Goal: Task Accomplishment & Management: Complete application form

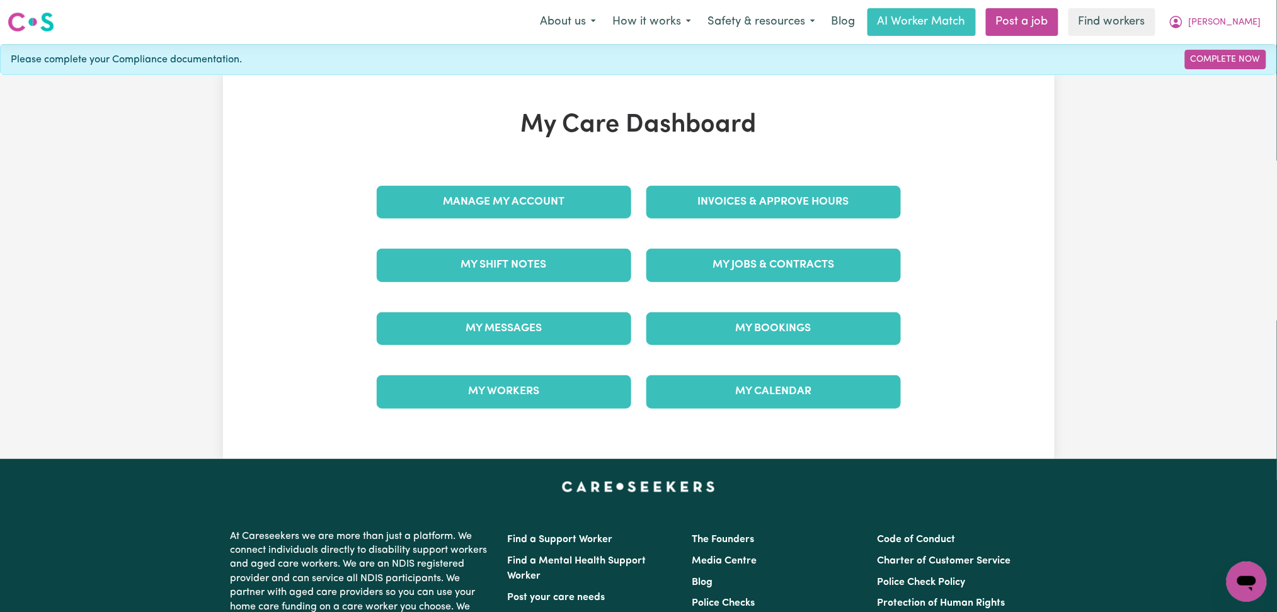
click at [725, 235] on div "My Jobs & Contracts" at bounding box center [774, 265] width 270 height 63
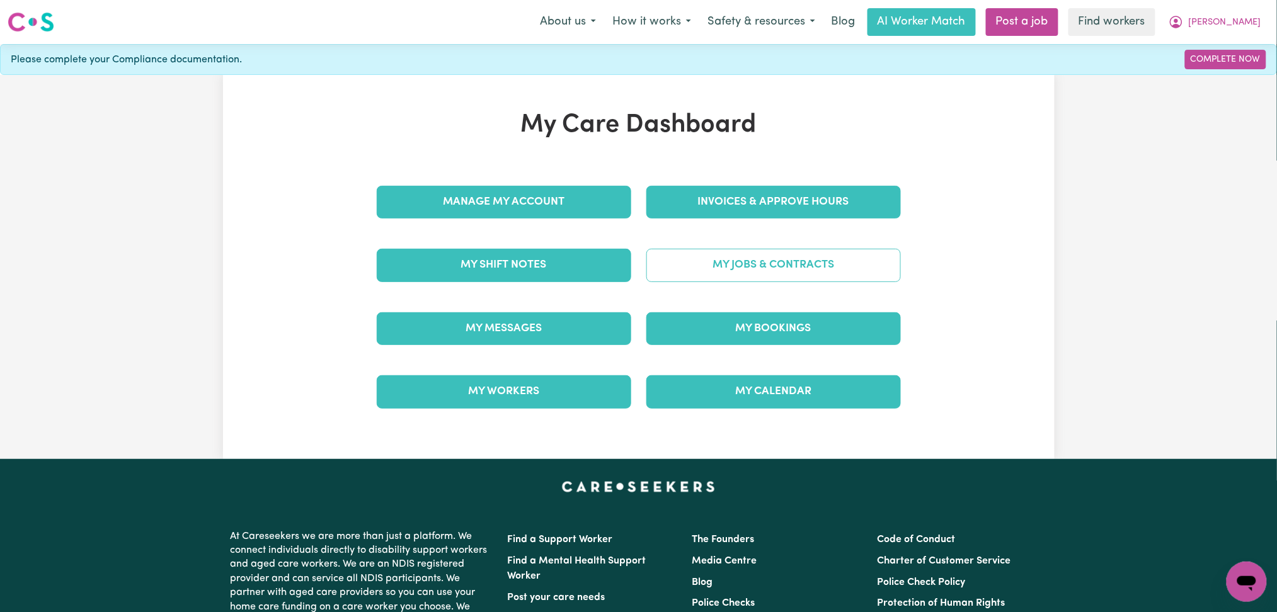
click at [725, 260] on link "My Jobs & Contracts" at bounding box center [773, 265] width 255 height 33
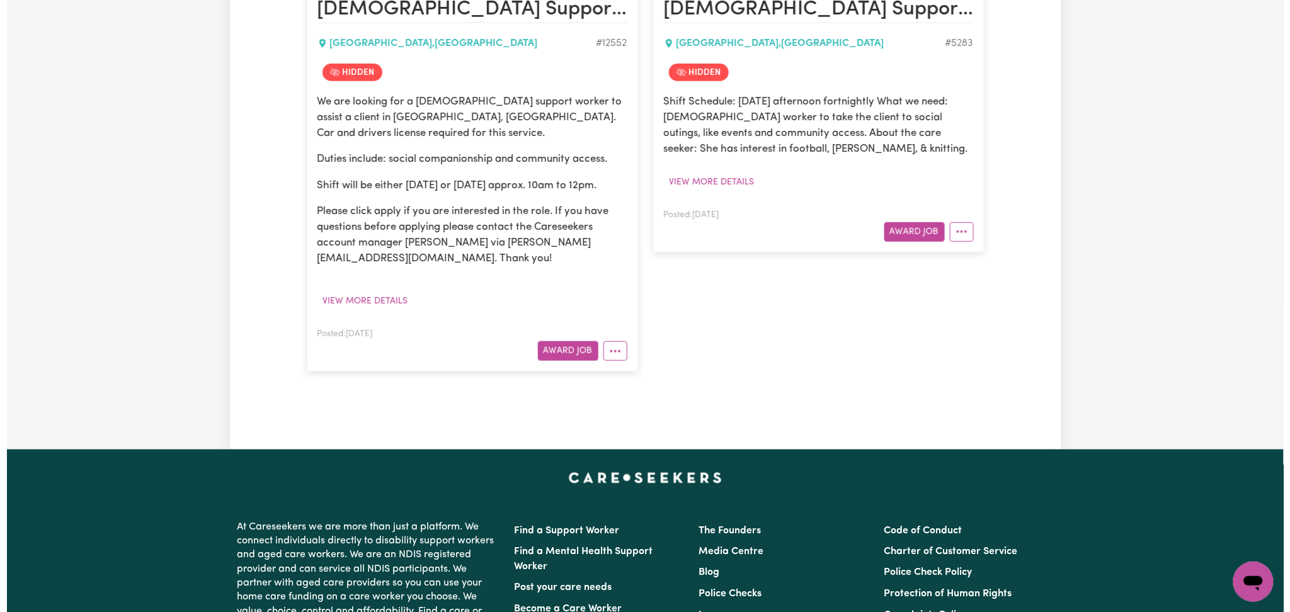
scroll to position [252, 0]
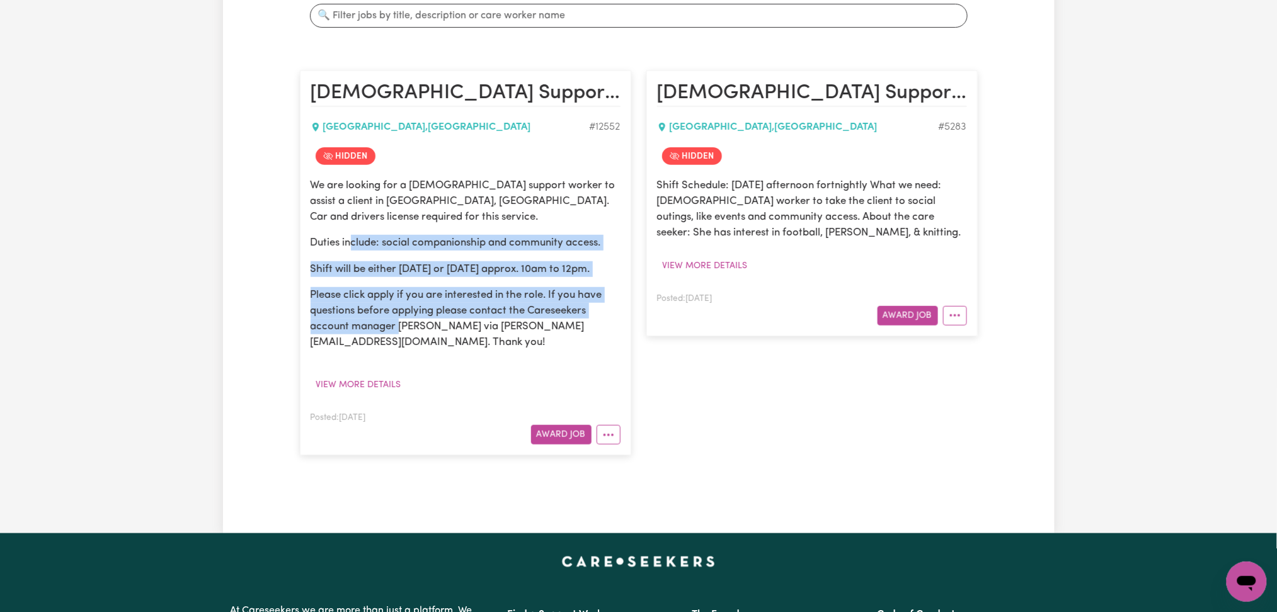
drag, startPoint x: 353, startPoint y: 250, endPoint x: 425, endPoint y: 365, distance: 135.8
click at [412, 349] on div "We are looking for a female support worker to assist a client in DOVER GARDENS,…" at bounding box center [466, 264] width 310 height 173
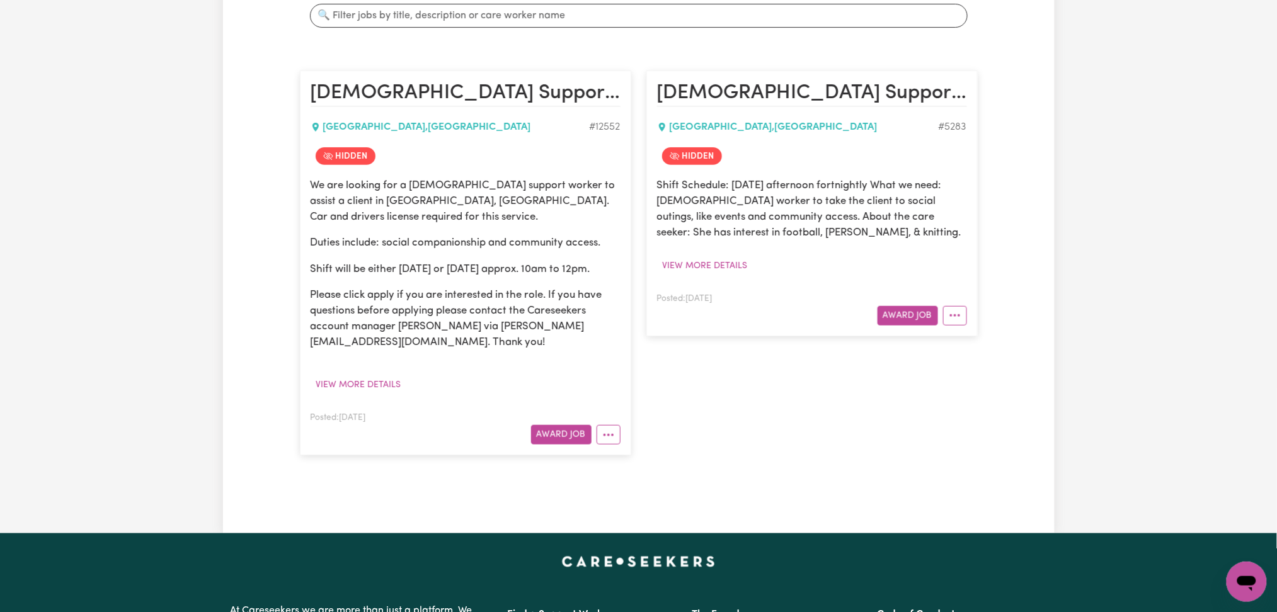
click at [433, 374] on div "We are looking for a female support worker to assist a client in DOVER GARDENS,…" at bounding box center [466, 287] width 310 height 218
click at [379, 384] on button "View more details" at bounding box center [359, 386] width 96 height 20
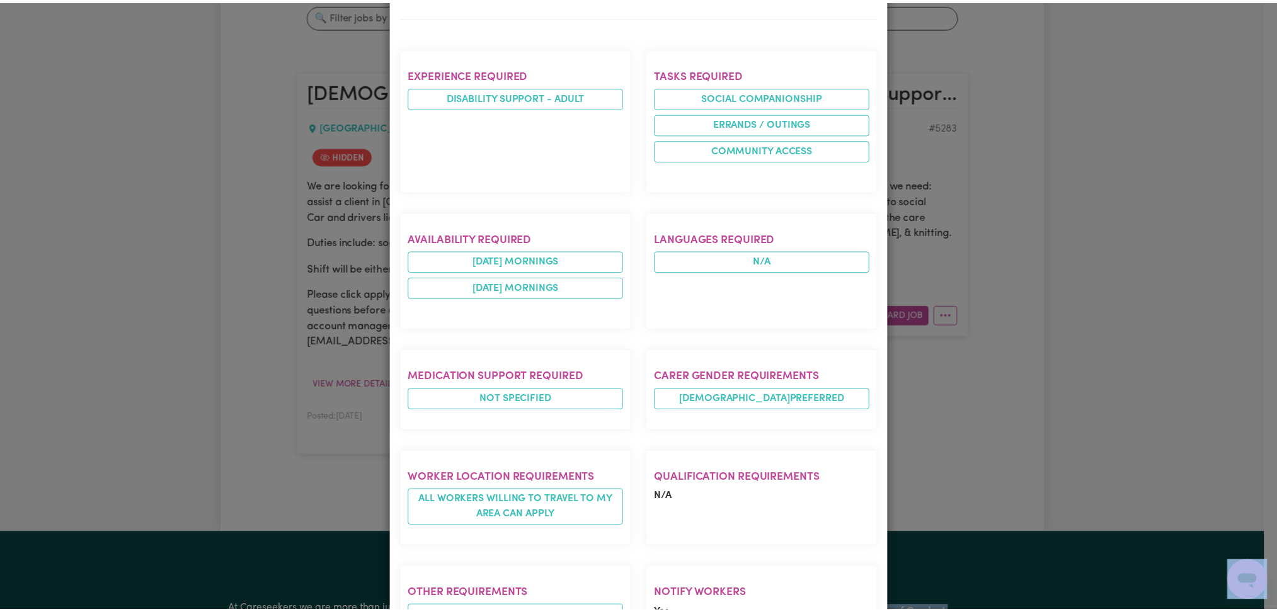
scroll to position [704, 0]
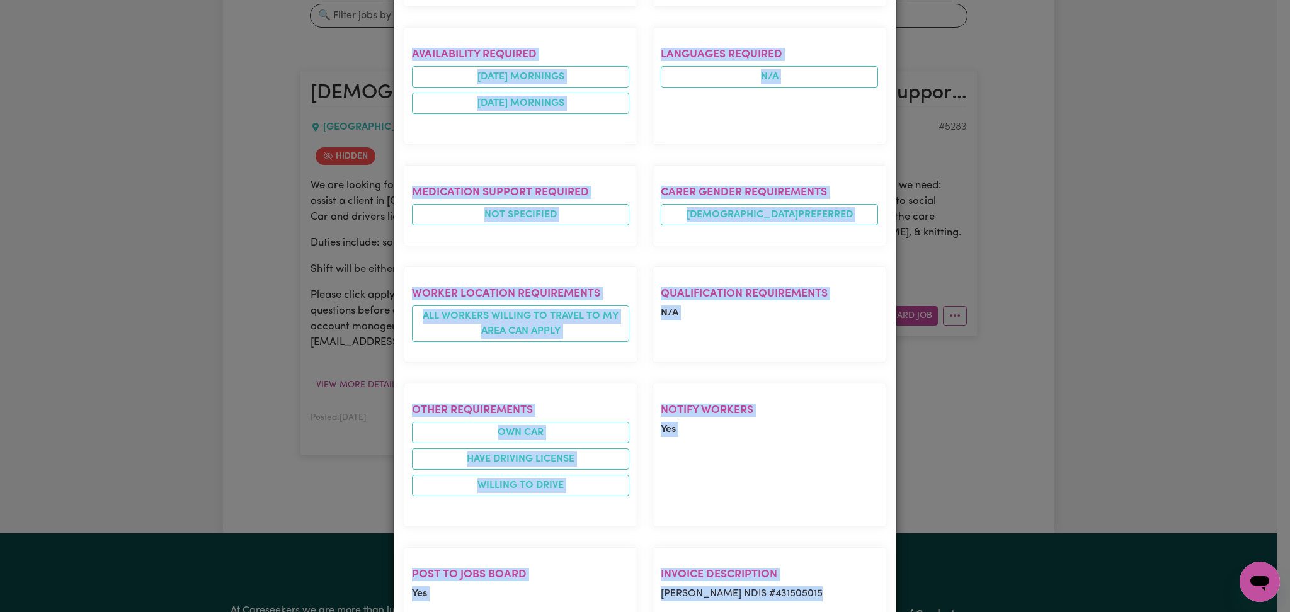
drag, startPoint x: 401, startPoint y: 83, endPoint x: 863, endPoint y: 525, distance: 640.3
click at [863, 525] on div "Female Support Worker To Take Female Client Out For Social Gatherings - Dover G…" at bounding box center [645, 16] width 483 height 1294
copy div "Female Support Worker To Take Female Client Out For Social Gatherings - Dover G…"
click at [232, 313] on div "Job Details Female Support Worker To Take Female Client Out For Social Gatherin…" at bounding box center [645, 306] width 1290 height 612
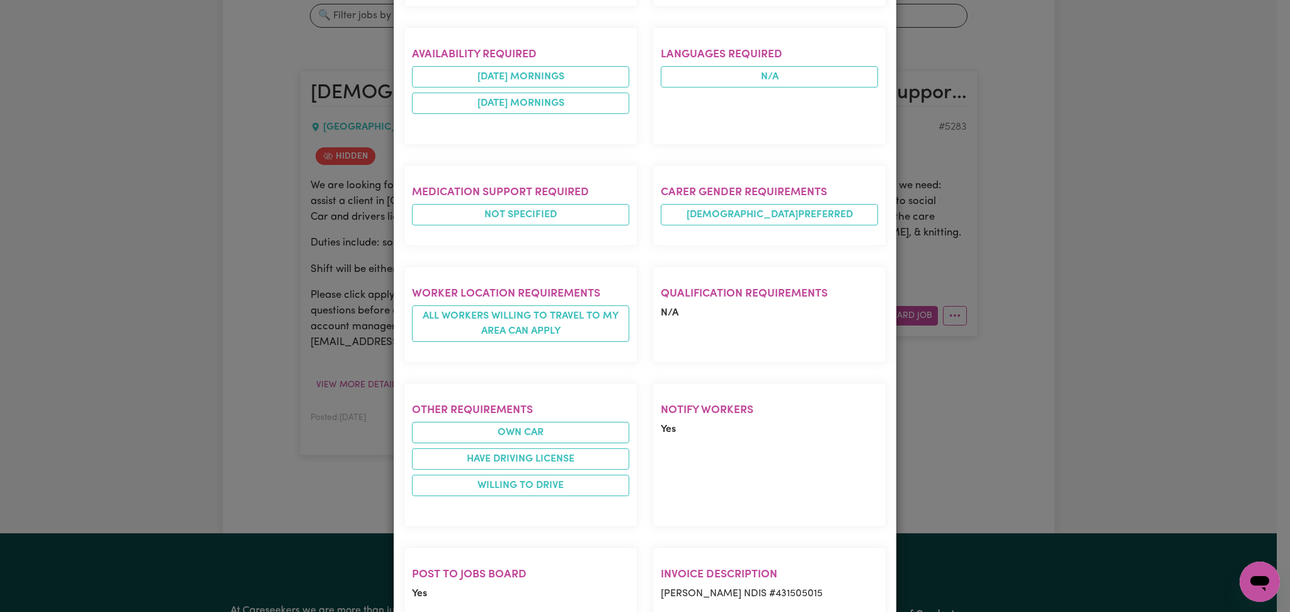
click at [833, 429] on section "Notify Workers Yes" at bounding box center [770, 455] width 234 height 144
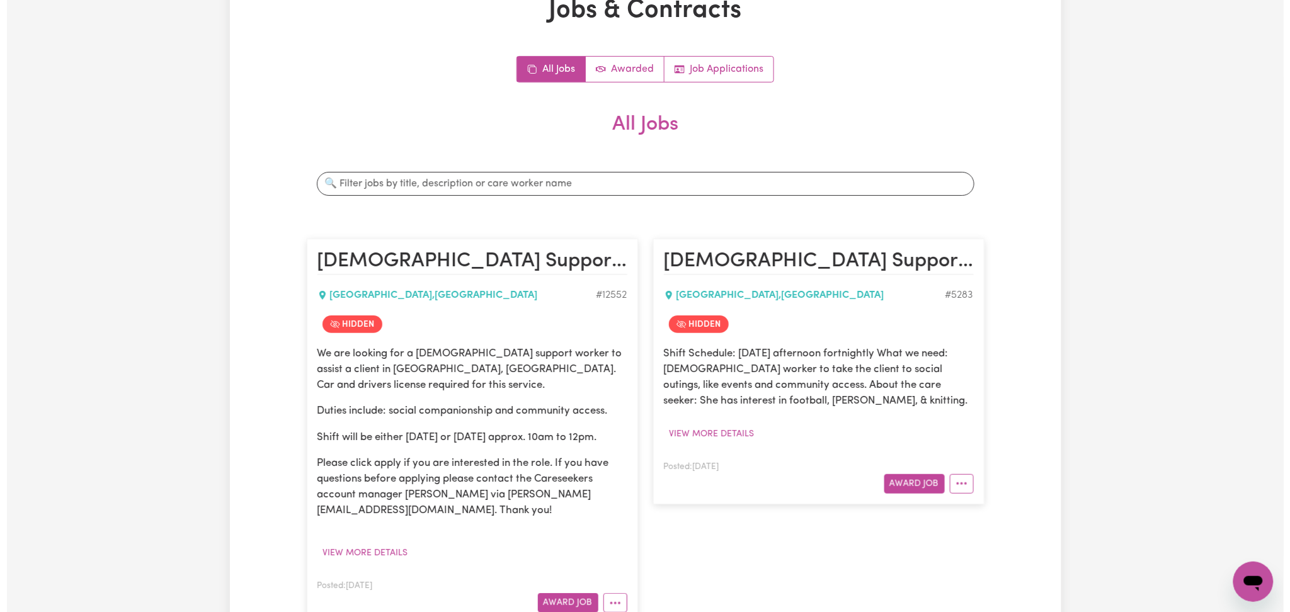
scroll to position [0, 0]
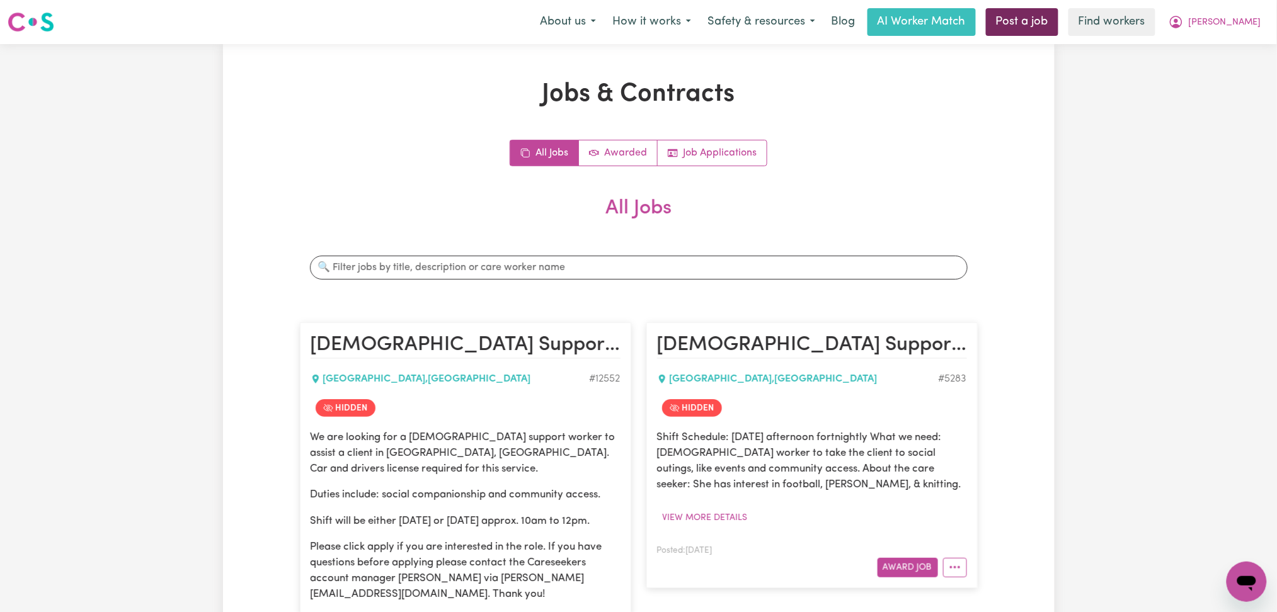
click at [1057, 24] on link "Post a job" at bounding box center [1022, 22] width 72 height 28
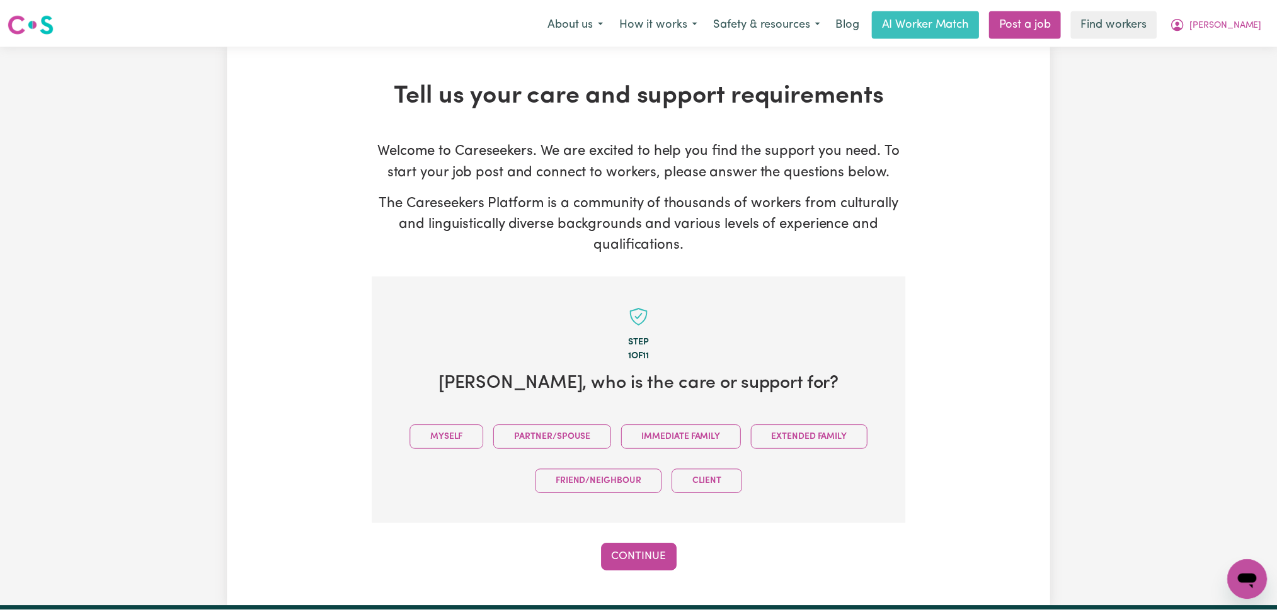
scroll to position [276, 0]
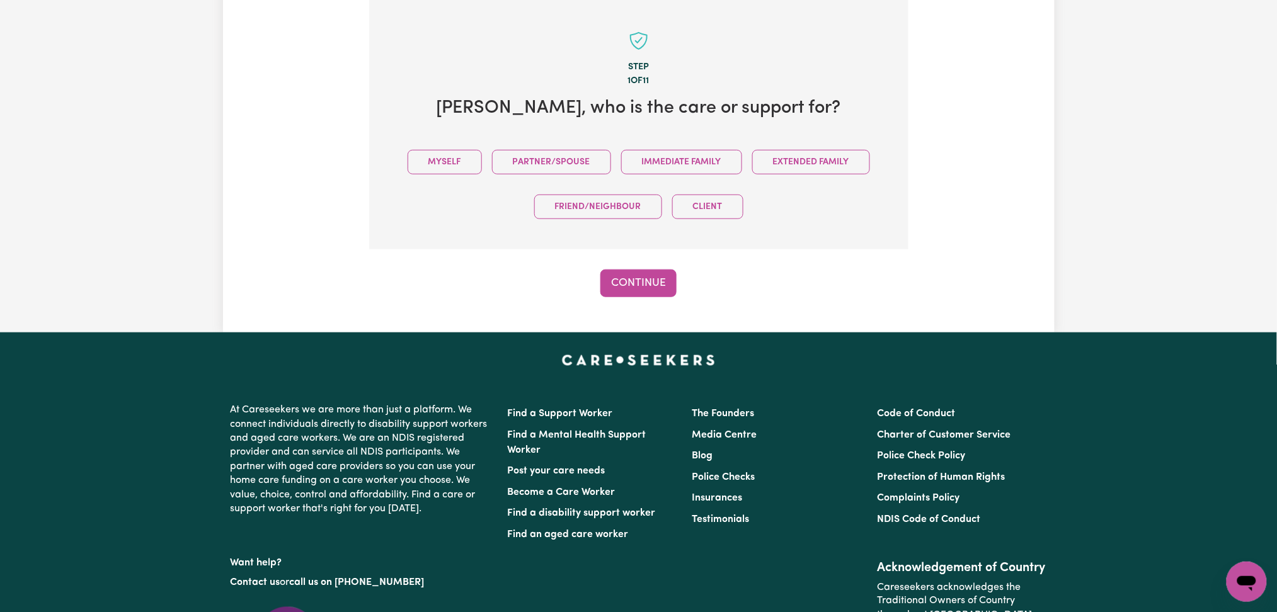
drag, startPoint x: 442, startPoint y: 155, endPoint x: 451, endPoint y: 220, distance: 65.6
click at [444, 155] on button "Myself" at bounding box center [445, 162] width 74 height 25
click at [648, 287] on button "Continue" at bounding box center [638, 284] width 76 height 28
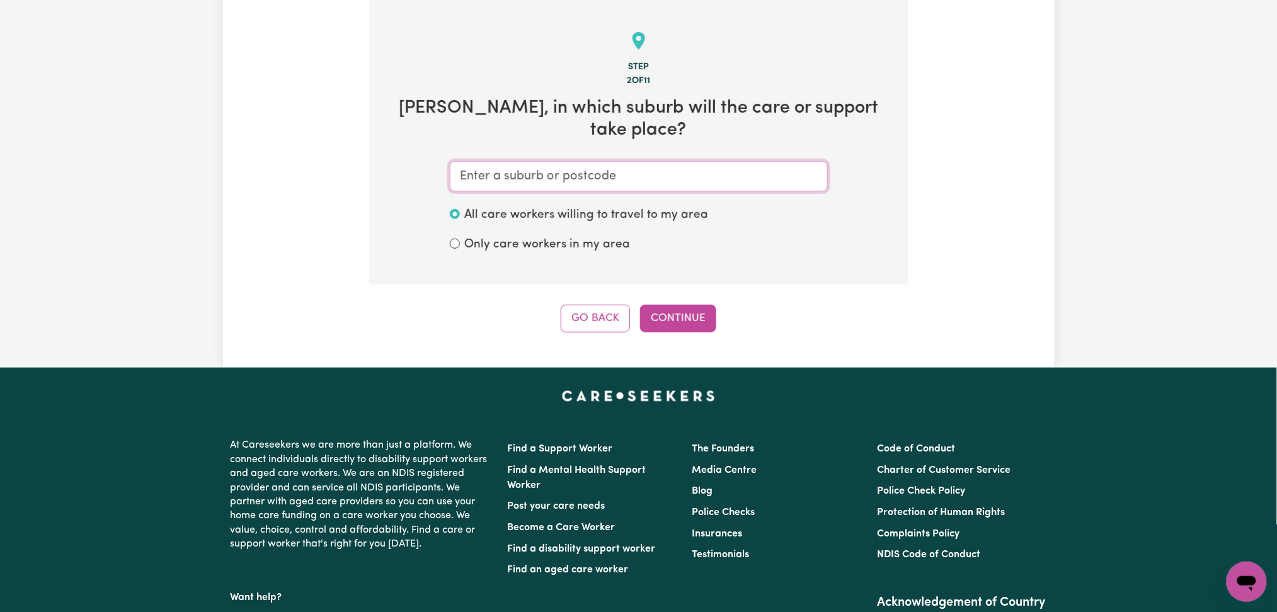
click at [489, 173] on input "text" at bounding box center [639, 176] width 378 height 30
paste input "DOVER GARDE"
type input "DOVER GARDE"
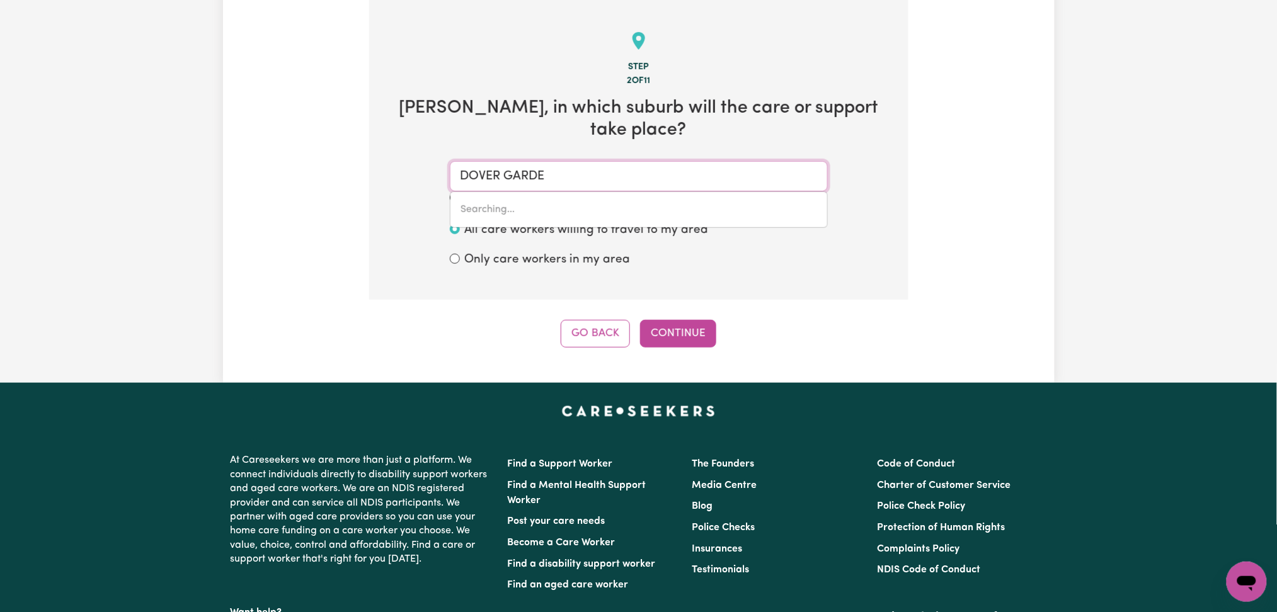
type input "DOVER GARDENS, South Australia, 5048"
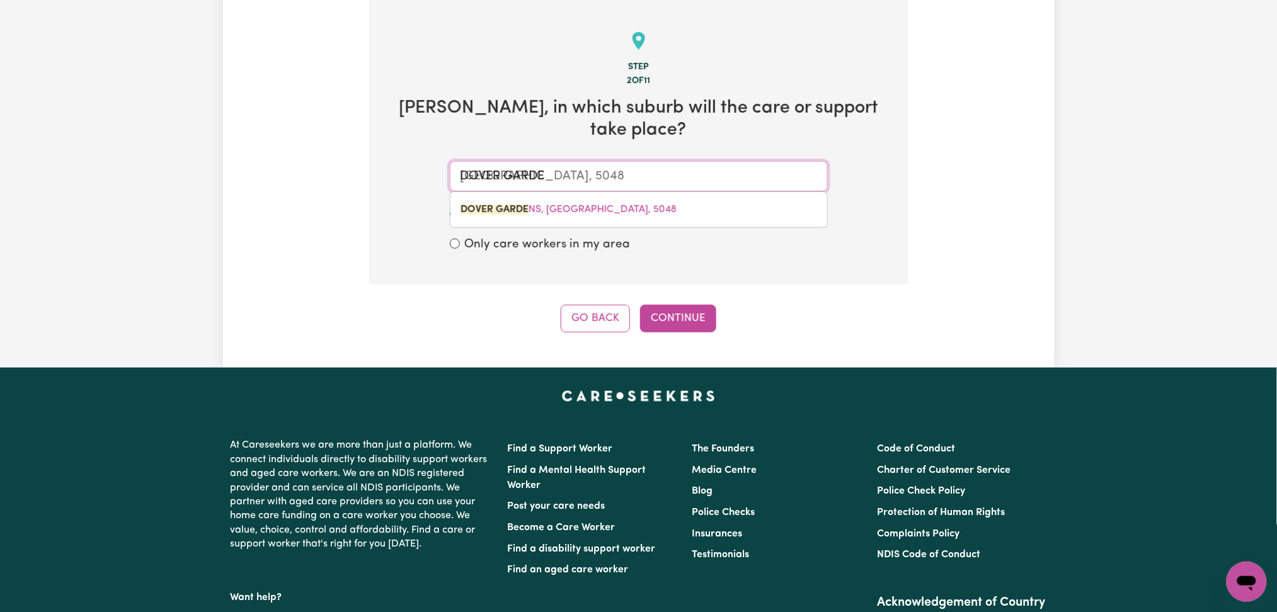
click at [500, 210] on mark "DOVER GARDE" at bounding box center [495, 210] width 68 height 10
type input "DOVER GARDENS, South Australia, 5048"
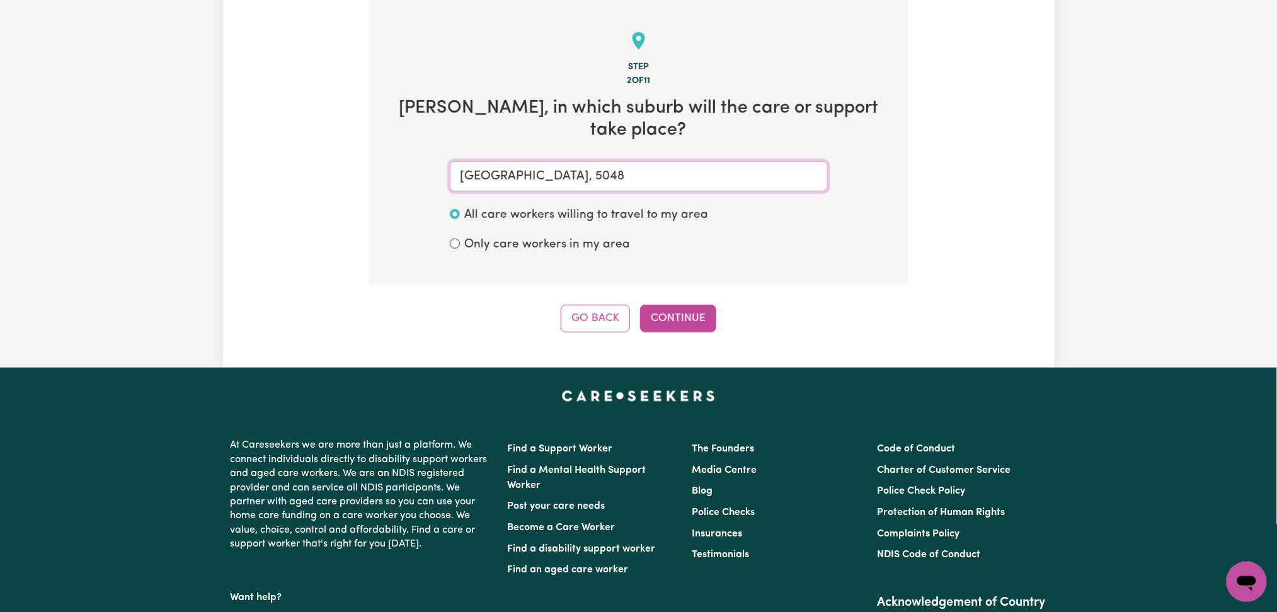
type input "DOVER GARDENS, South Australia, 5048"
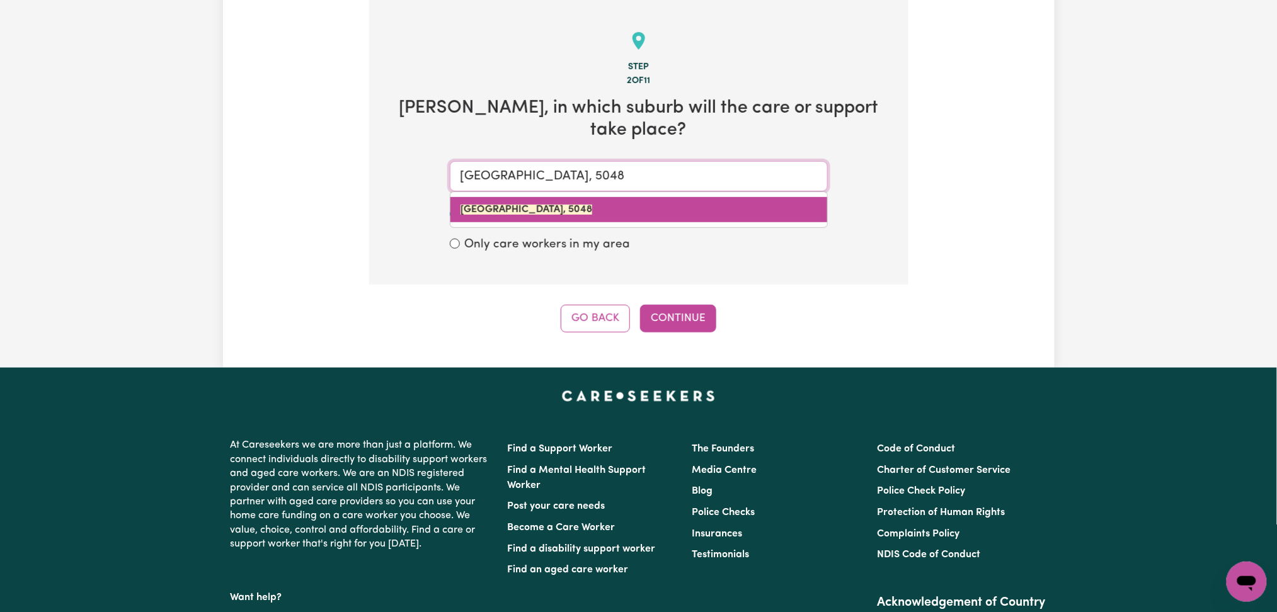
click at [592, 214] on mark "DOVER GARDENS, South Australia, 5048" at bounding box center [527, 210] width 132 height 10
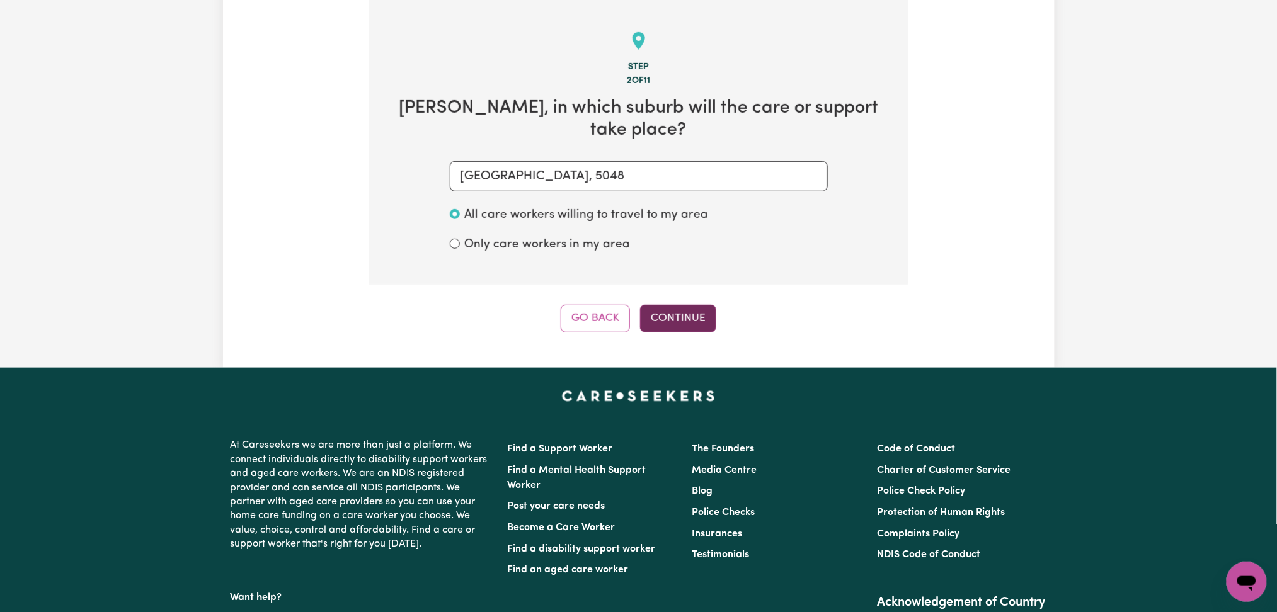
click at [667, 307] on button "Continue" at bounding box center [678, 319] width 76 height 28
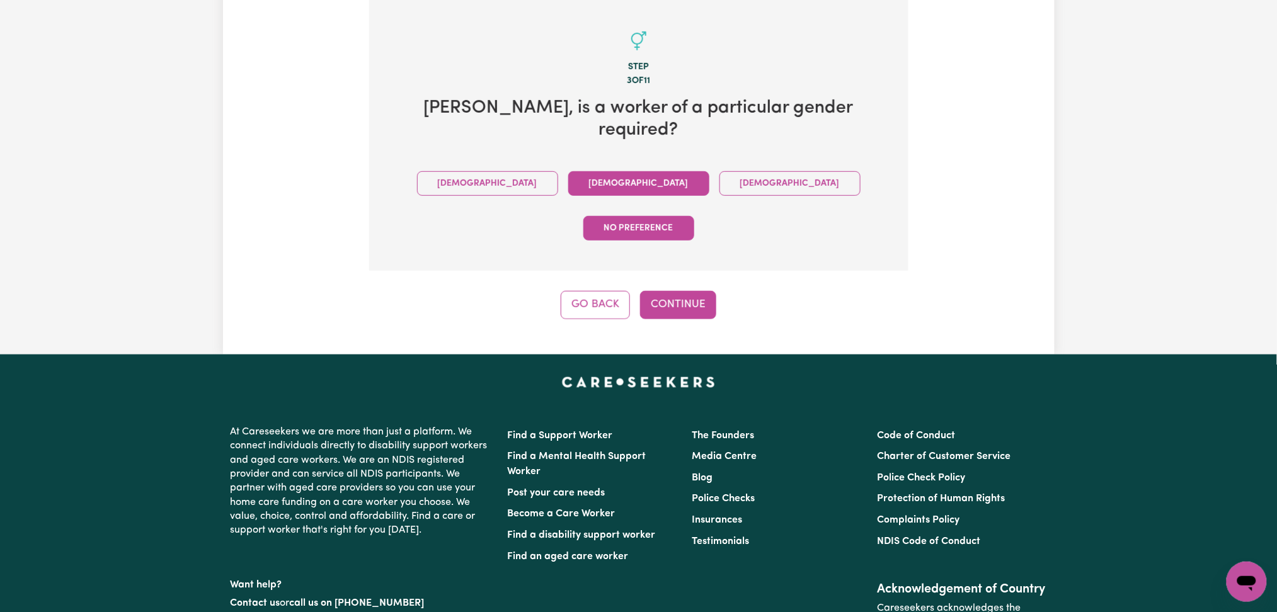
click at [568, 171] on button "Female" at bounding box center [638, 183] width 141 height 25
click at [664, 291] on button "Continue" at bounding box center [678, 305] width 76 height 28
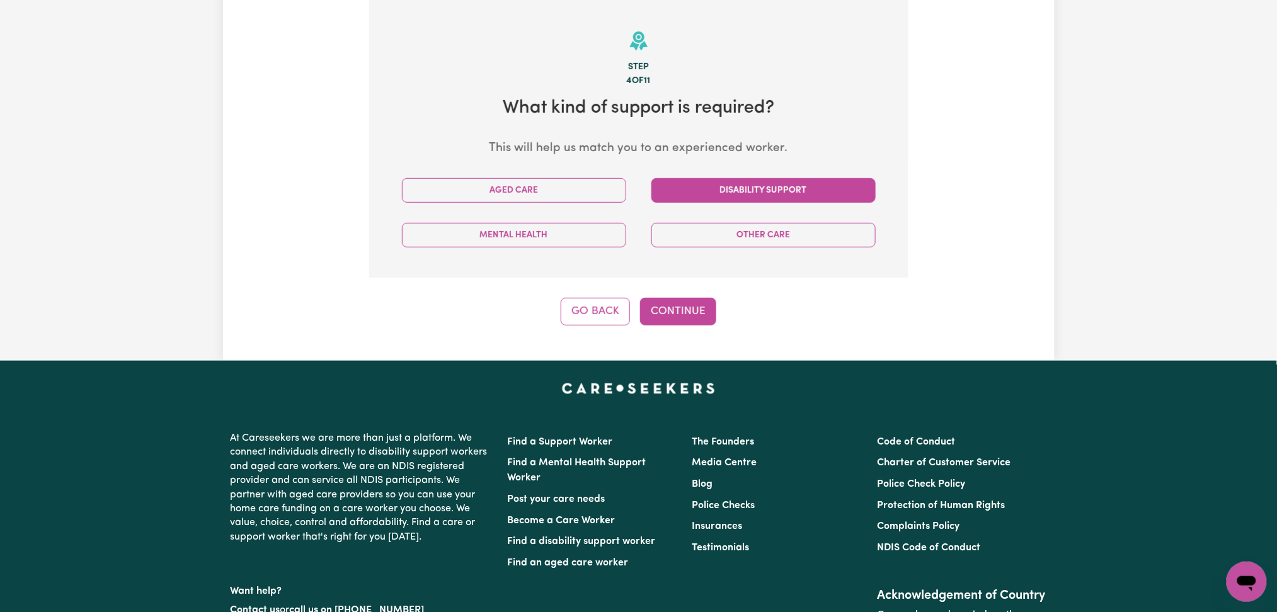
click at [706, 193] on button "Disability Support" at bounding box center [763, 190] width 224 height 25
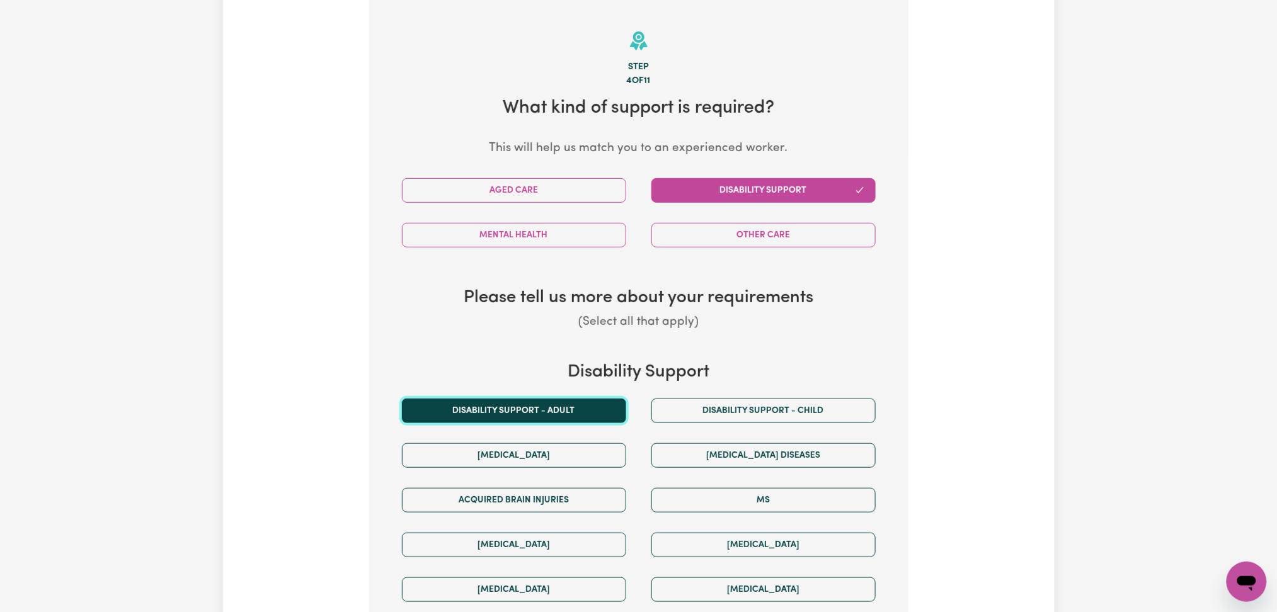
click at [512, 415] on button "Disability support - Adult" at bounding box center [514, 411] width 224 height 25
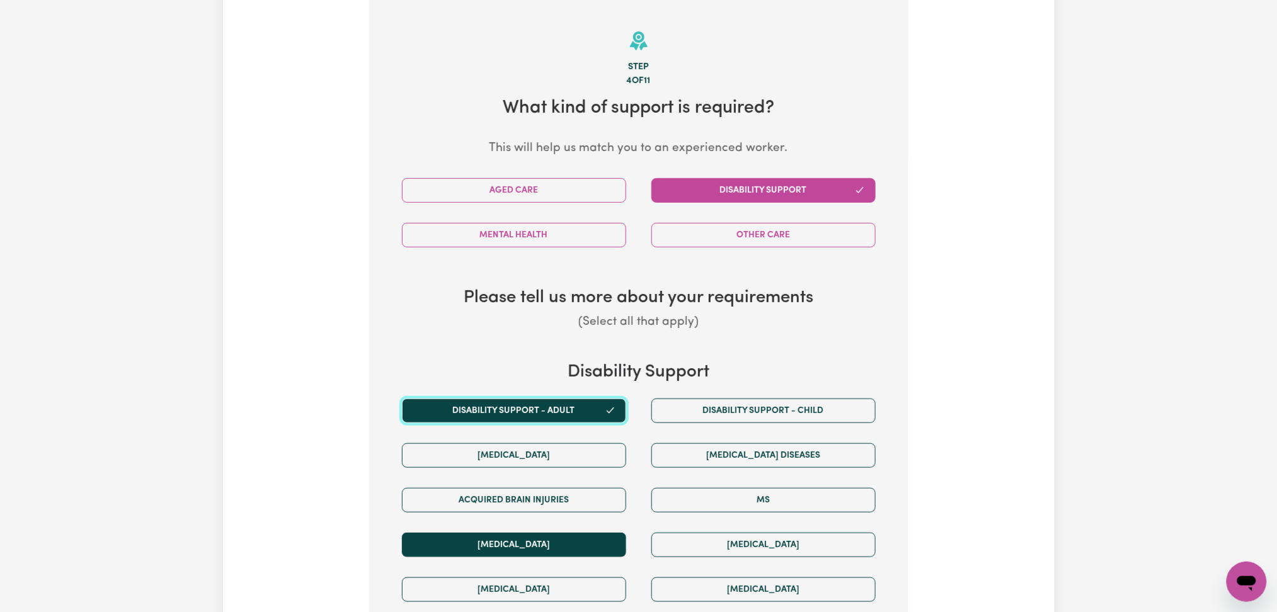
scroll to position [612, 0]
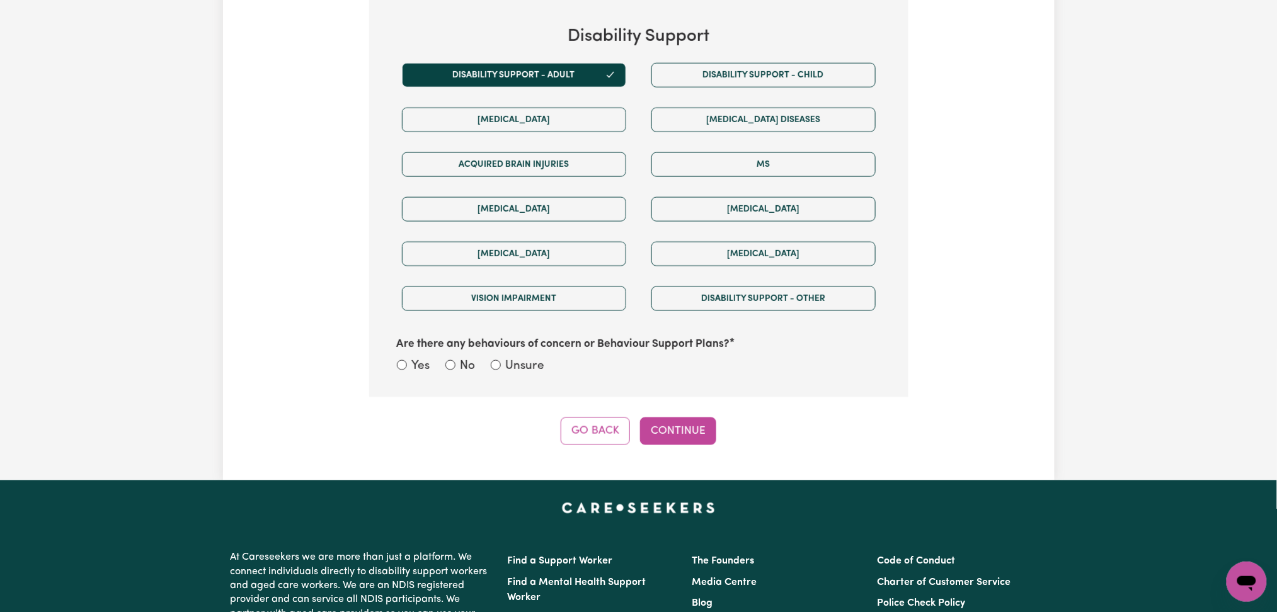
drag, startPoint x: 512, startPoint y: 369, endPoint x: 519, endPoint y: 374, distance: 9.0
click at [513, 368] on label "Unsure" at bounding box center [525, 367] width 39 height 18
click at [501, 368] on input "Unsure" at bounding box center [496, 365] width 10 height 10
radio input "true"
click at [670, 431] on button "Continue" at bounding box center [678, 432] width 76 height 28
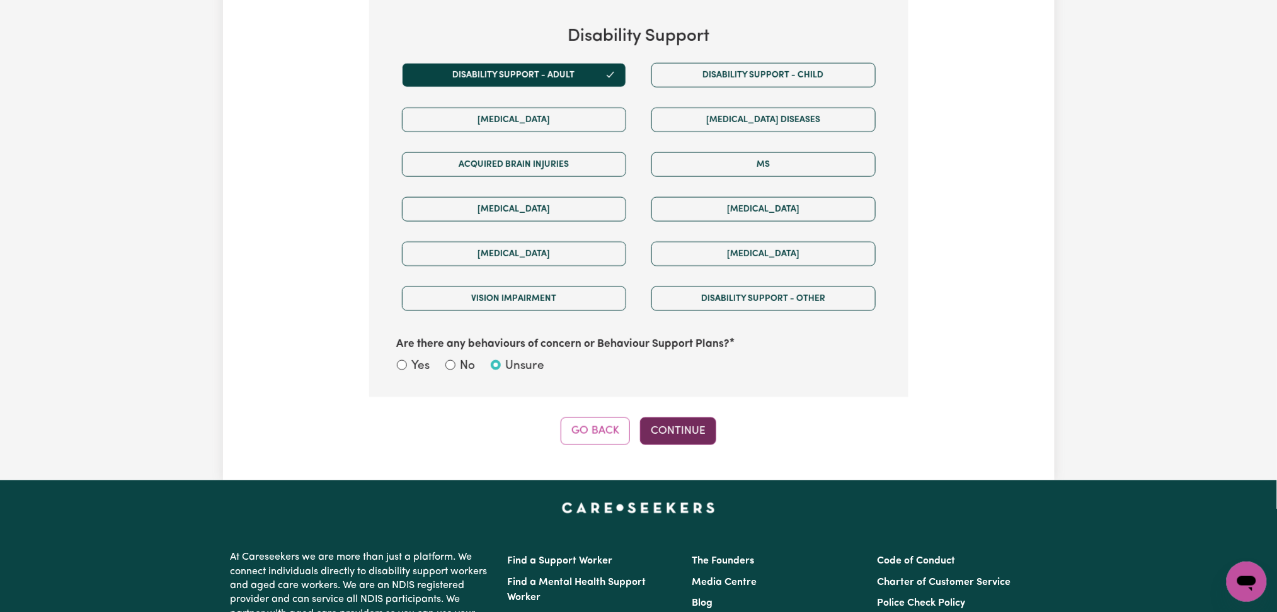
select select "NDIS_FUNDING_PLAN_MANAGED"
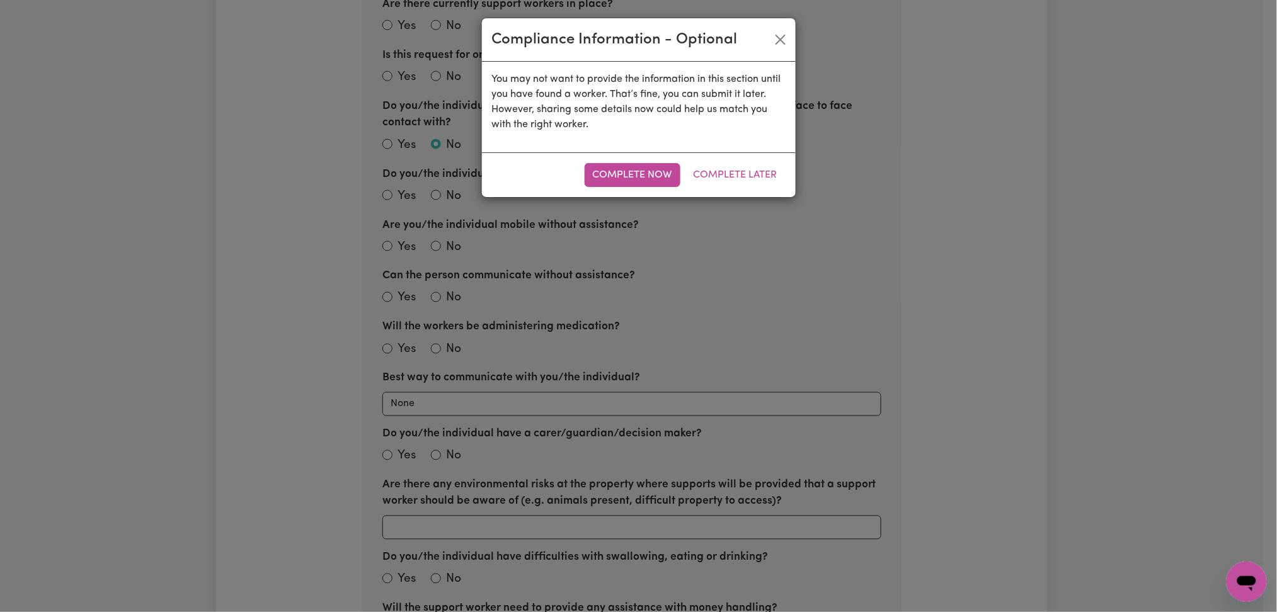
scroll to position [276, 0]
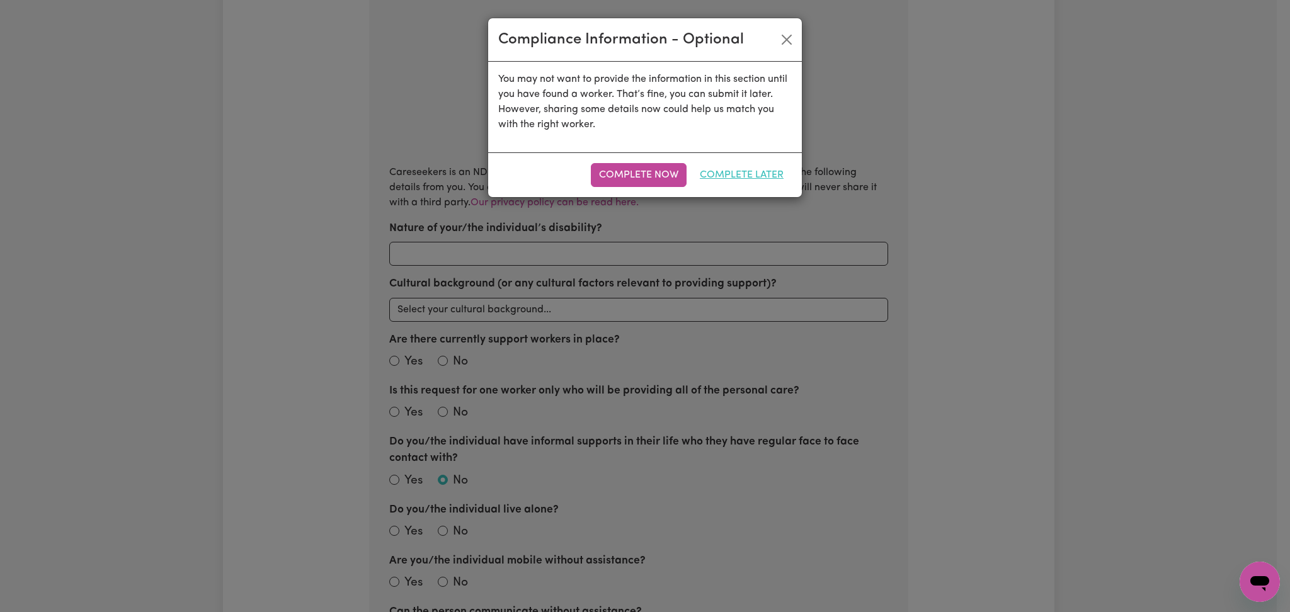
click at [709, 173] on button "Complete Later" at bounding box center [742, 175] width 100 height 24
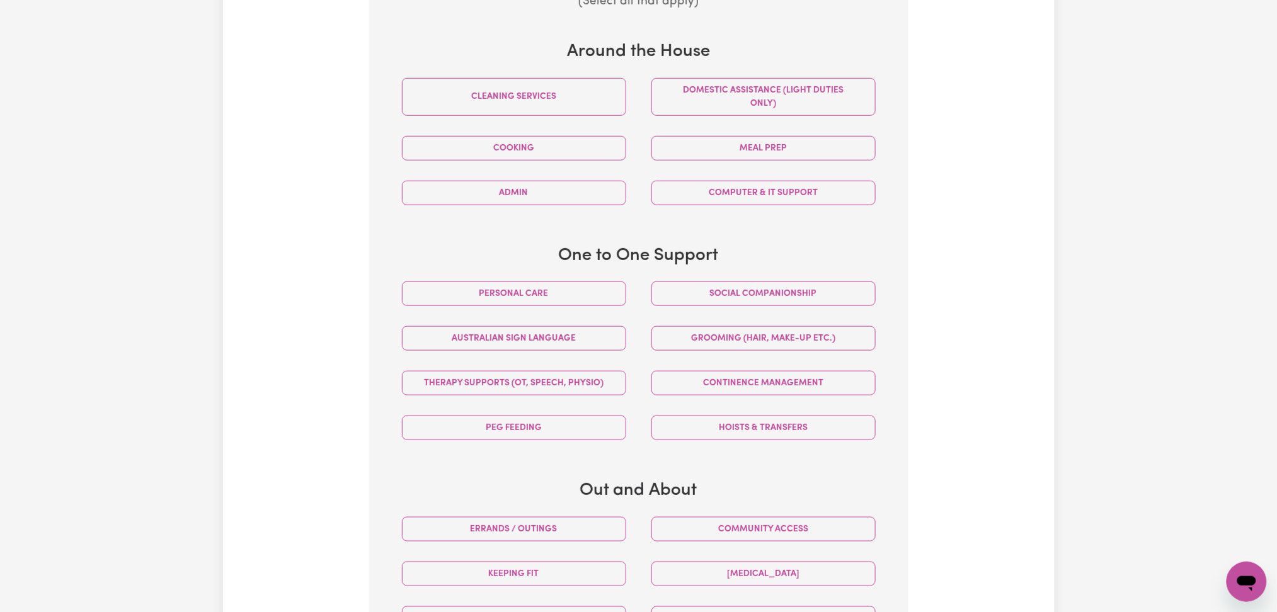
scroll to position [528, 0]
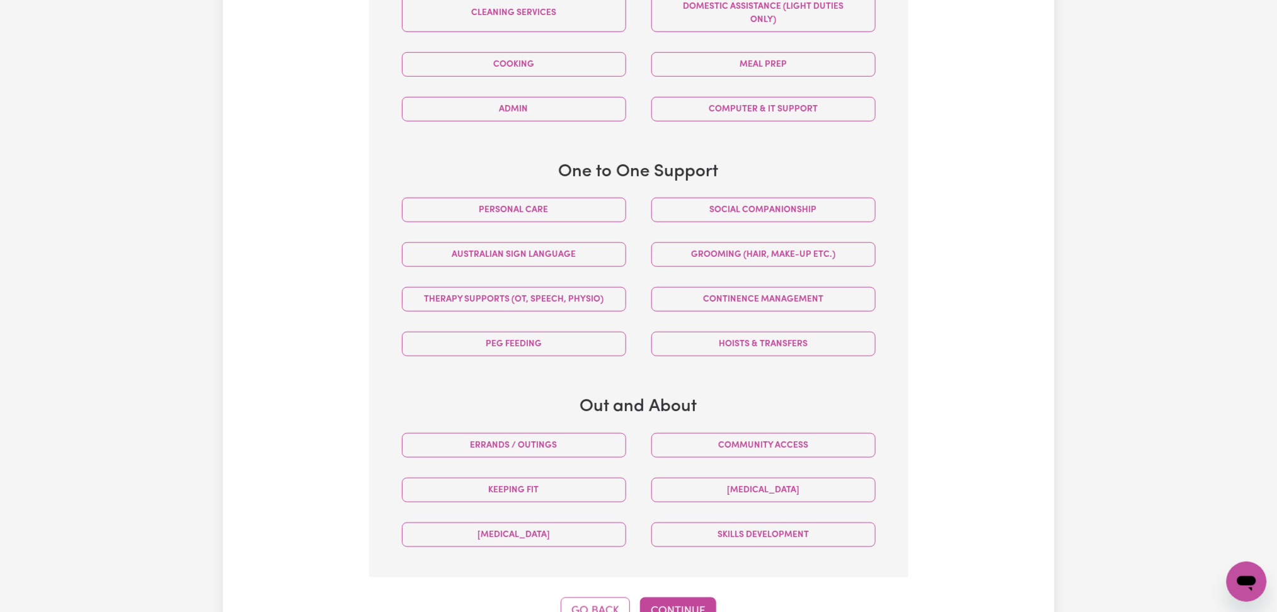
drag, startPoint x: 681, startPoint y: 212, endPoint x: 568, endPoint y: 323, distance: 159.1
click at [682, 215] on button "Social companionship" at bounding box center [763, 210] width 224 height 25
click at [505, 464] on div "Errands / Outings" at bounding box center [513, 445] width 249 height 45
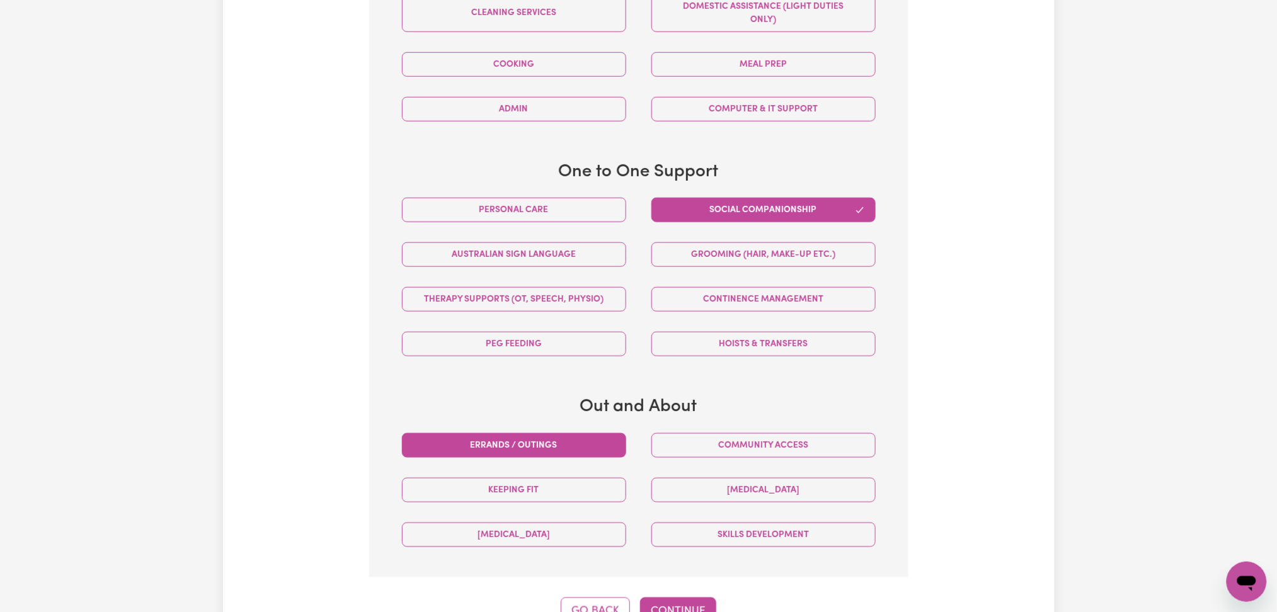
click at [507, 457] on button "Errands / Outings" at bounding box center [514, 445] width 224 height 25
click at [672, 447] on button "Community access" at bounding box center [763, 445] width 224 height 25
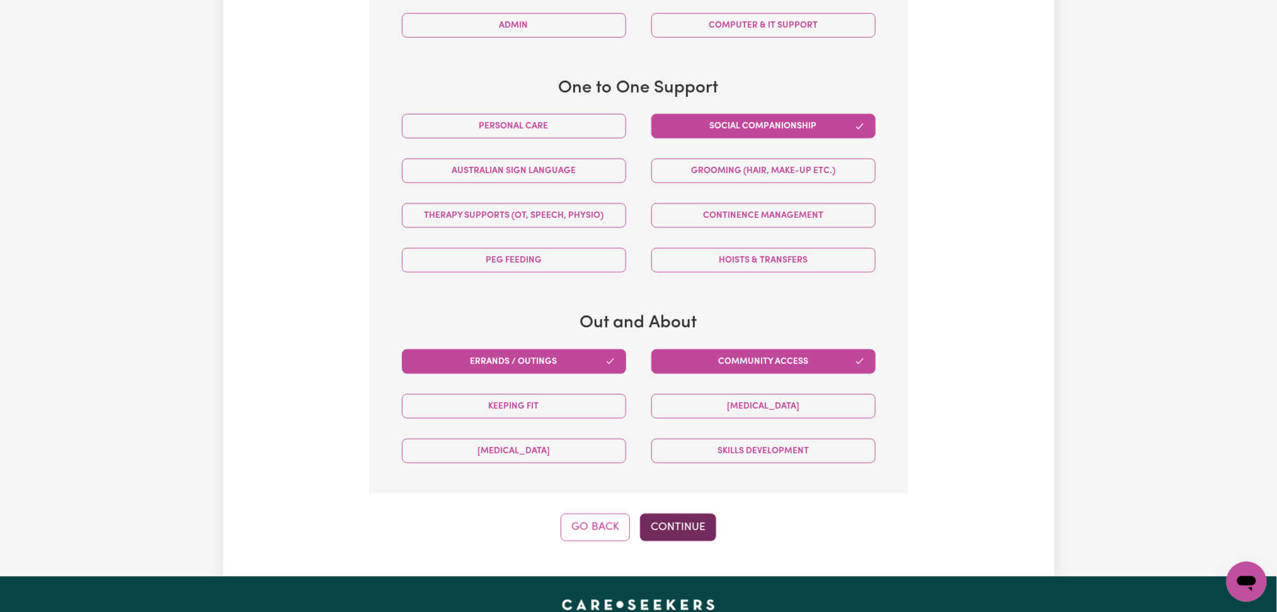
click at [691, 536] on button "Continue" at bounding box center [678, 528] width 76 height 28
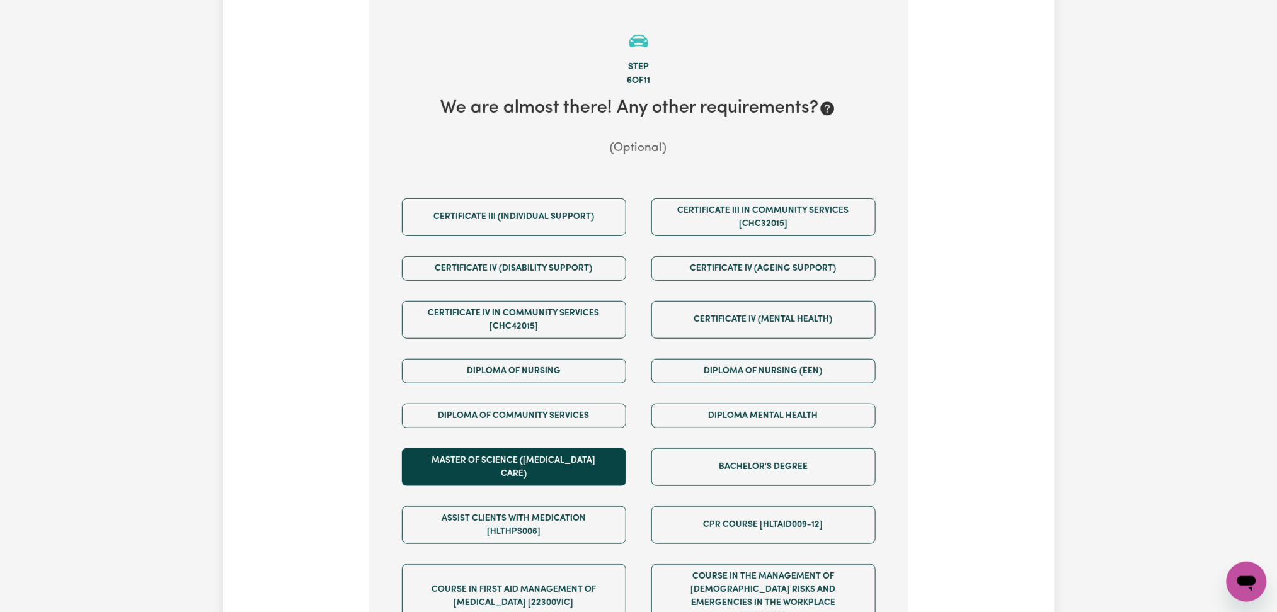
scroll to position [612, 0]
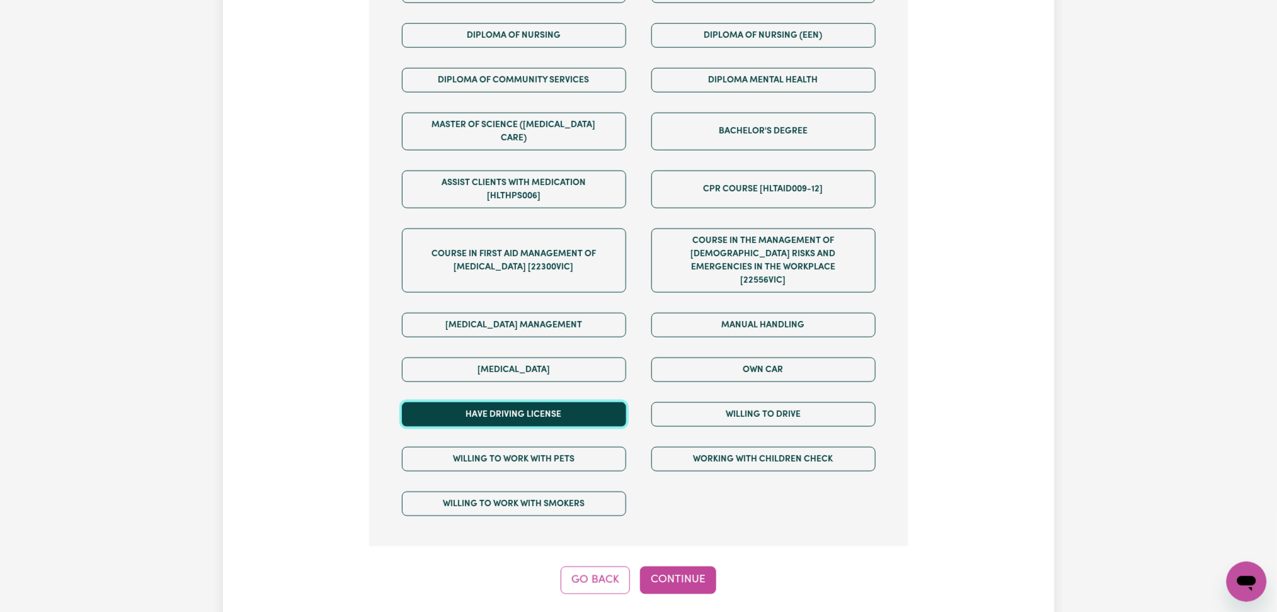
click at [518, 403] on button "Have driving license" at bounding box center [514, 415] width 224 height 25
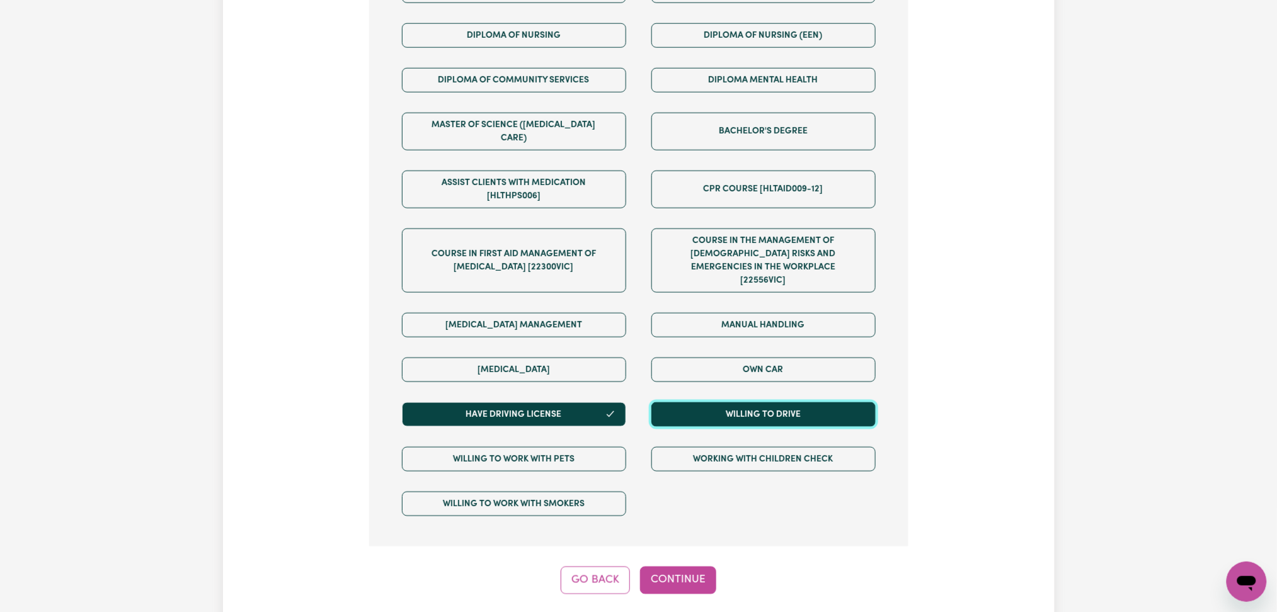
click at [725, 403] on button "Willing to drive" at bounding box center [763, 415] width 224 height 25
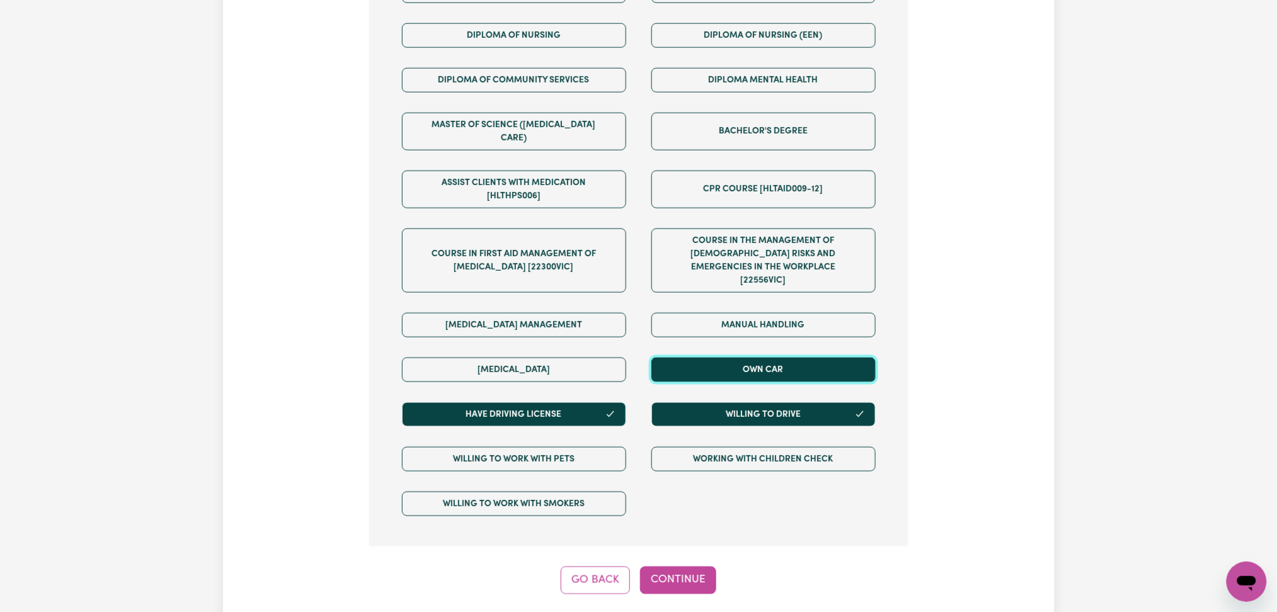
click at [738, 358] on button "Own Car" at bounding box center [763, 370] width 224 height 25
click at [679, 567] on button "Continue" at bounding box center [678, 581] width 76 height 28
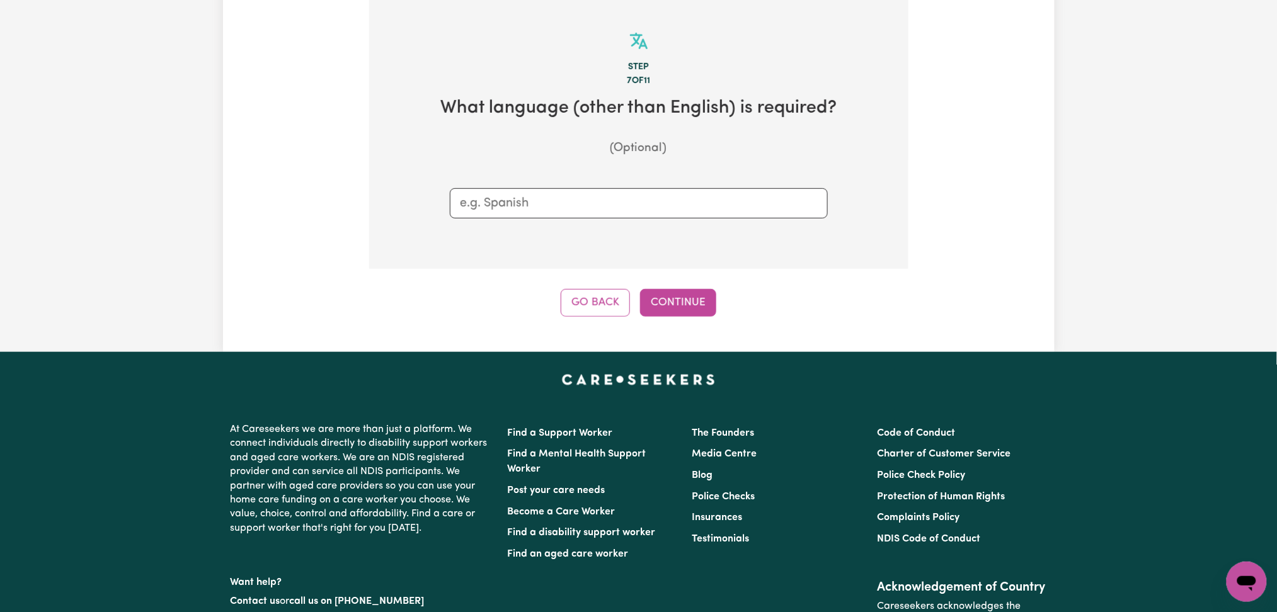
click at [674, 321] on div "Tell us your care and support requirements Welcome to Careseekers. We are excit…" at bounding box center [639, 60] width 832 height 584
click at [679, 303] on button "Continue" at bounding box center [678, 303] width 76 height 28
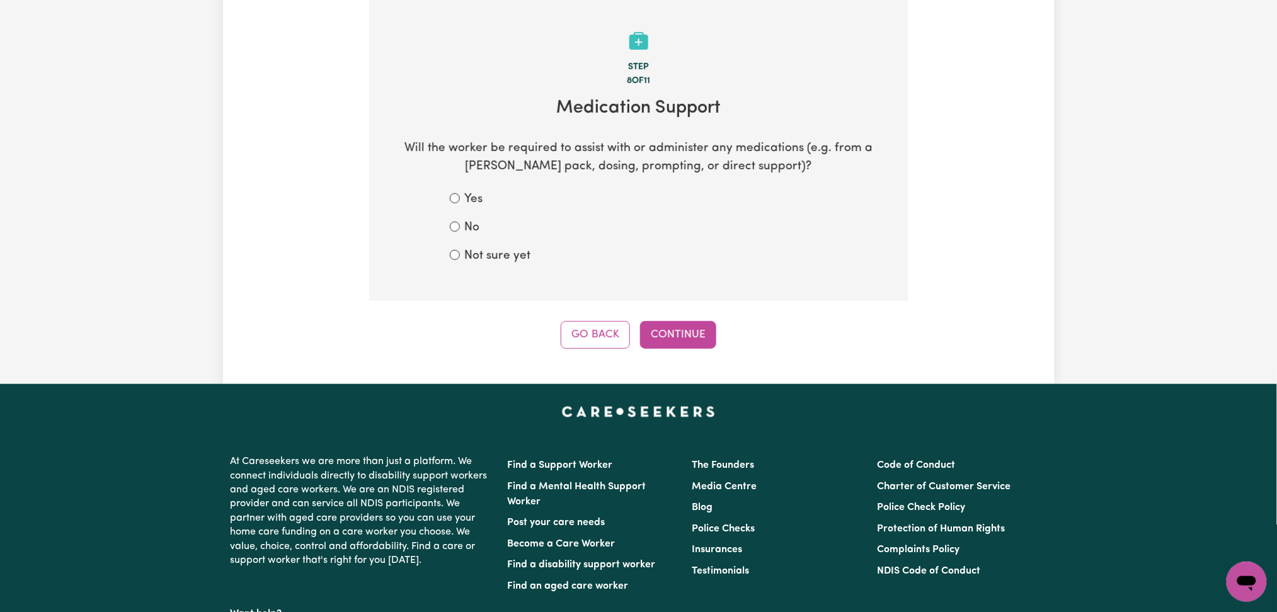
click at [511, 260] on label "Not sure yet" at bounding box center [498, 257] width 66 height 18
click at [460, 260] on input "Not sure yet" at bounding box center [455, 255] width 10 height 10
radio input "true"
click at [667, 330] on button "Continue" at bounding box center [678, 335] width 76 height 28
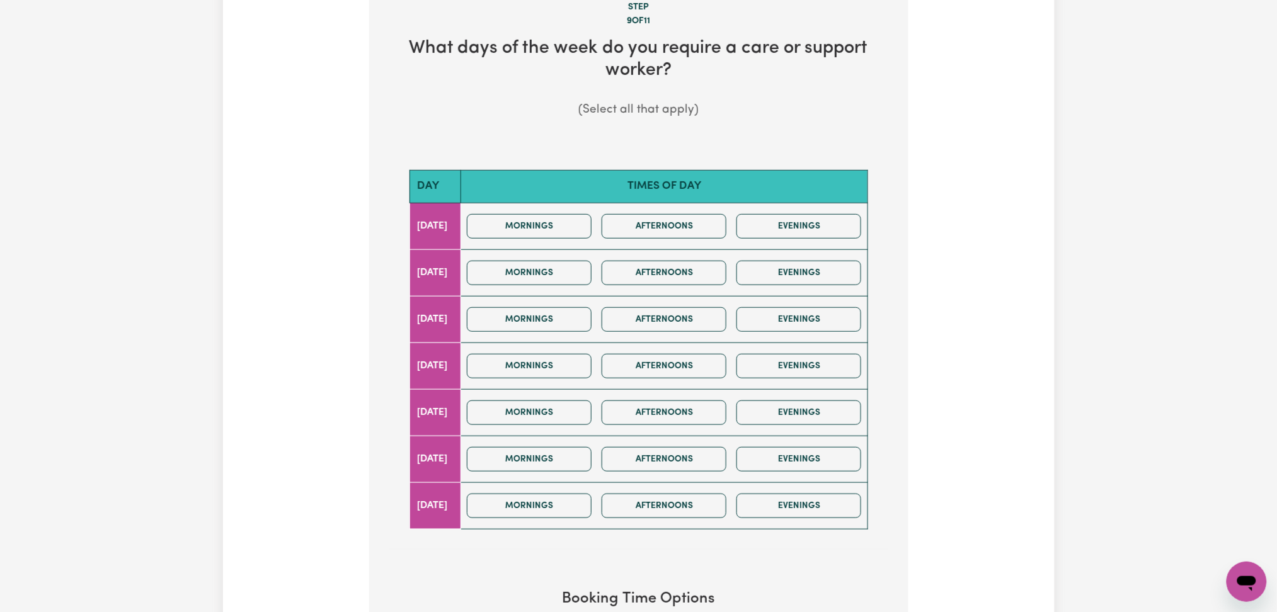
scroll to position [420, 0]
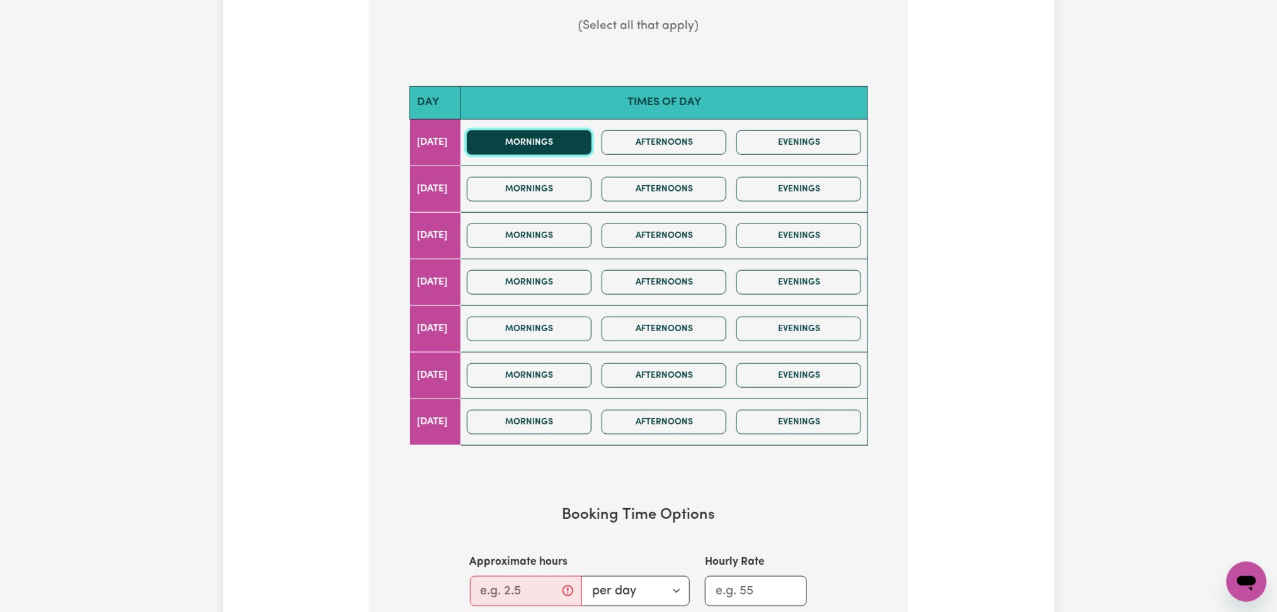
click at [575, 139] on button "Mornings" at bounding box center [529, 142] width 125 height 25
click at [575, 195] on button "Mornings" at bounding box center [529, 189] width 125 height 25
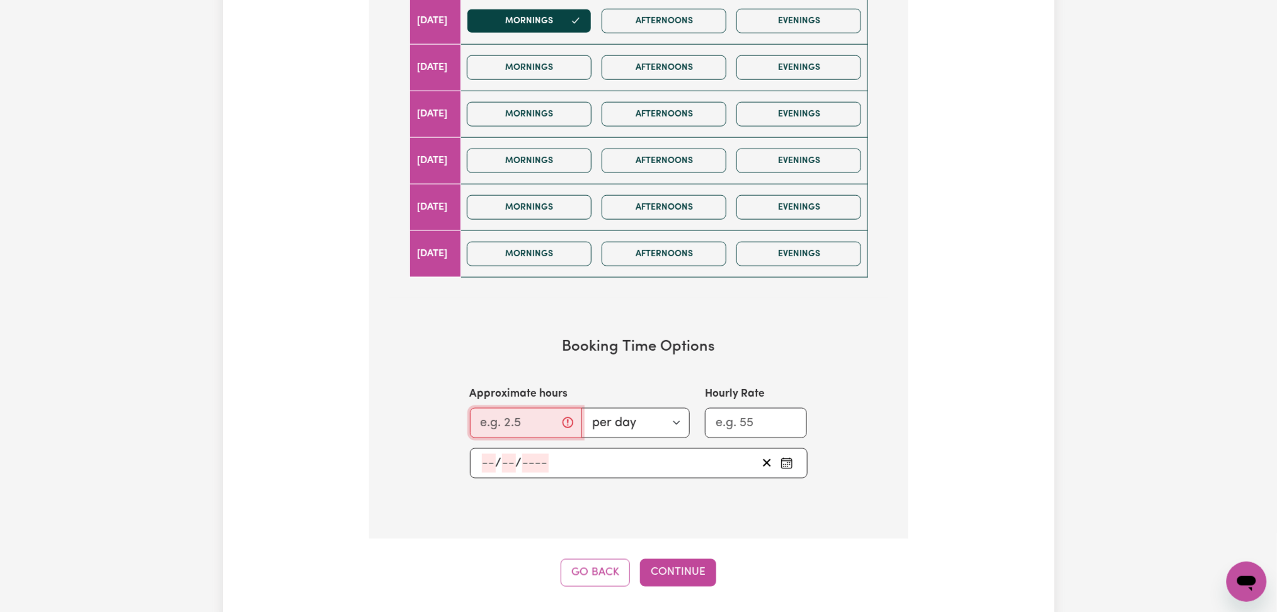
click at [480, 424] on input "Approximate hours" at bounding box center [526, 423] width 112 height 30
type input "2"
click at [486, 462] on input "number" at bounding box center [489, 463] width 14 height 19
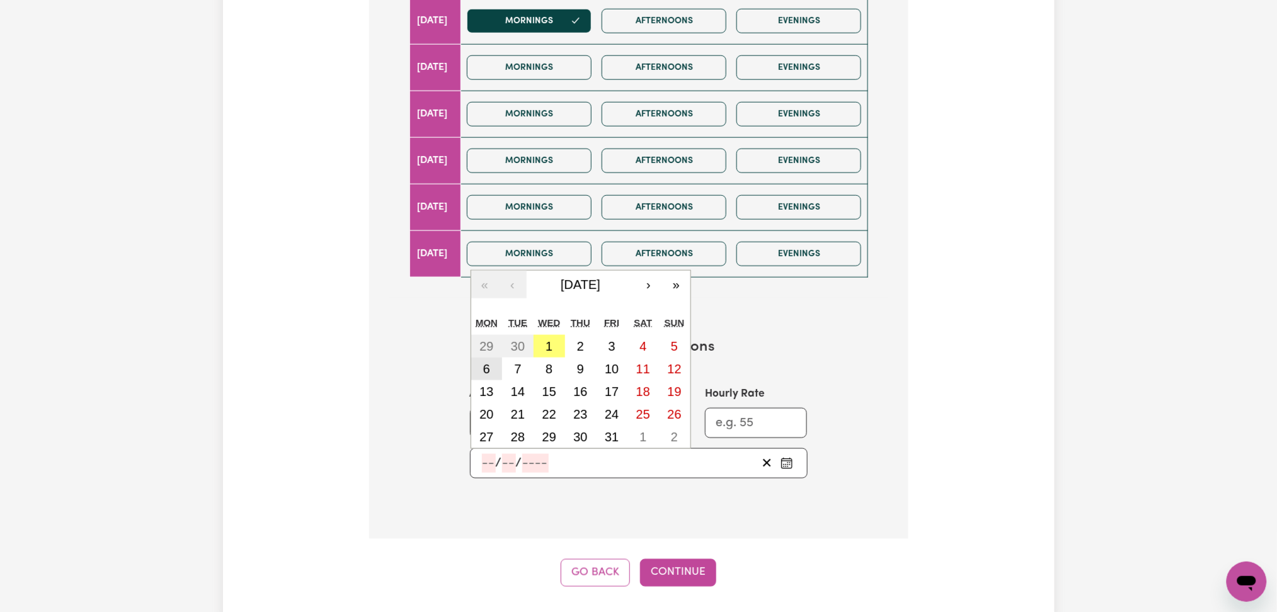
click at [500, 365] on button "6" at bounding box center [487, 369] width 32 height 23
type input "2025-10-06"
type input "6"
type input "10"
type input "2025"
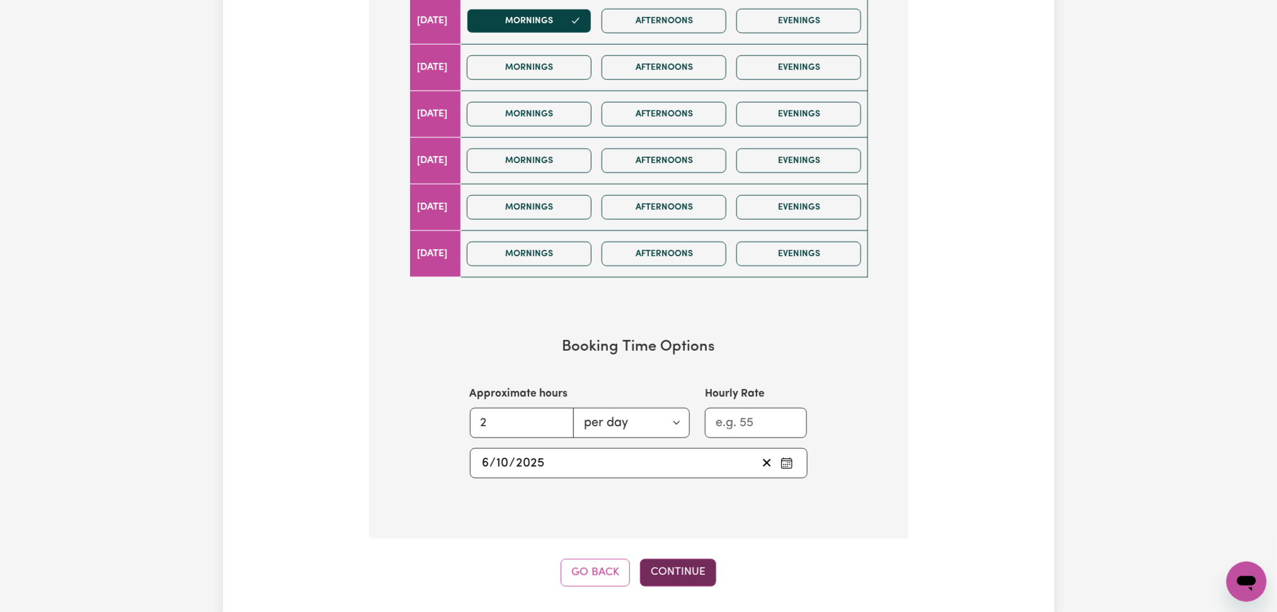
click at [685, 568] on button "Continue" at bounding box center [678, 573] width 76 height 28
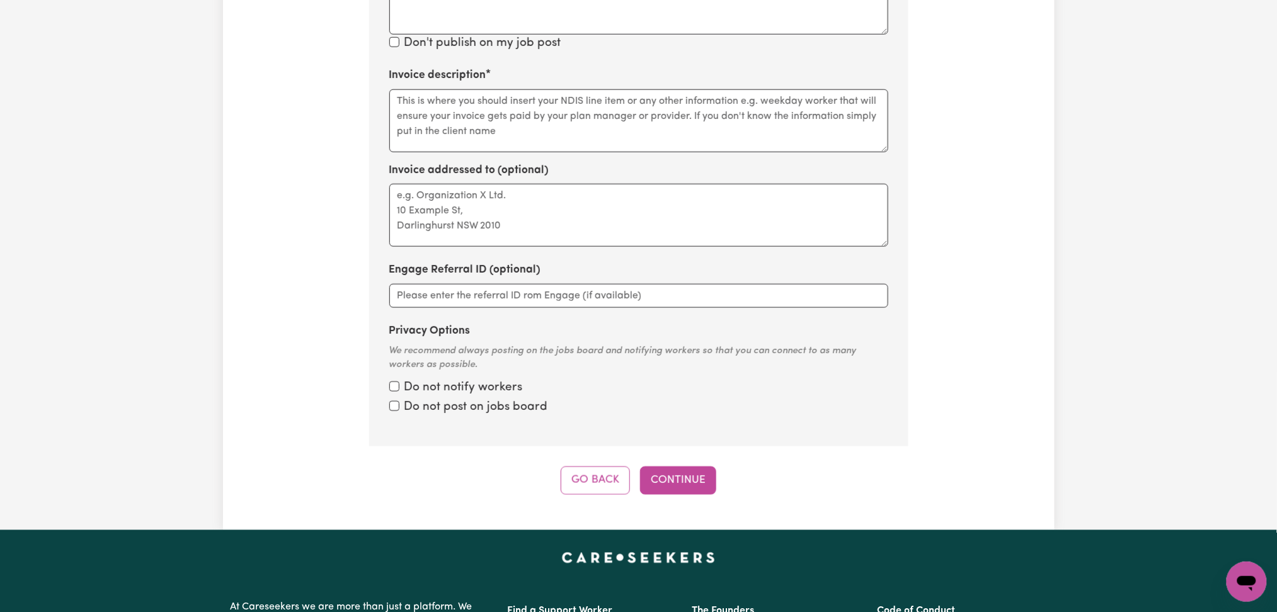
scroll to position [276, 0]
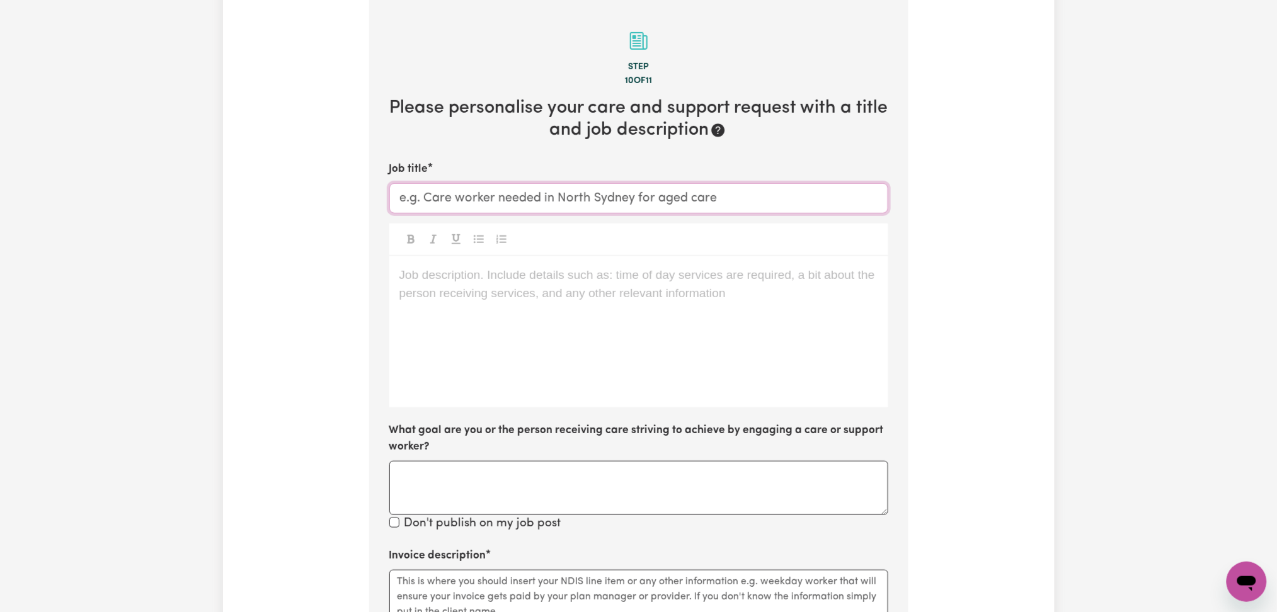
click at [502, 190] on input "Job title" at bounding box center [638, 198] width 499 height 30
paste input "Female Support Worker To Take Female Client Out For Social Gatherings - Dover G…"
type input "Female Support Worker To Take Female Client Out For Social Gatherings - Dover G…"
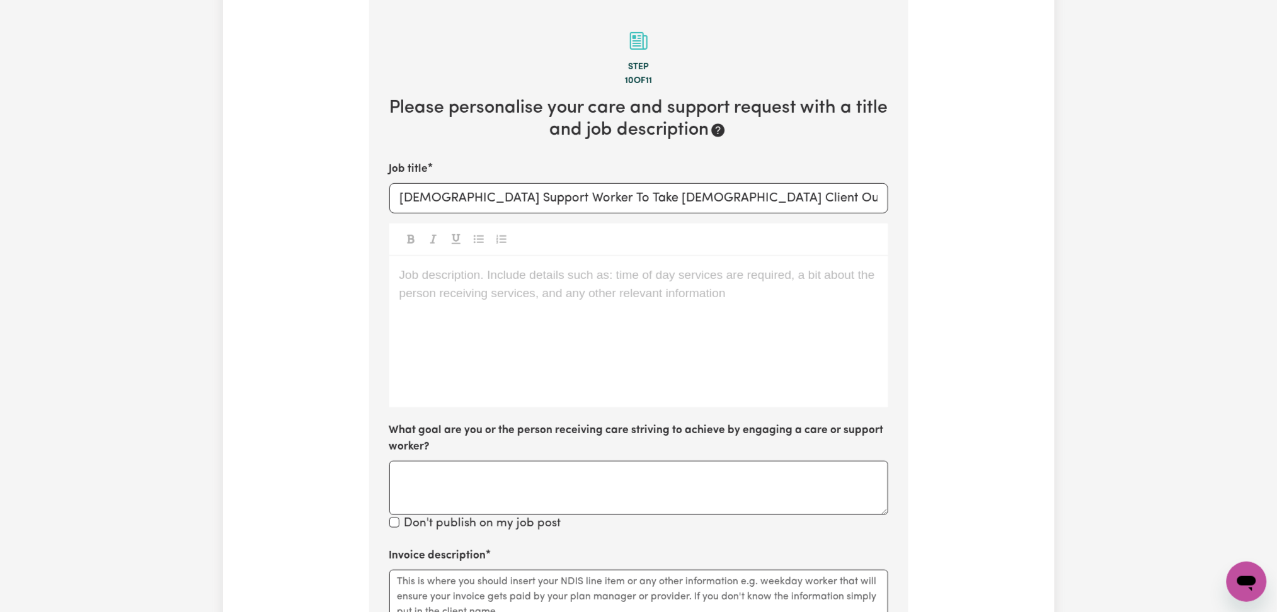
click at [568, 327] on div "Job description. Include details such as: time of day services are required, a …" at bounding box center [638, 331] width 499 height 151
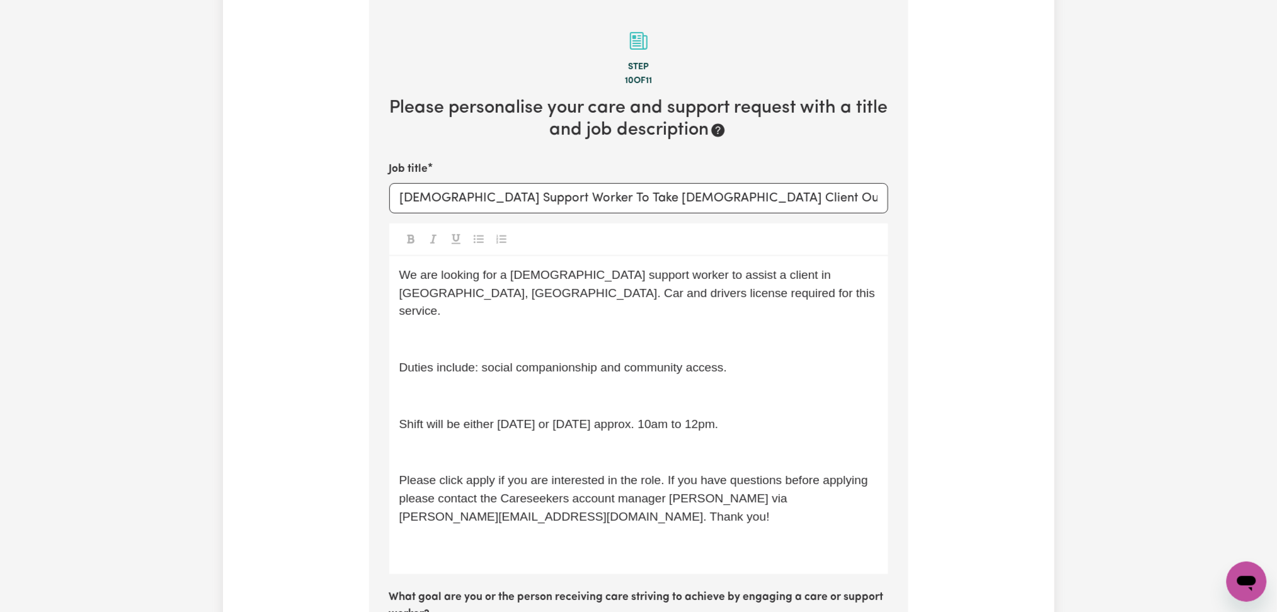
click at [469, 331] on p "﻿" at bounding box center [638, 340] width 479 height 18
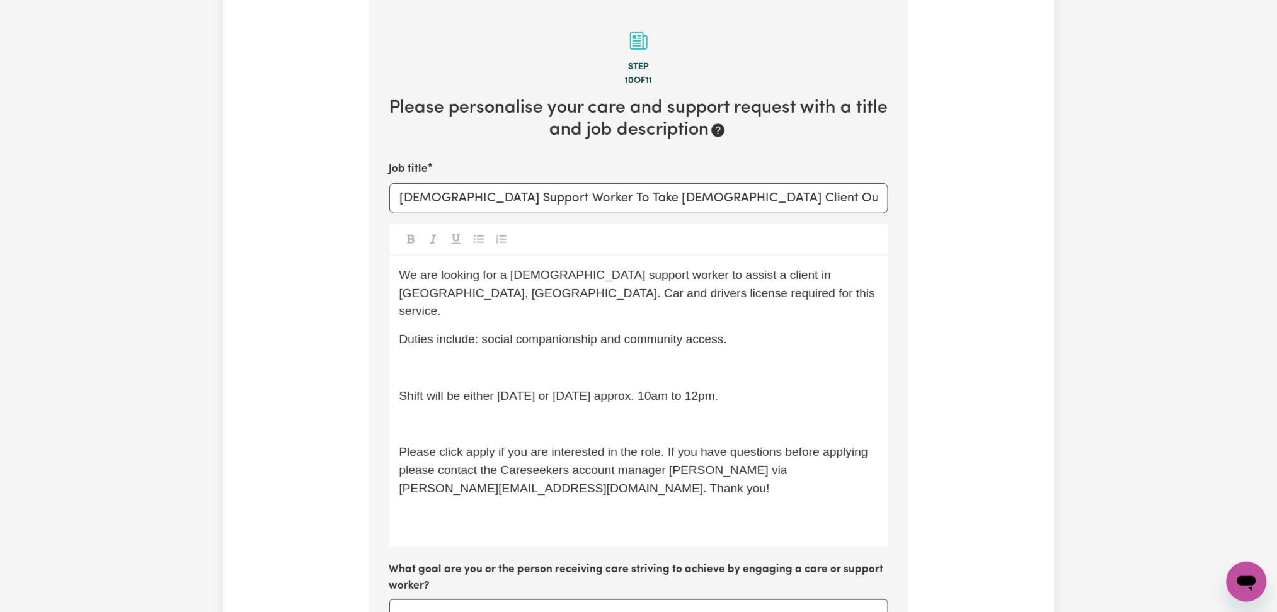
click at [484, 359] on p "﻿" at bounding box center [638, 368] width 479 height 18
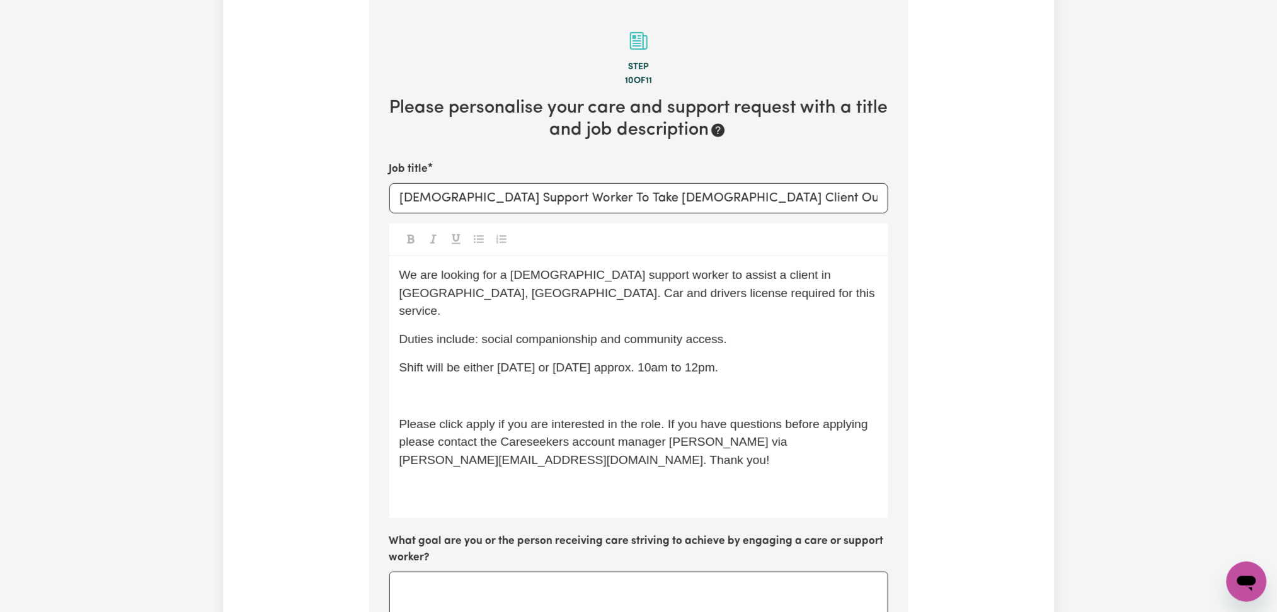
click at [490, 387] on p "﻿" at bounding box center [638, 396] width 479 height 18
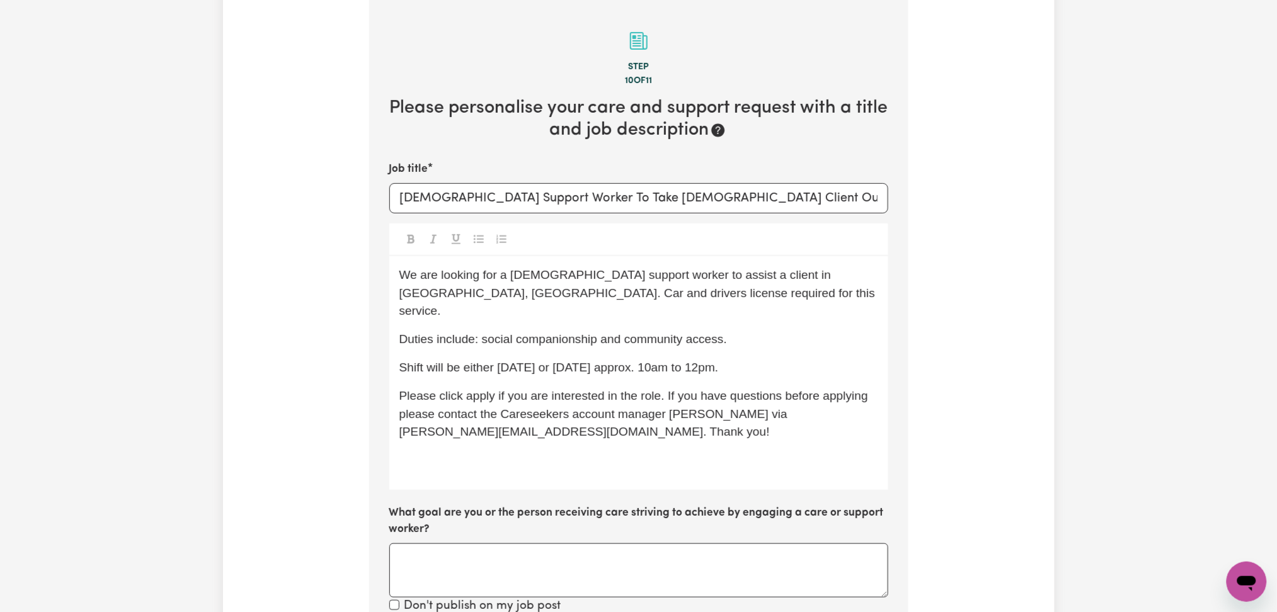
click at [480, 460] on div "We are looking for a female support worker to assist a client in DOVER GARDENS,…" at bounding box center [638, 373] width 499 height 234
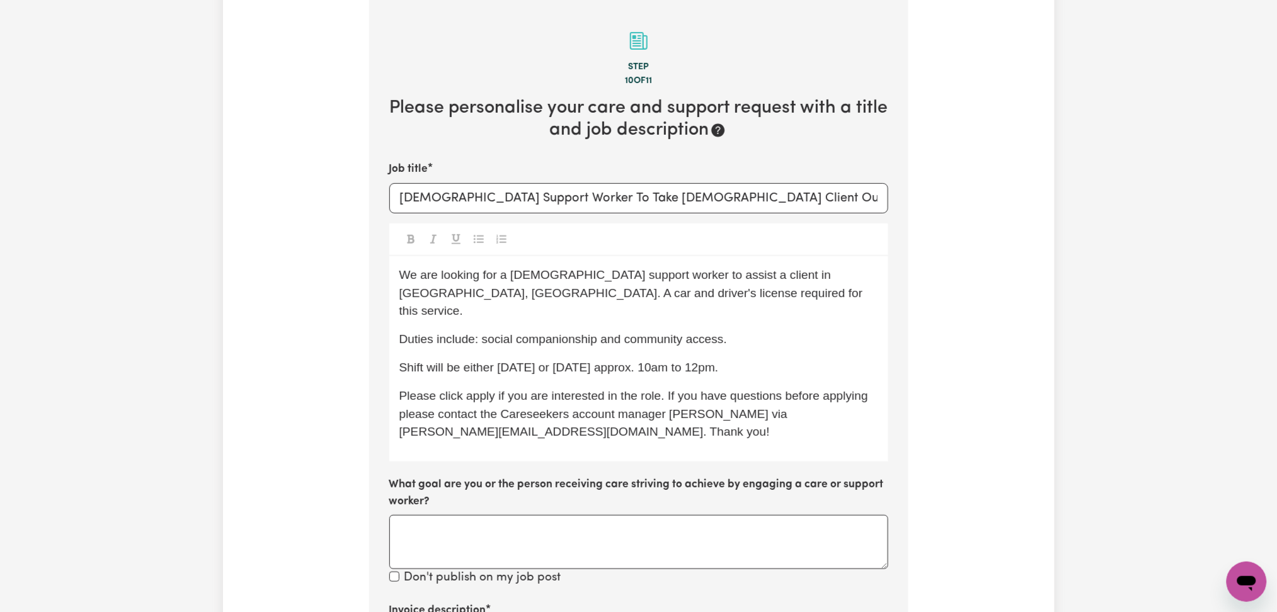
click at [502, 290] on span "We are looking for a female support worker to assist a client in DOVER GARDENS,…" at bounding box center [632, 293] width 467 height 50
click at [777, 338] on div "We are looking for a female support worker to assist a client in DOVER GARDENS,…" at bounding box center [638, 358] width 499 height 205
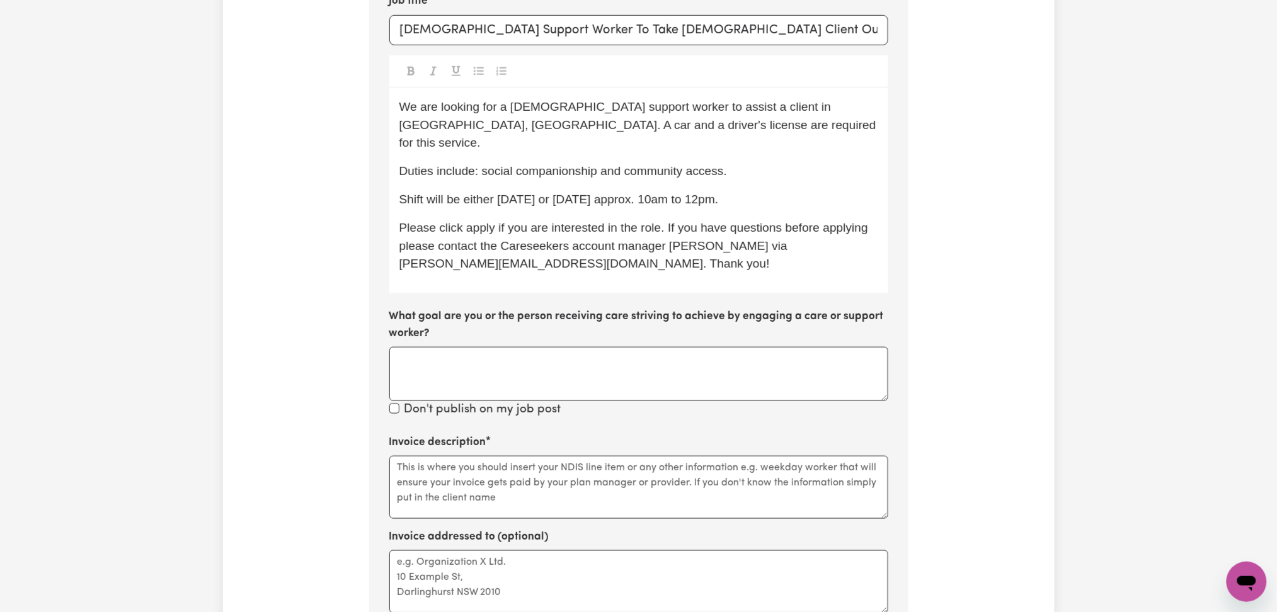
scroll to position [528, 0]
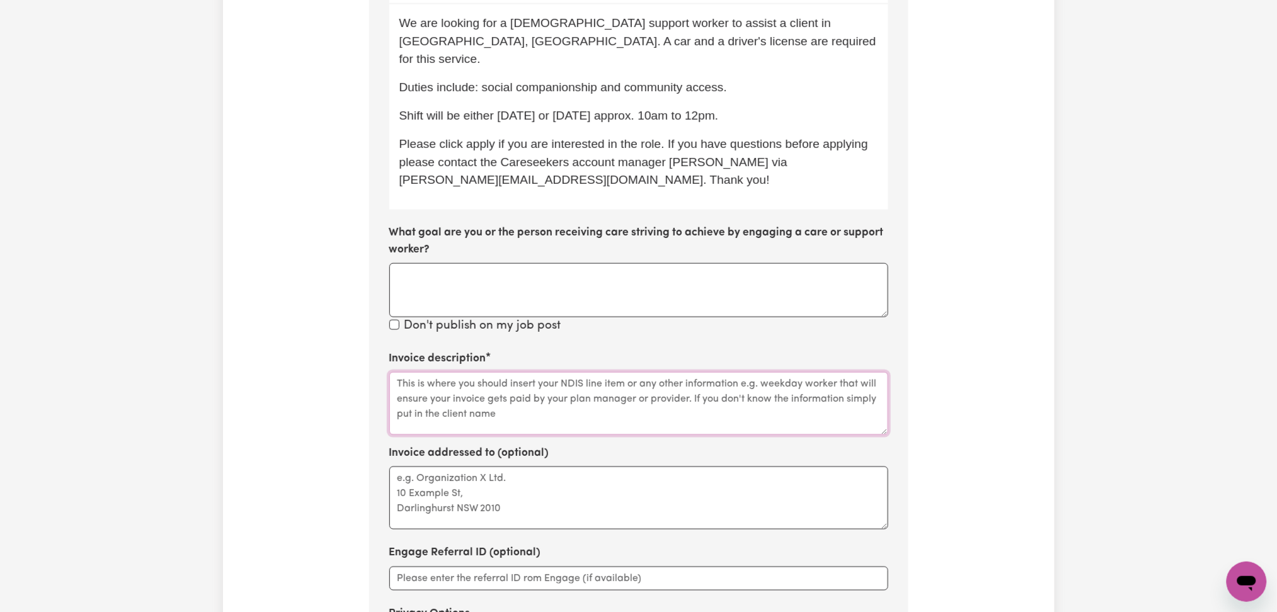
click at [534, 383] on textarea "Invoice description" at bounding box center [638, 403] width 499 height 63
paste textarea "Social companionship Errands / Outings Community access"
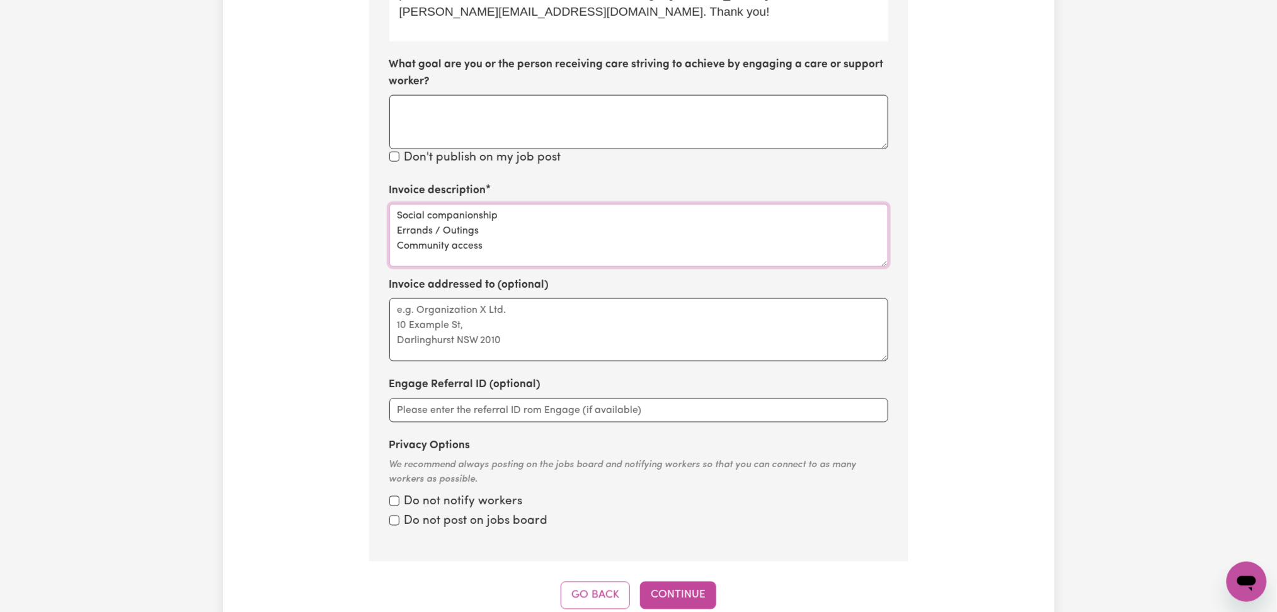
scroll to position [444, 0]
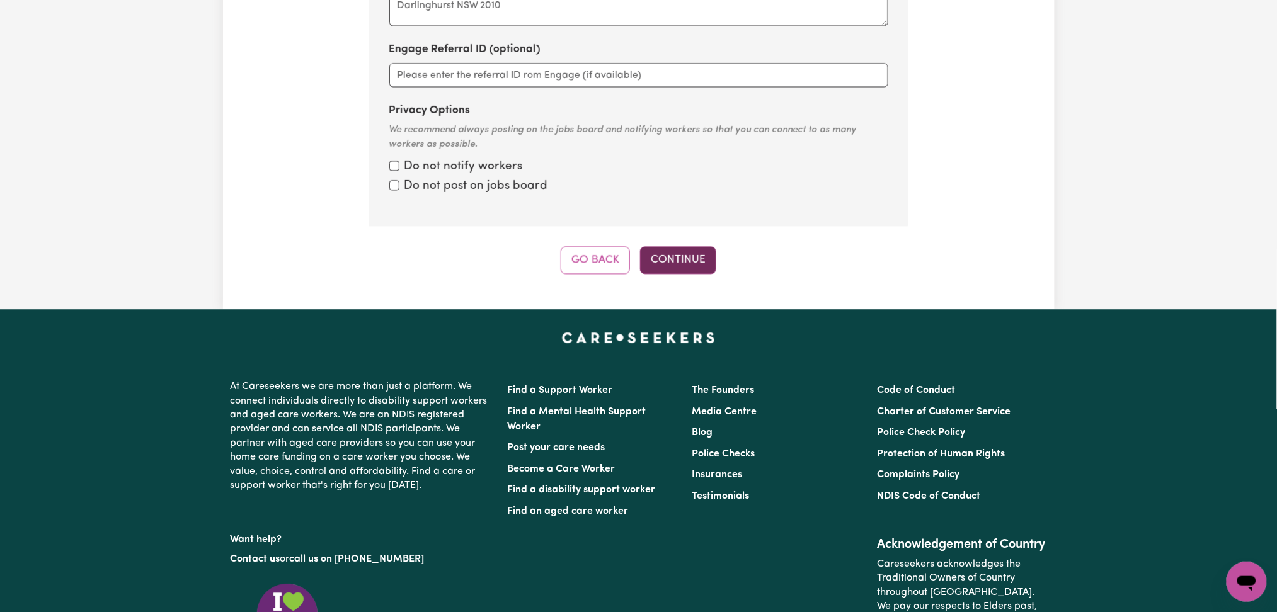
type textarea "Social companionship Errands / Outings Community access"
click at [686, 246] on button "Continue" at bounding box center [678, 260] width 76 height 28
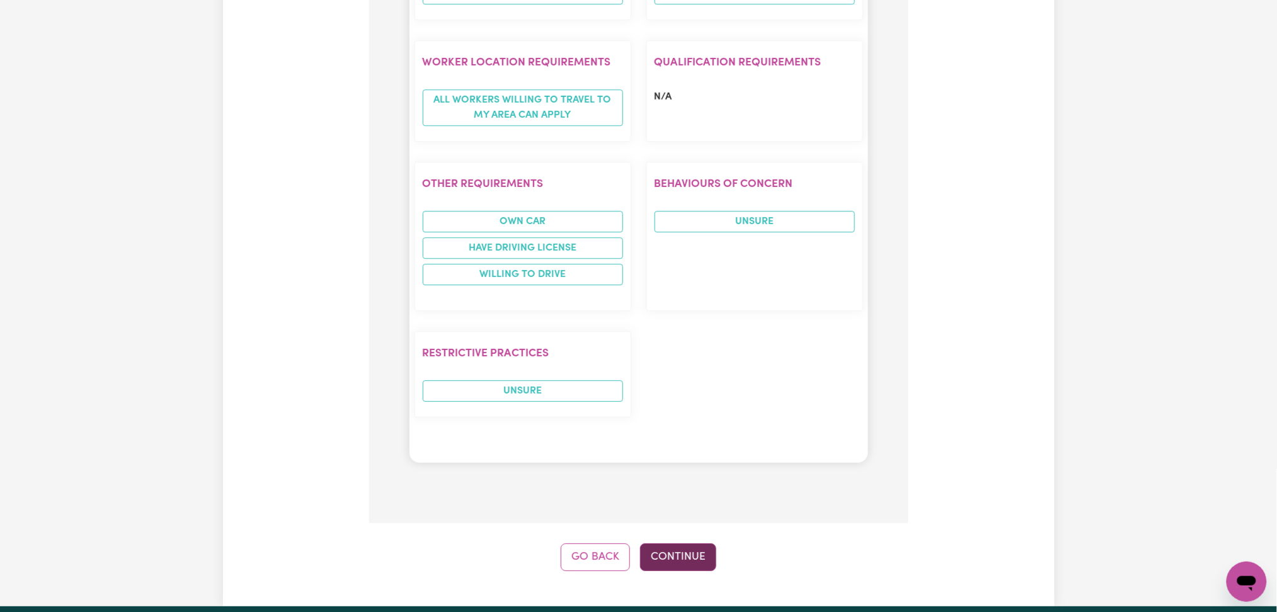
click at [704, 544] on button "Continue" at bounding box center [678, 558] width 76 height 28
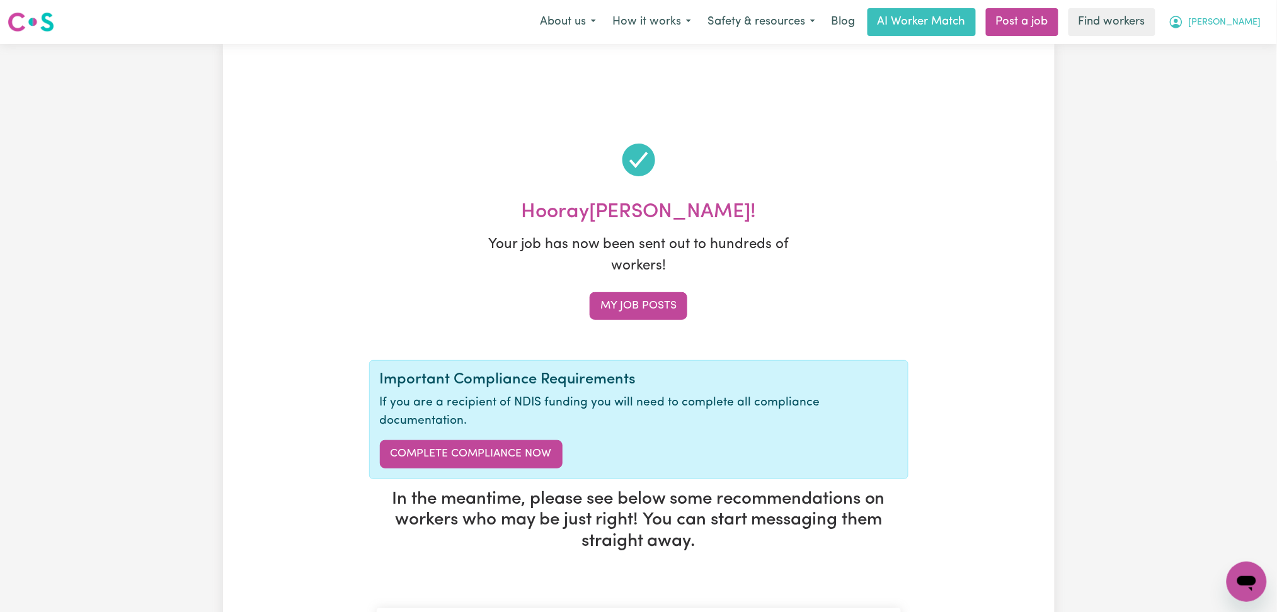
click at [1237, 26] on span "[PERSON_NAME]" at bounding box center [1225, 23] width 72 height 14
click at [1234, 59] on link "My Dashboard" at bounding box center [1219, 49] width 100 height 24
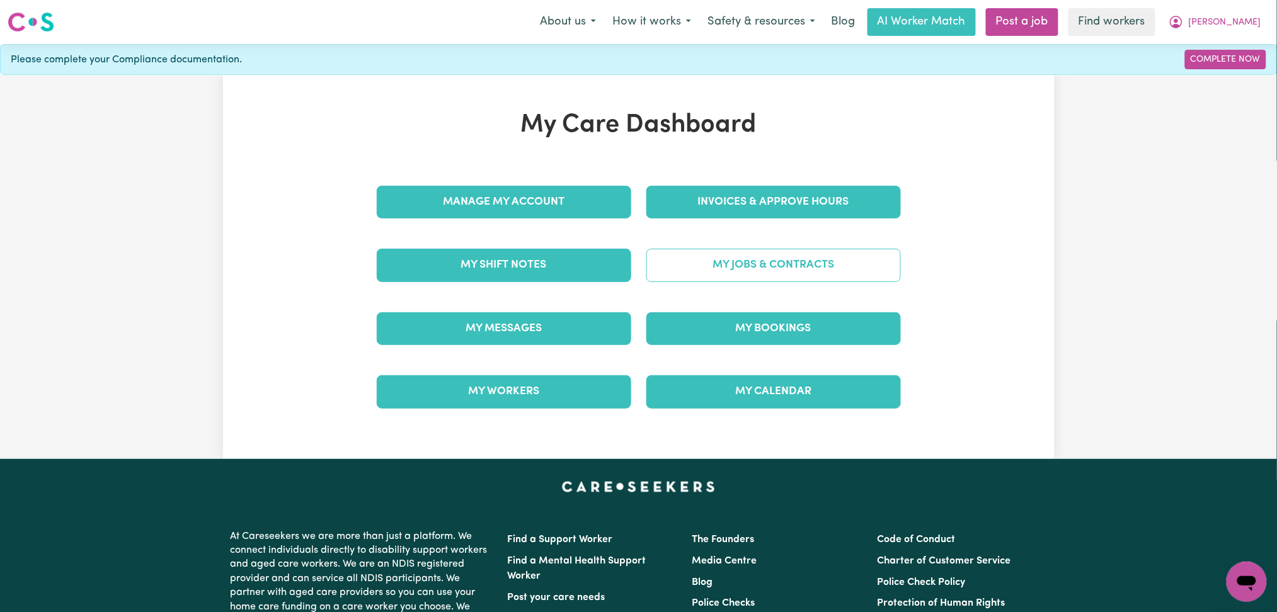
click at [688, 261] on link "My Jobs & Contracts" at bounding box center [773, 265] width 255 height 33
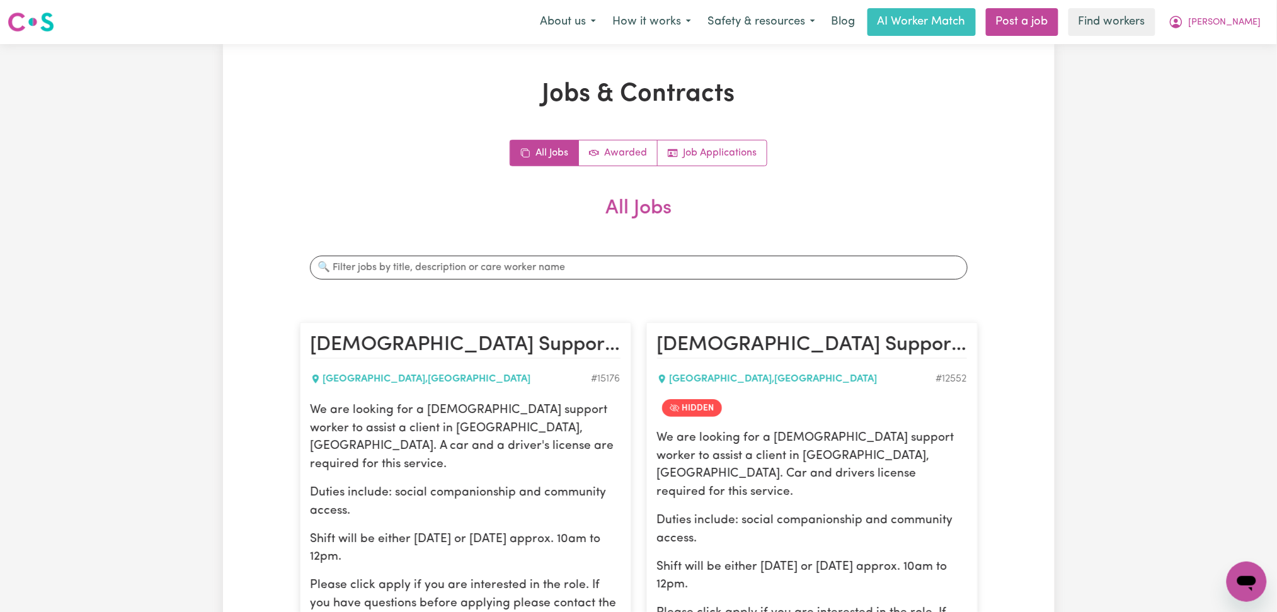
scroll to position [336, 0]
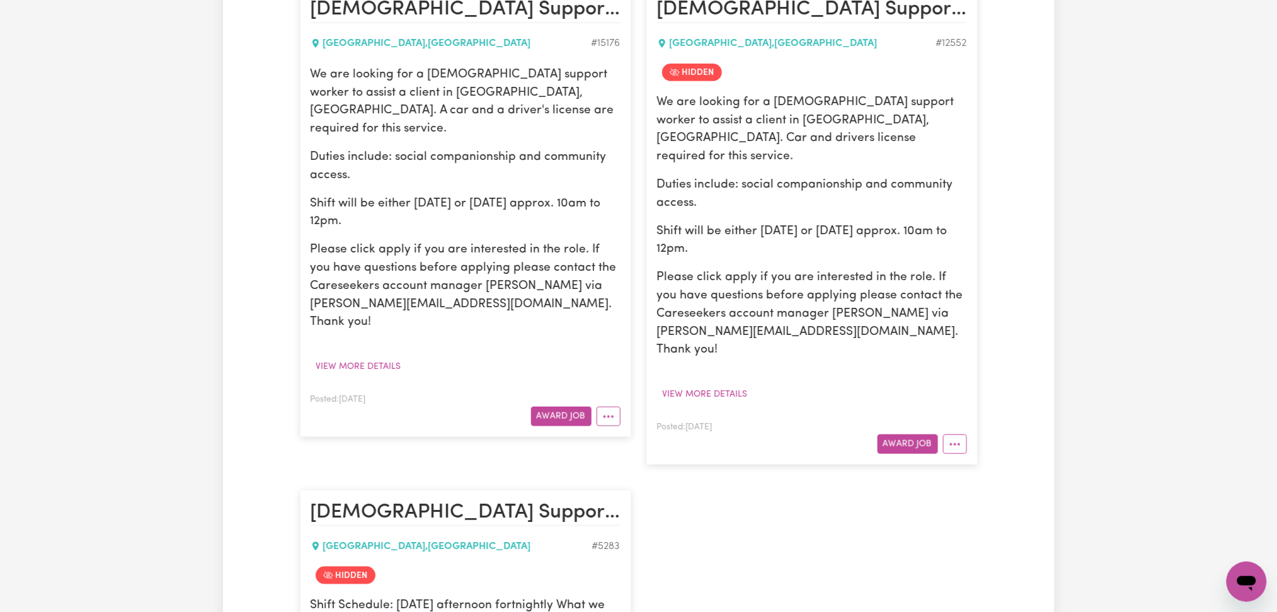
drag, startPoint x: 350, startPoint y: 362, endPoint x: 447, endPoint y: 397, distance: 103.6
click at [402, 392] on div "Posted: Oct 1, 2025" at bounding box center [388, 399] width 155 height 15
click at [468, 422] on div "Female Support Worker To Take Female Client Out For Social Gatherings - Dover G…" at bounding box center [465, 225] width 347 height 503
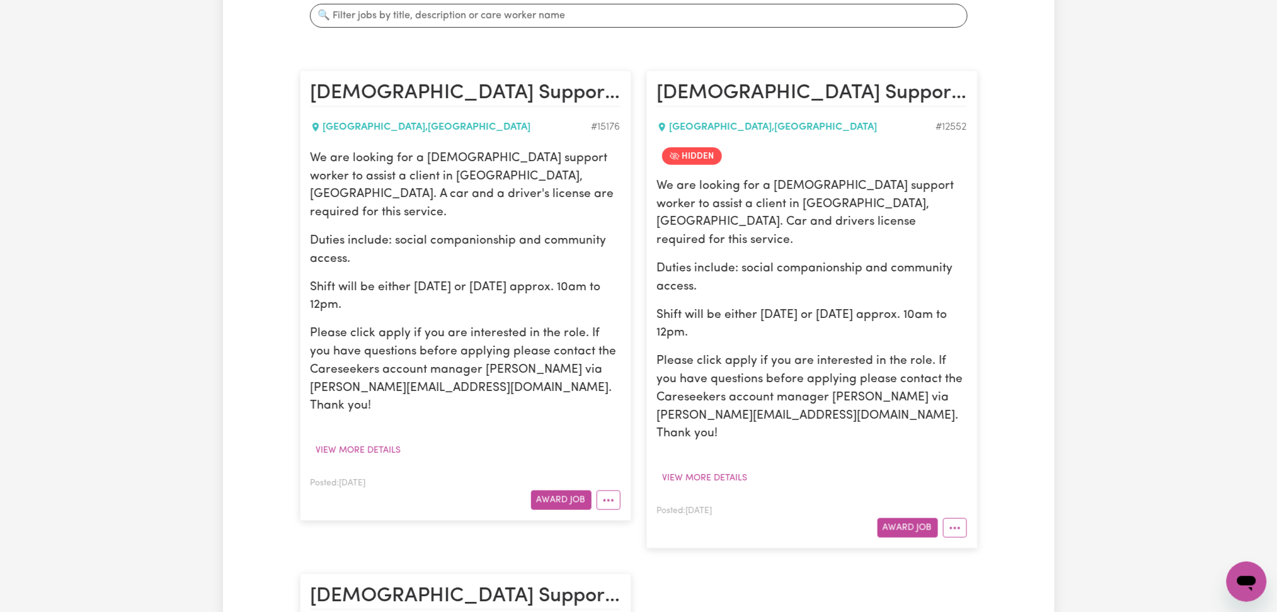
scroll to position [84, 0]
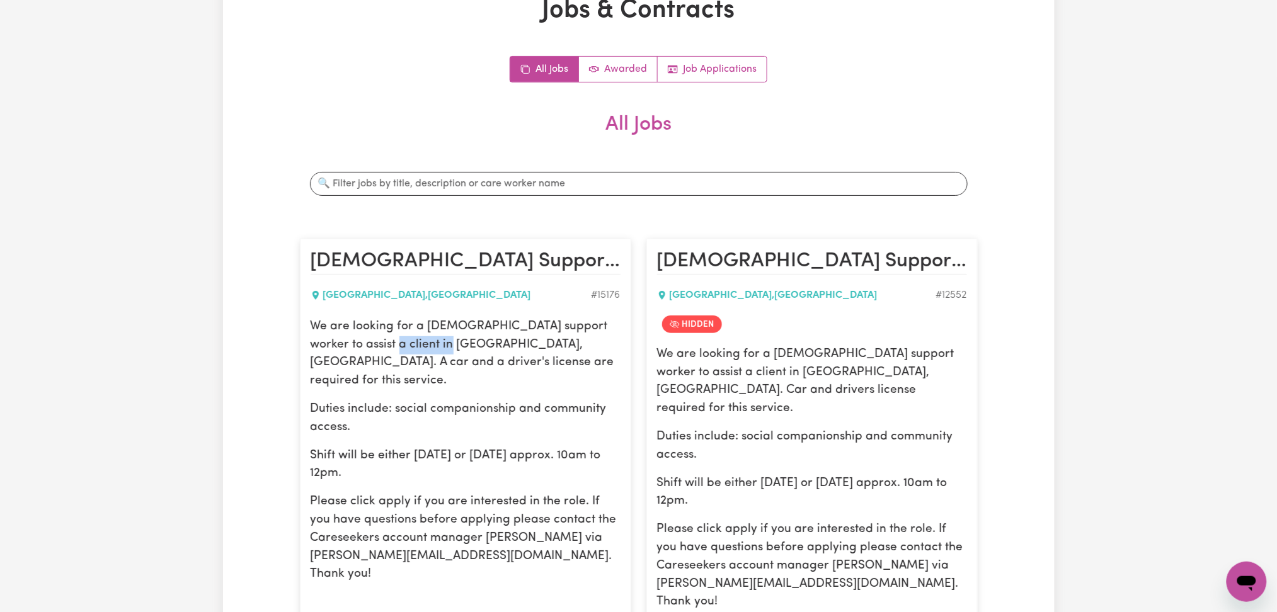
drag, startPoint x: 357, startPoint y: 343, endPoint x: 440, endPoint y: 341, distance: 82.5
click at [440, 341] on p "We are looking for a female support worker to assist a client in DOVER GARDENS,…" at bounding box center [466, 354] width 310 height 72
copy p "DOVER GARDE"
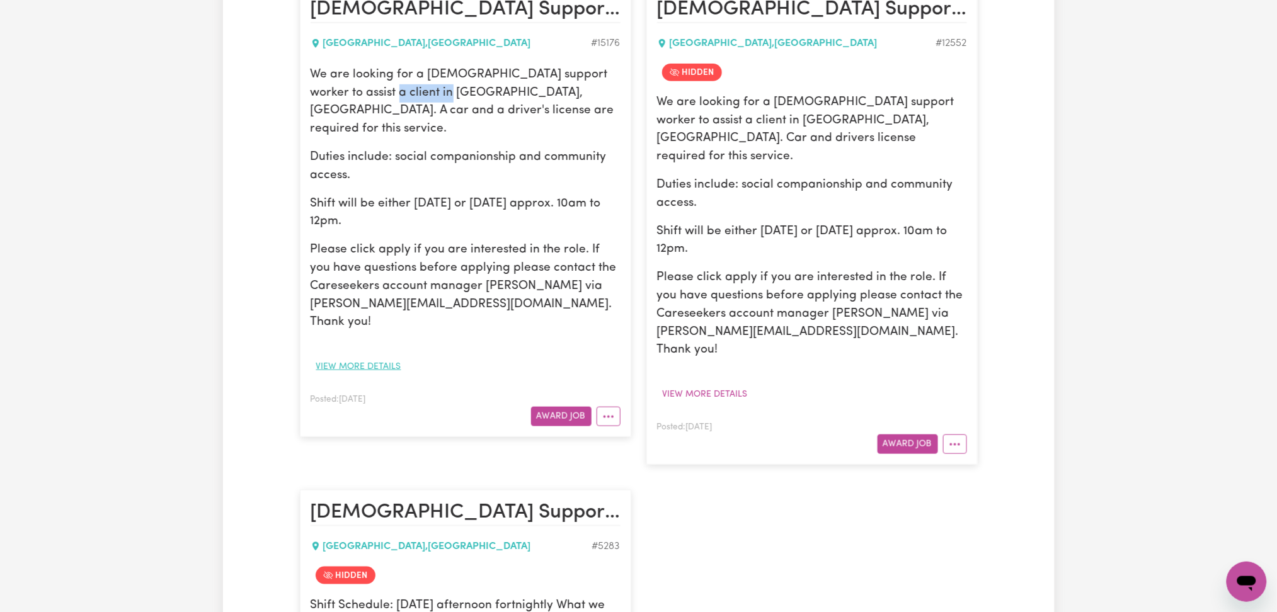
click at [352, 357] on button "View more details" at bounding box center [359, 367] width 96 height 20
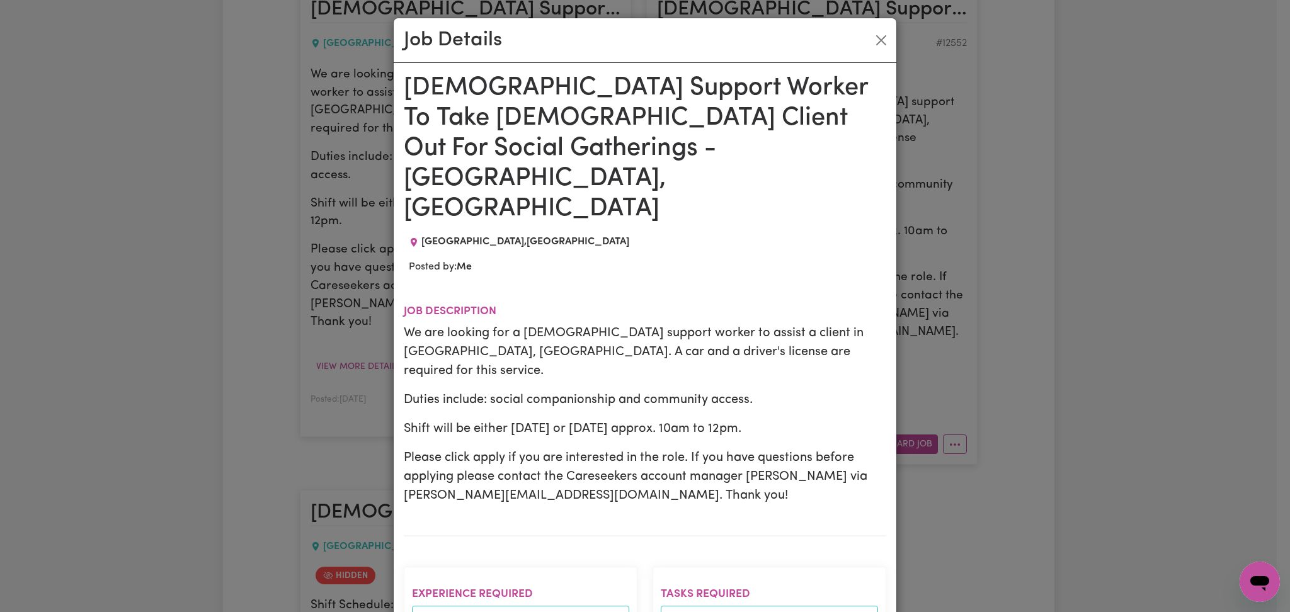
drag, startPoint x: 399, startPoint y: 272, endPoint x: 792, endPoint y: 343, distance: 399.5
click at [792, 343] on div "We are looking for a female support worker to assist a client in DOVER GARDENS,…" at bounding box center [645, 414] width 483 height 181
copy div "We are looking for a female support worker to assist a client in DOVER GARDENS,…"
click at [881, 40] on button "Close" at bounding box center [881, 40] width 20 height 20
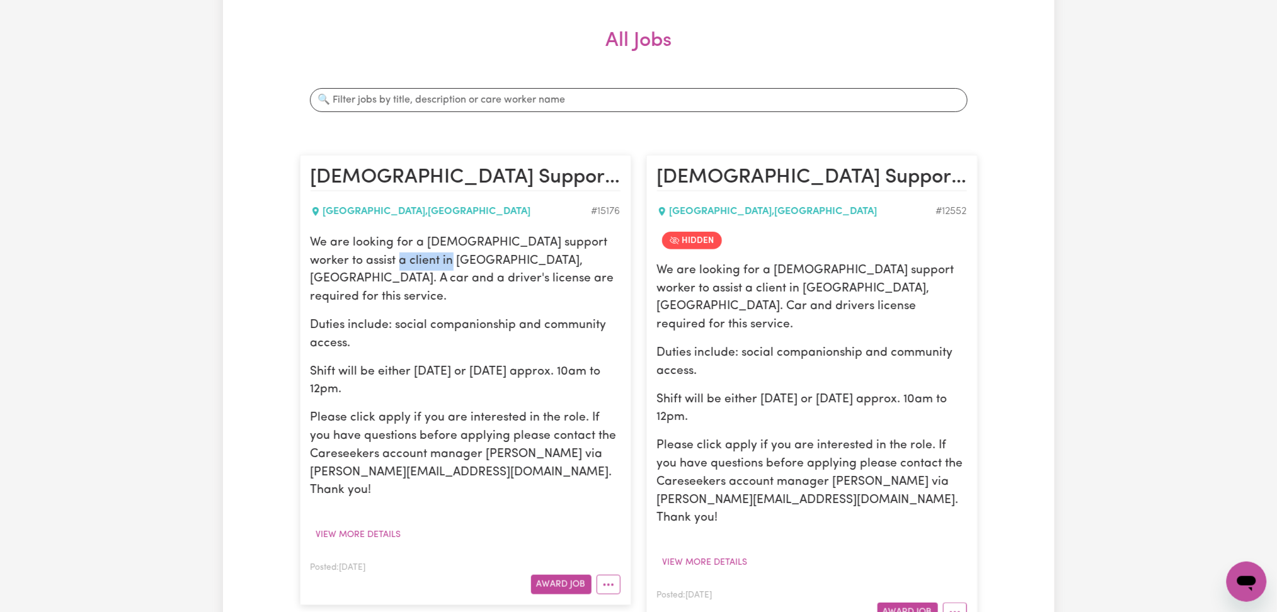
scroll to position [0, 0]
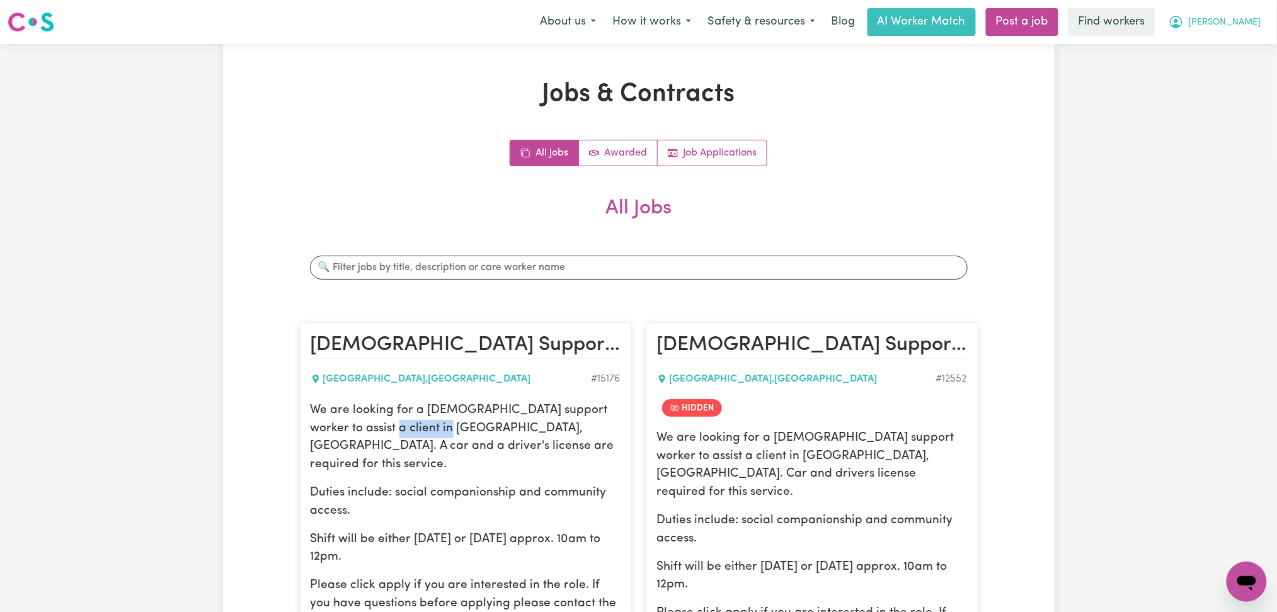
click at [1183, 26] on icon "My Account" at bounding box center [1176, 22] width 13 height 13
click at [1207, 73] on link "Logout" at bounding box center [1219, 72] width 100 height 24
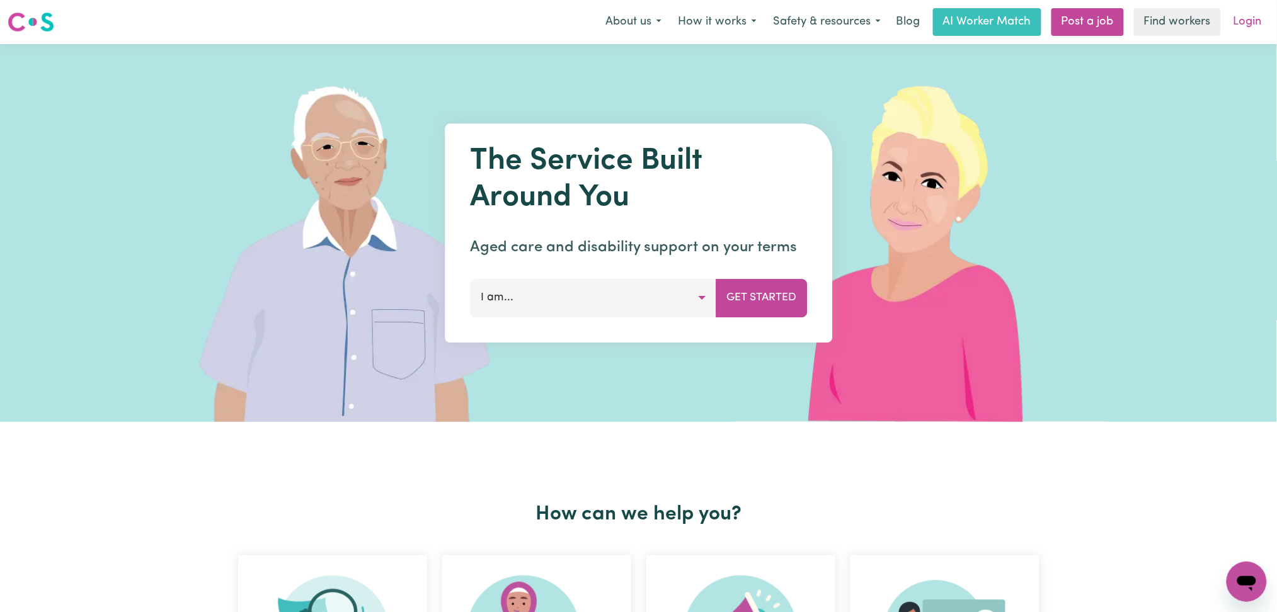
click at [1247, 16] on link "Login" at bounding box center [1247, 22] width 43 height 28
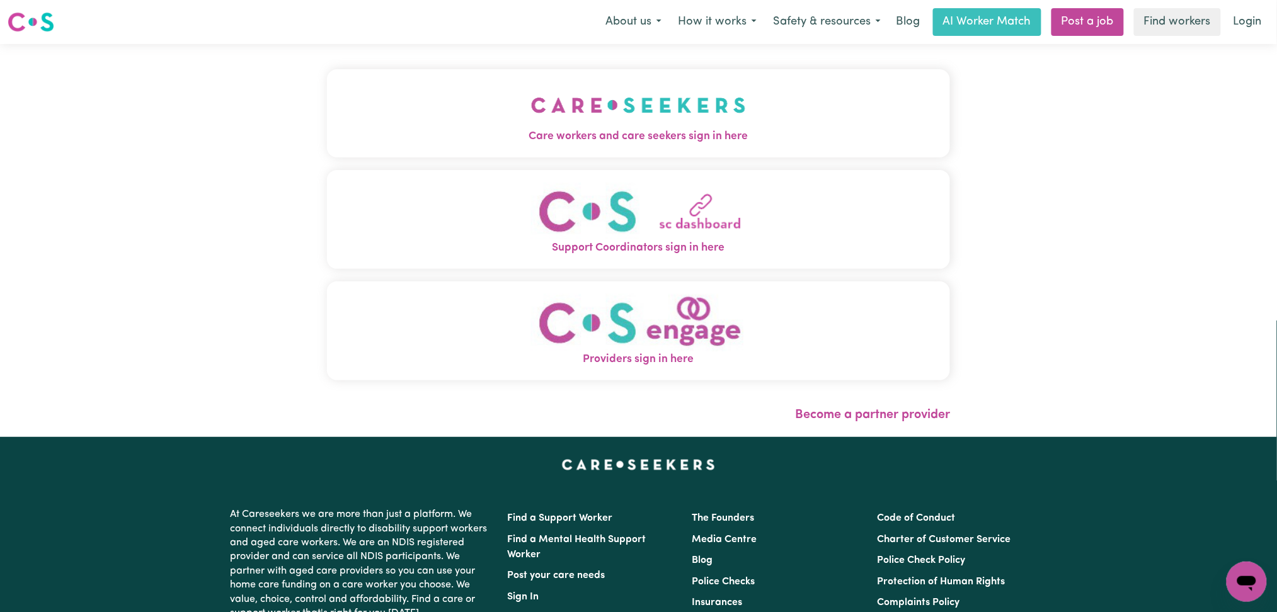
click at [587, 130] on span "Care workers and care seekers sign in here" at bounding box center [639, 137] width 624 height 16
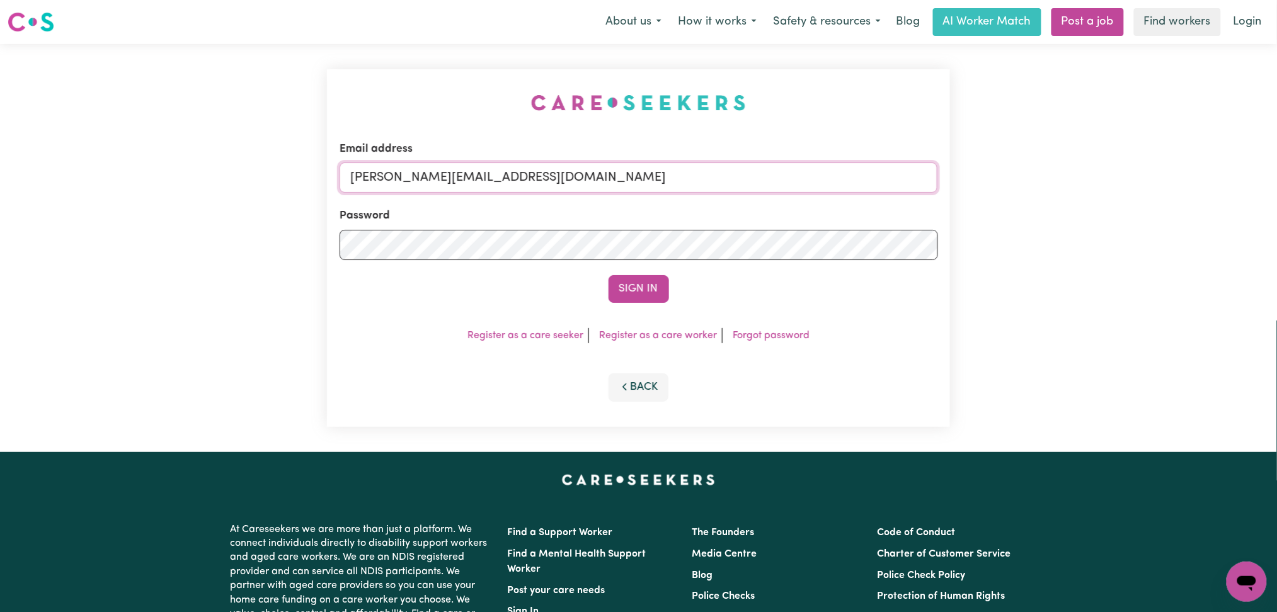
drag, startPoint x: 529, startPoint y: 179, endPoint x: 529, endPoint y: 190, distance: 10.7
click at [529, 180] on input "toni@careseekers.com.au" at bounding box center [639, 178] width 599 height 30
drag, startPoint x: 416, startPoint y: 169, endPoint x: 791, endPoint y: 182, distance: 375.1
click at [791, 182] on input "Superuser~jakedworkin@hotmail.com" at bounding box center [639, 178] width 599 height 30
type input "Superuser~jaabust@gmail.com"
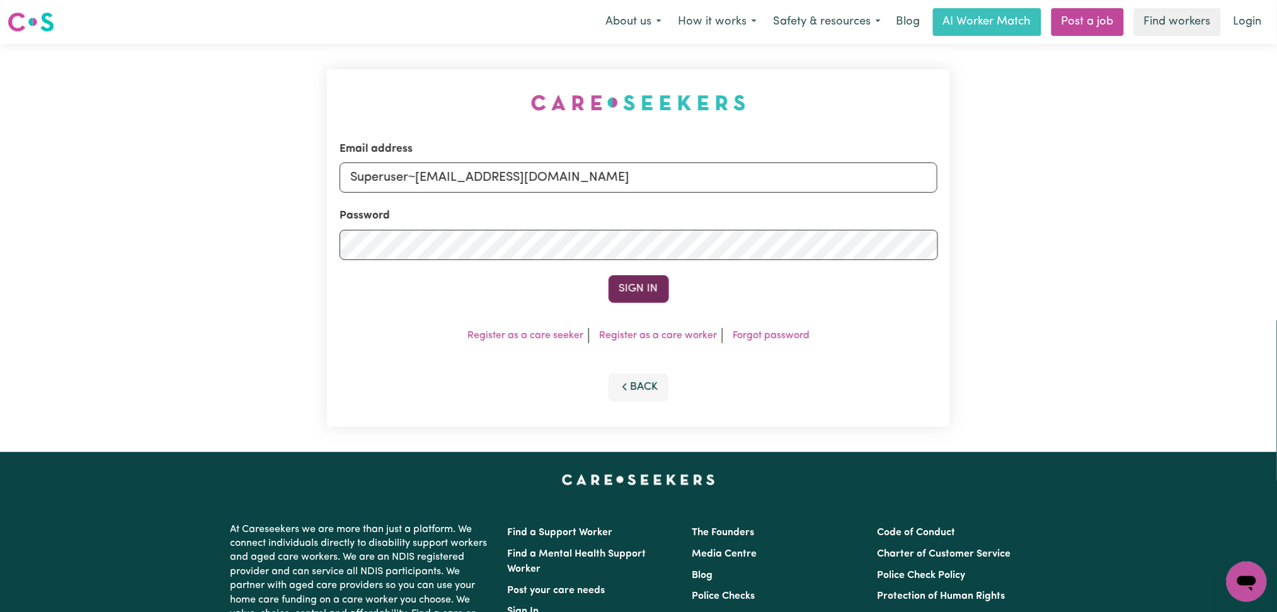
click at [628, 281] on button "Sign In" at bounding box center [639, 289] width 60 height 28
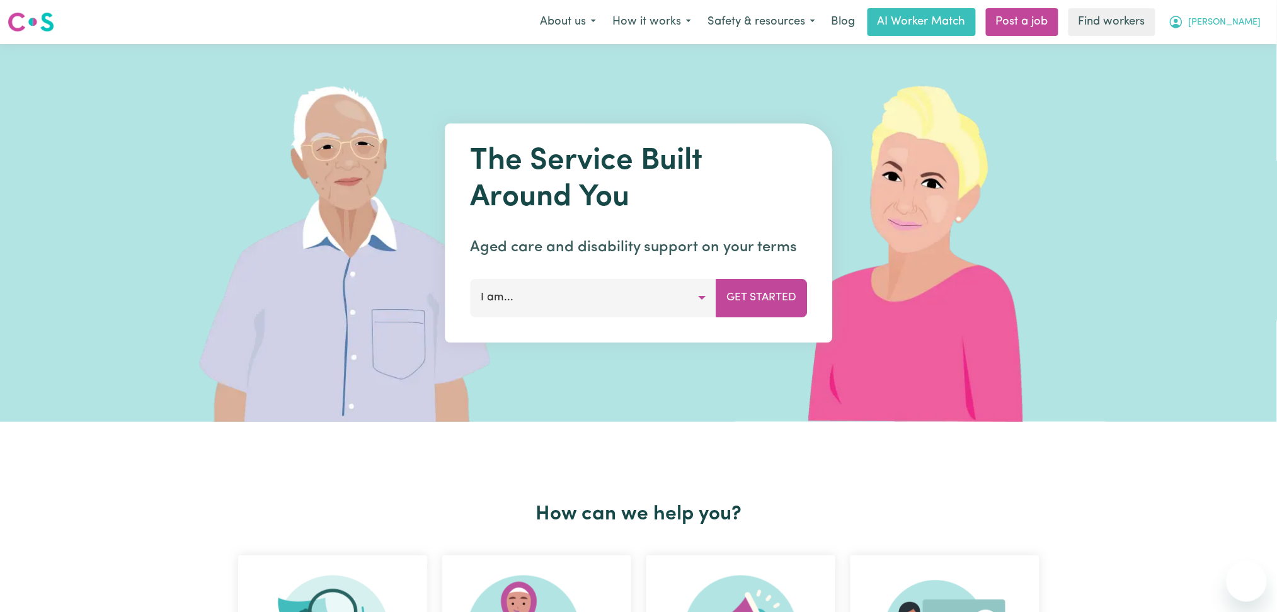
drag, startPoint x: 1239, startPoint y: 13, endPoint x: 1220, endPoint y: 33, distance: 27.2
click at [1237, 20] on button "[PERSON_NAME]" at bounding box center [1215, 22] width 109 height 26
click at [1211, 55] on link "My Dashboard" at bounding box center [1219, 49] width 100 height 24
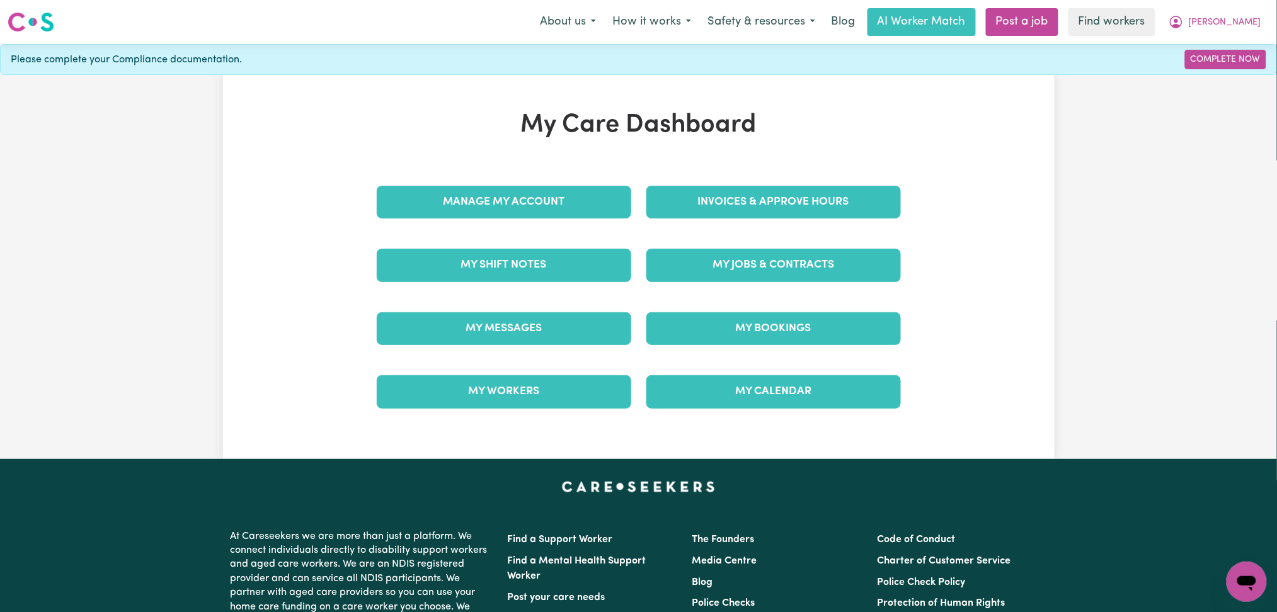
click at [794, 242] on div "My Jobs & Contracts" at bounding box center [774, 265] width 270 height 63
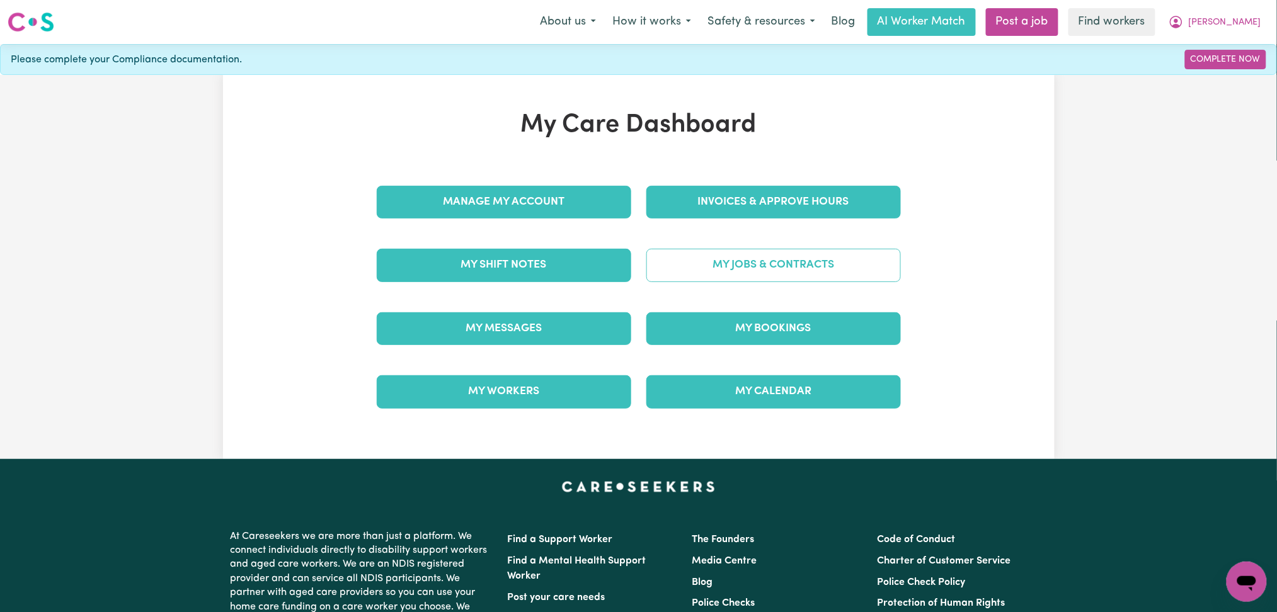
click at [792, 265] on link "My Jobs & Contracts" at bounding box center [773, 265] width 255 height 33
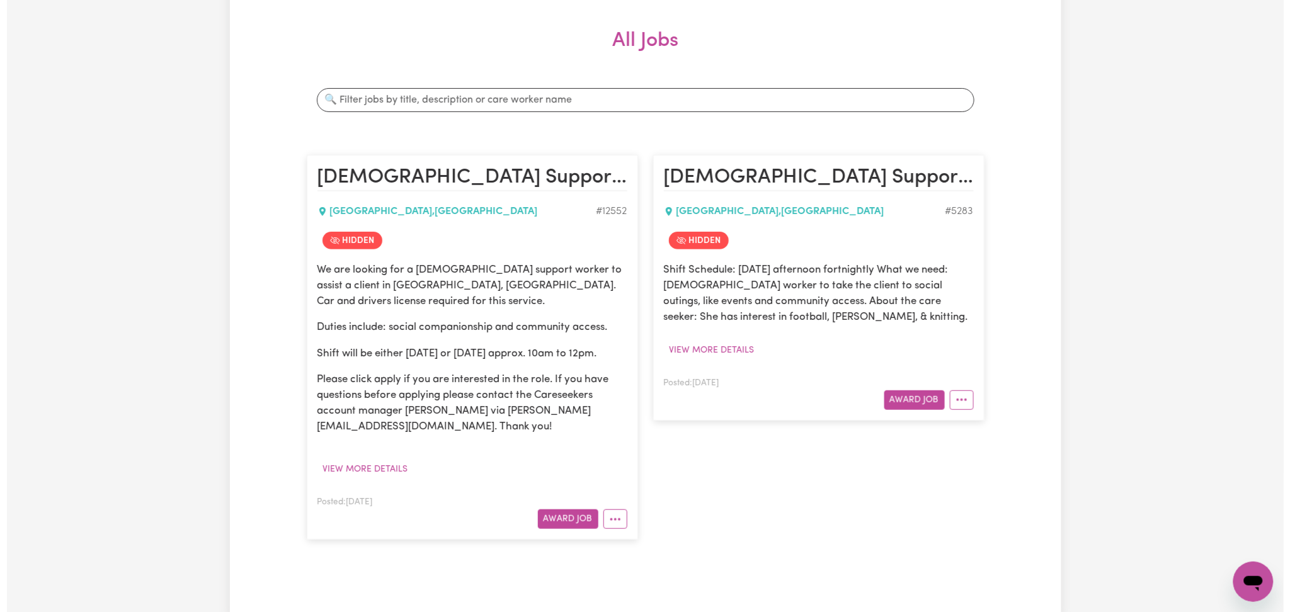
scroll to position [252, 0]
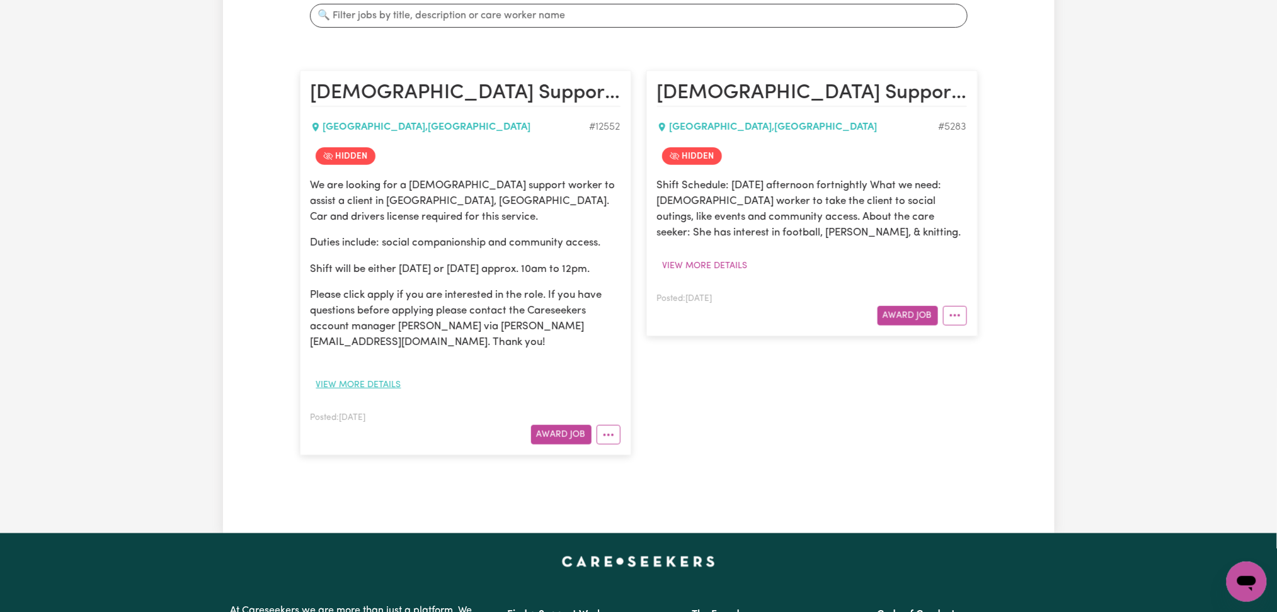
click at [375, 383] on button "View more details" at bounding box center [359, 386] width 96 height 20
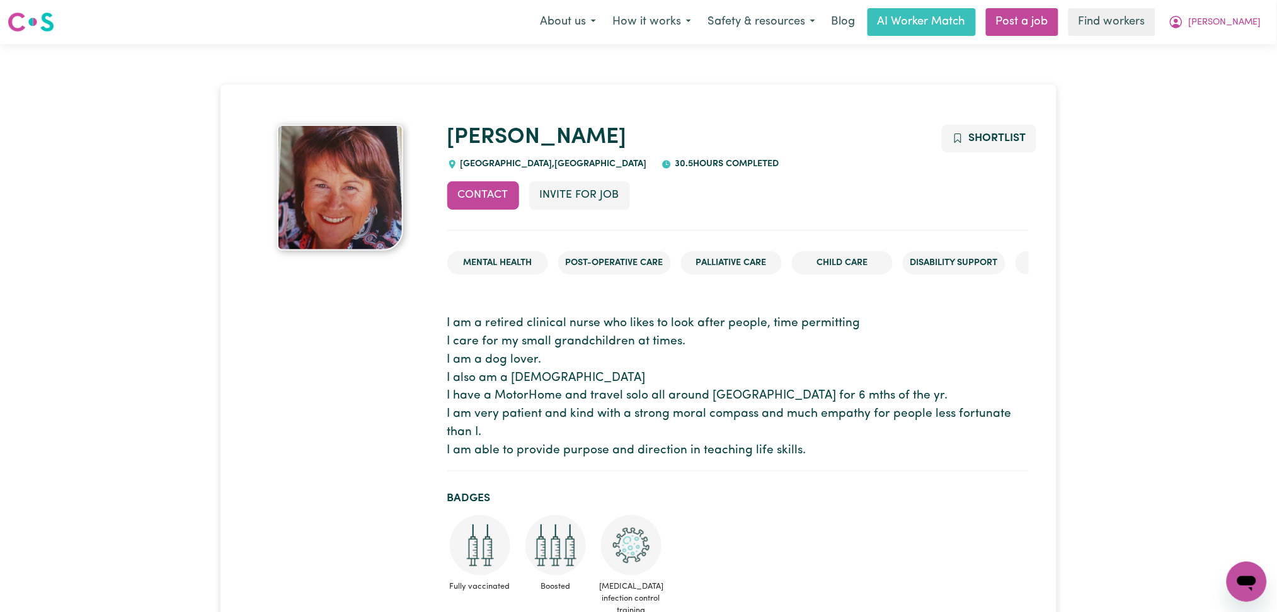
drag, startPoint x: 470, startPoint y: 415, endPoint x: 737, endPoint y: 332, distance: 279.0
click at [470, 415] on p "I am a retired clinical nurse who likes to look after people, time permitting I…" at bounding box center [738, 387] width 582 height 145
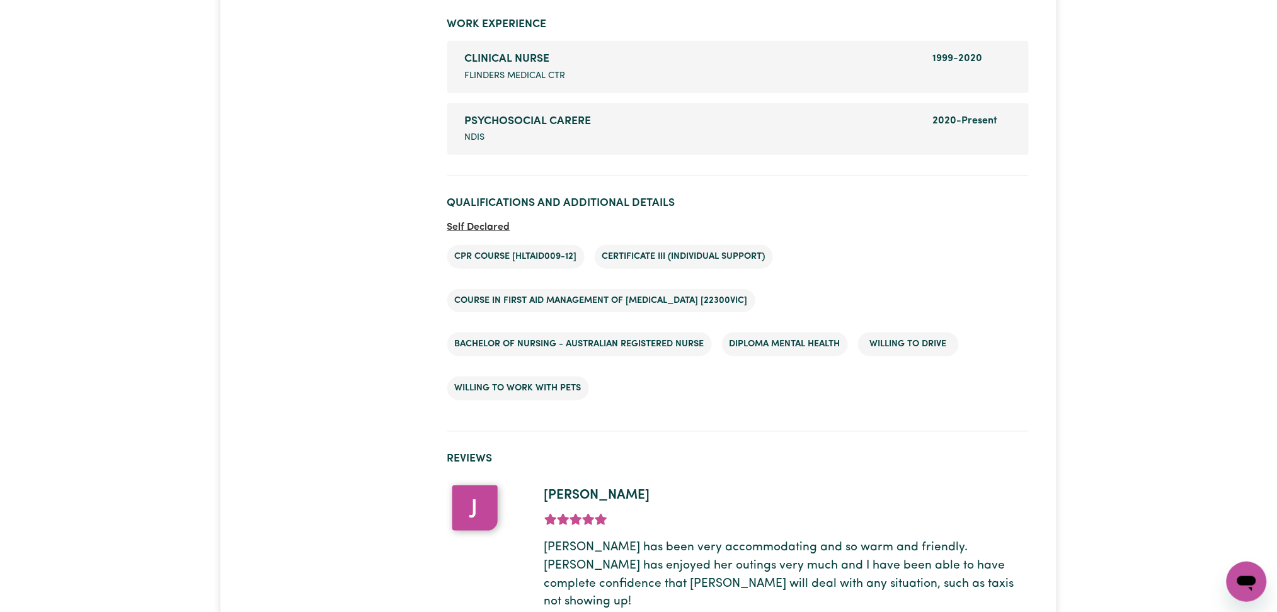
scroll to position [1937, 0]
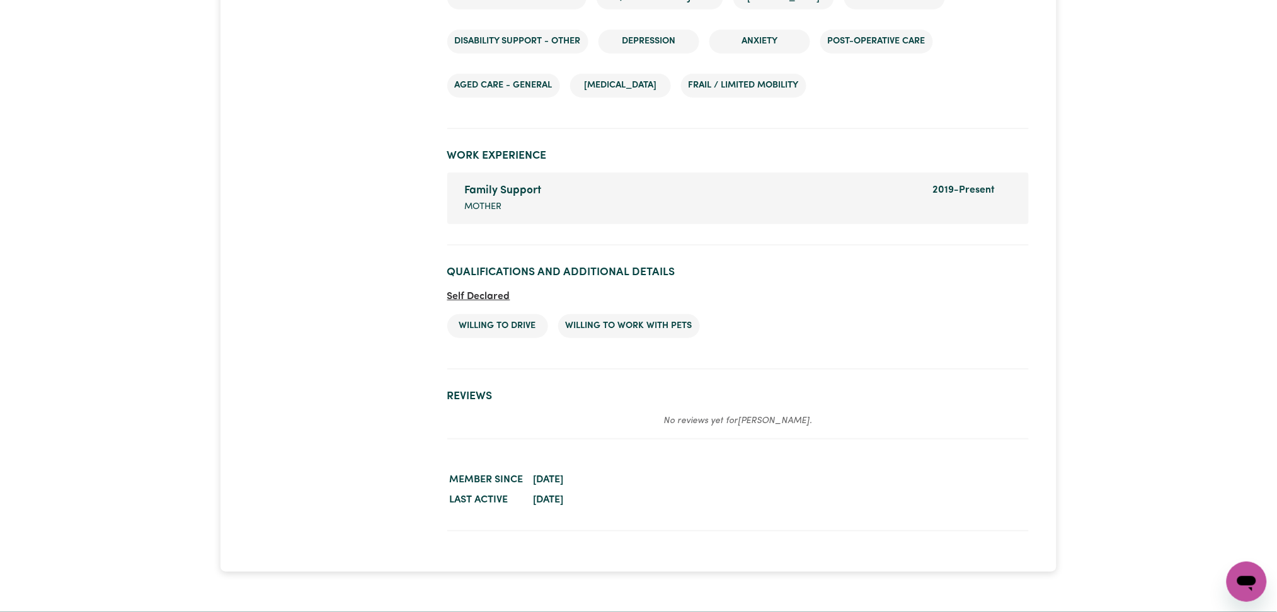
scroll to position [1750, 0]
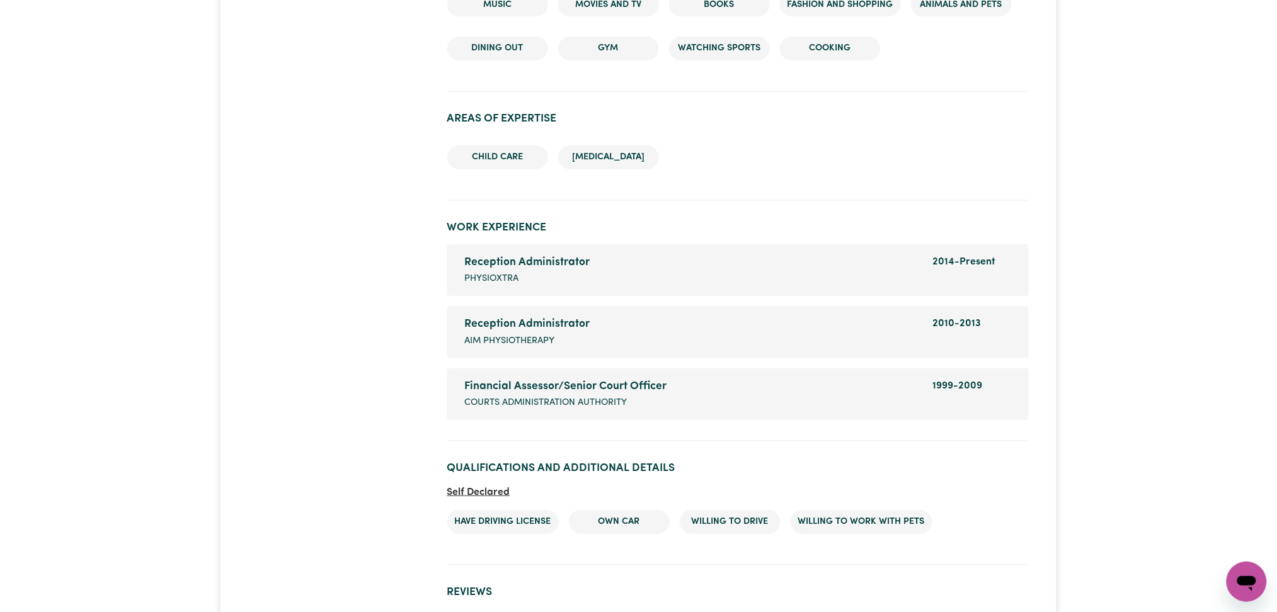
scroll to position [1663, 0]
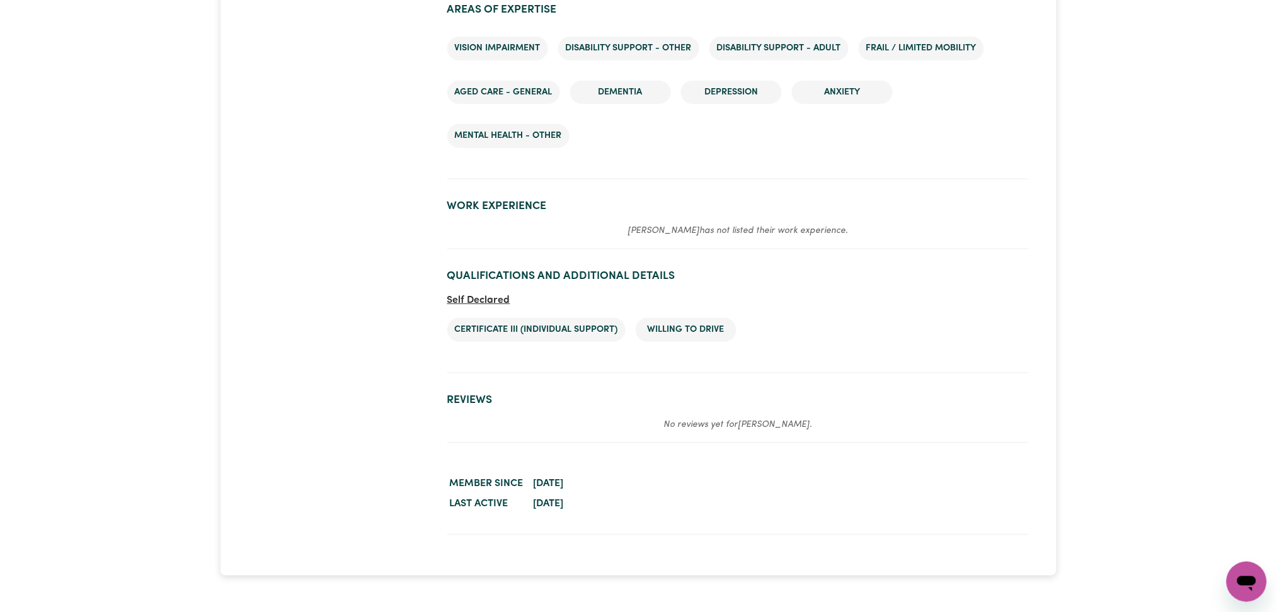
scroll to position [1167, 0]
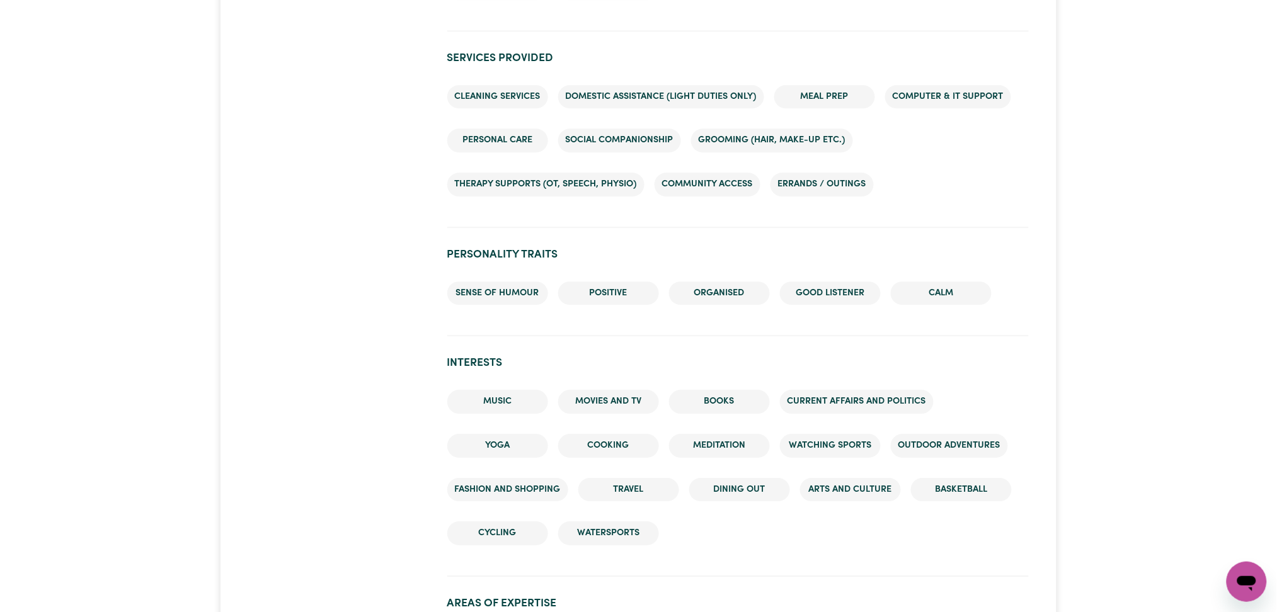
click at [316, 286] on div at bounding box center [340, 44] width 199 height 2172
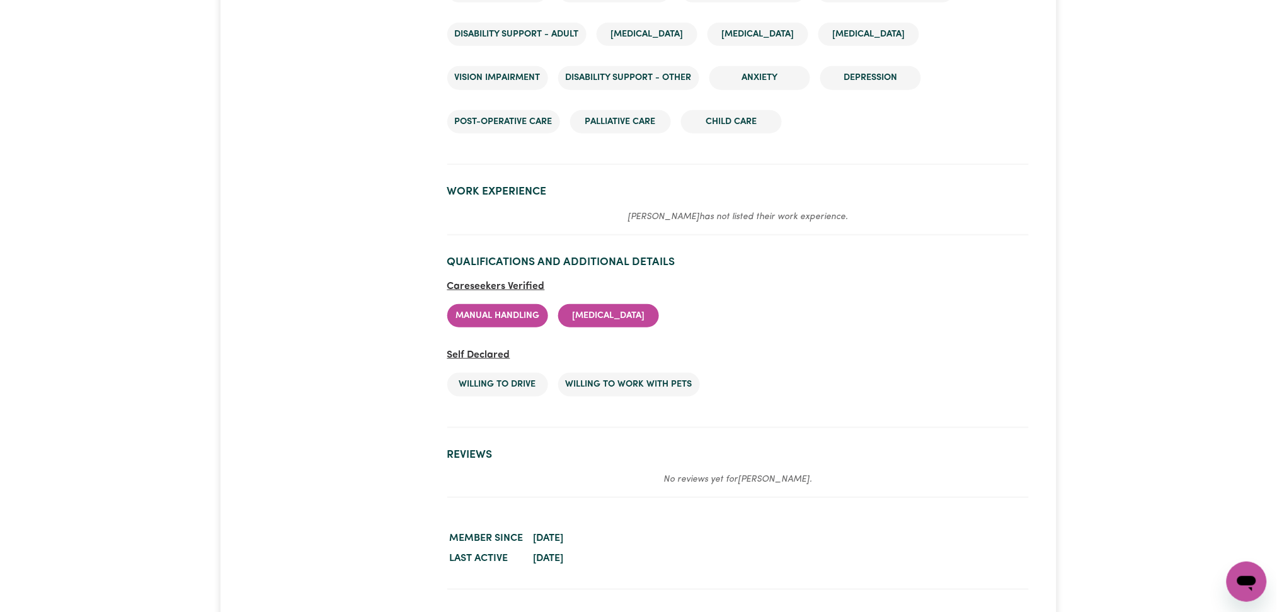
scroll to position [2012, 0]
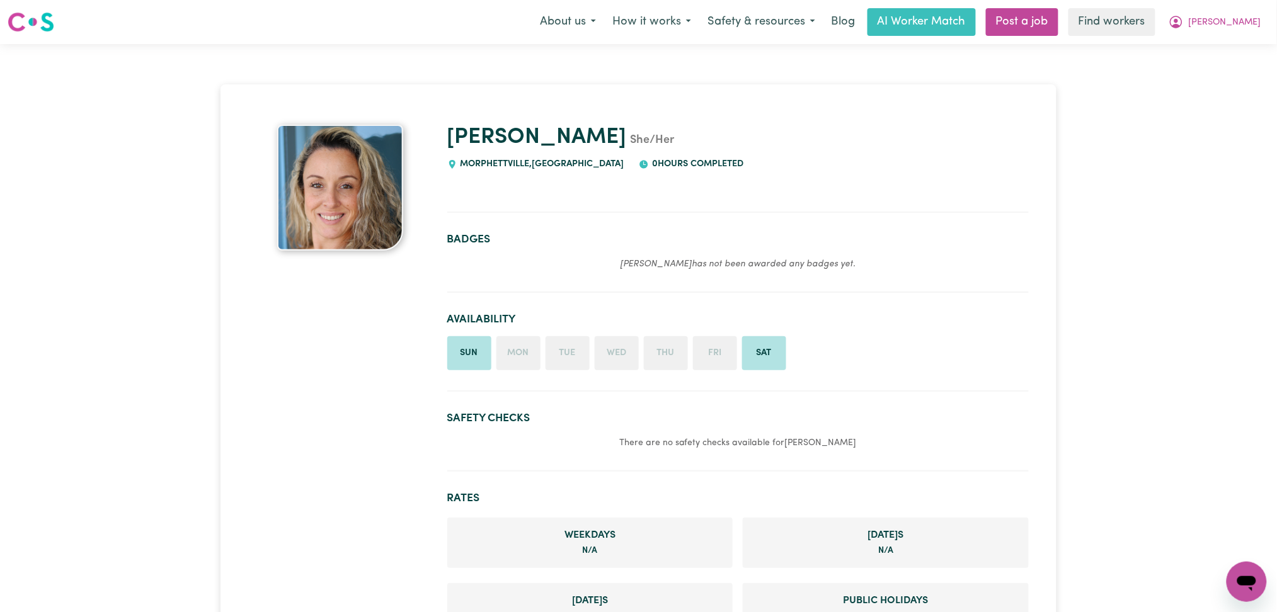
scroll to position [252, 0]
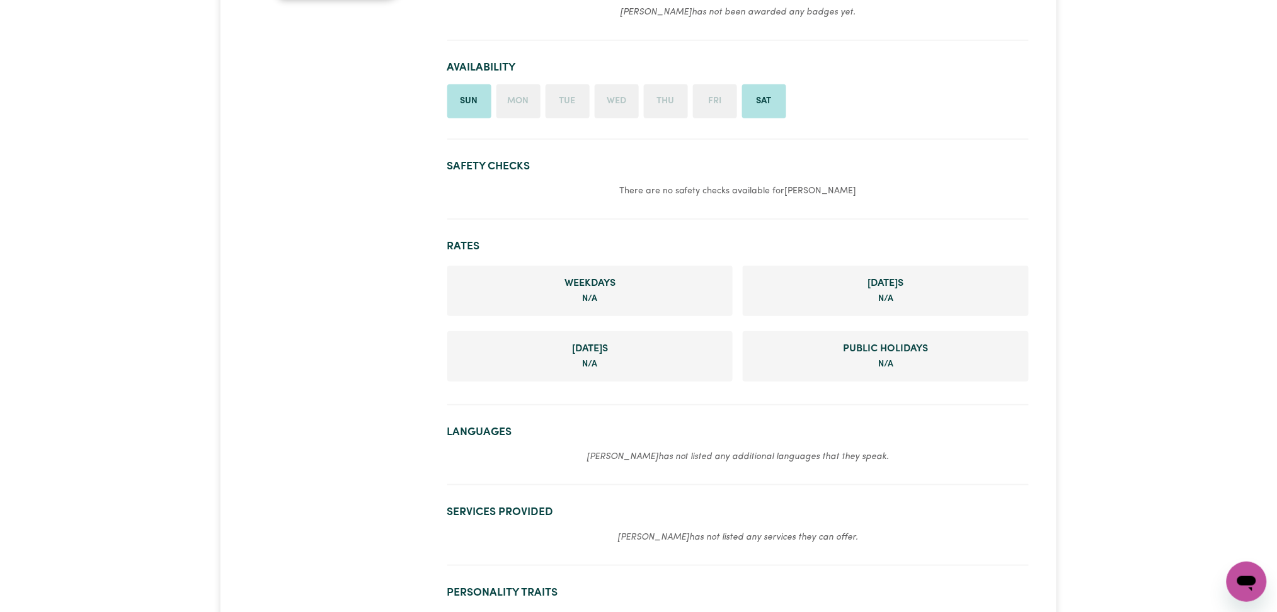
click at [337, 395] on div at bounding box center [340, 541] width 199 height 1337
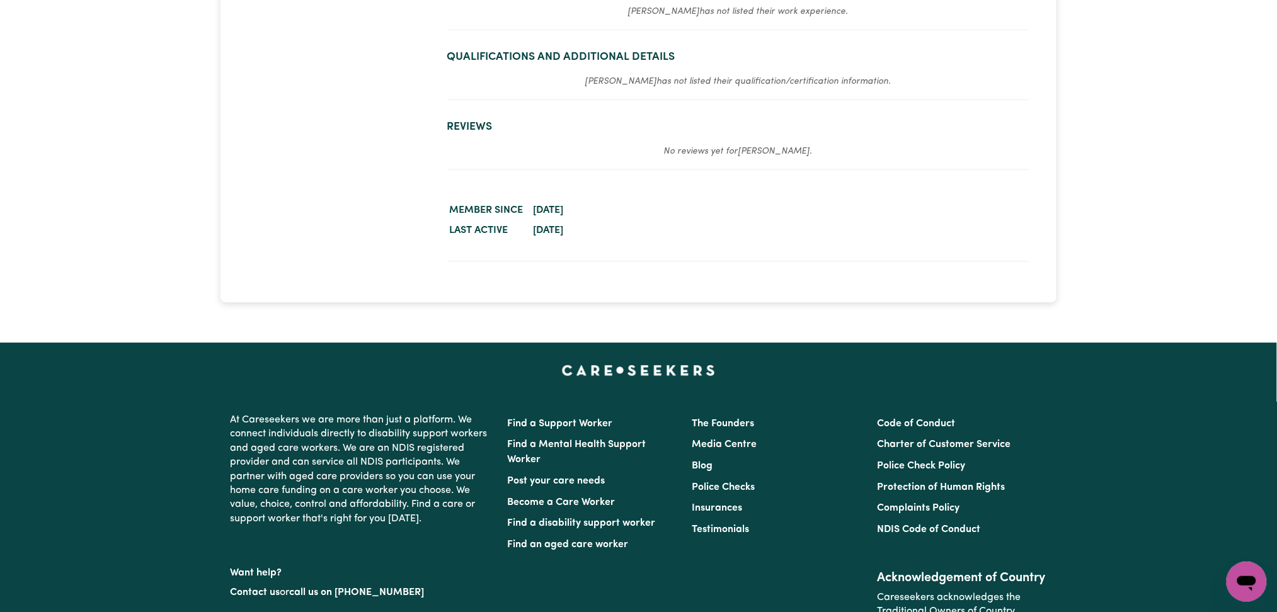
scroll to position [0, 0]
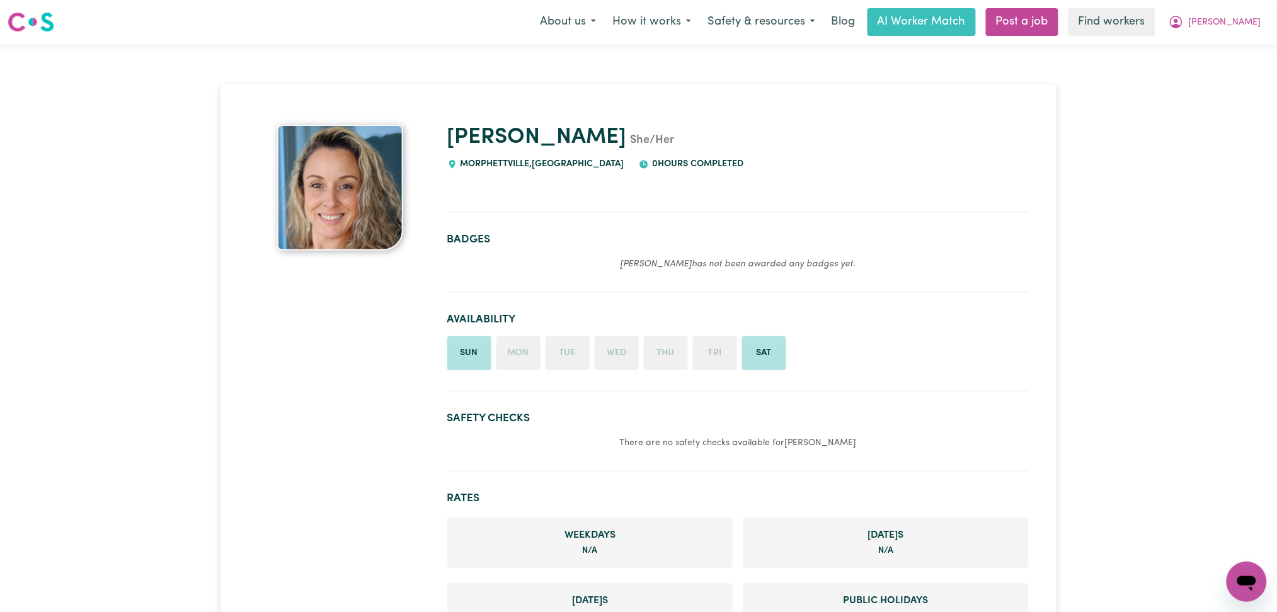
click at [393, 4] on nav "Menu About us How it works Safety & resources Blog AI Worker Match Post a job F…" at bounding box center [638, 22] width 1277 height 44
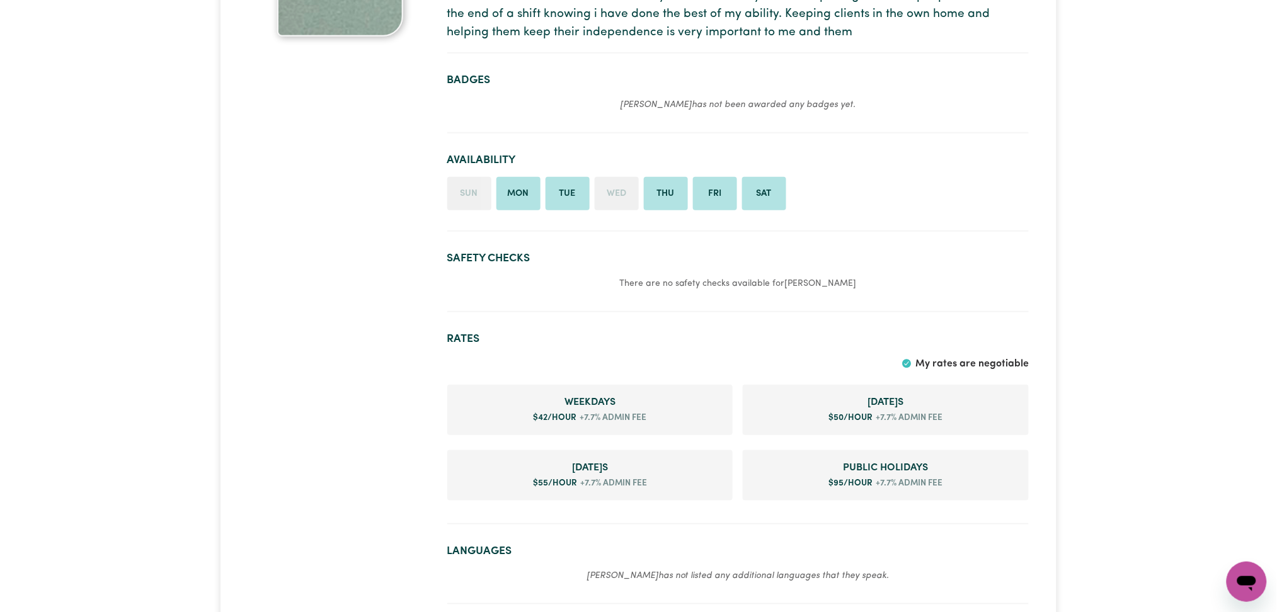
scroll to position [179, 0]
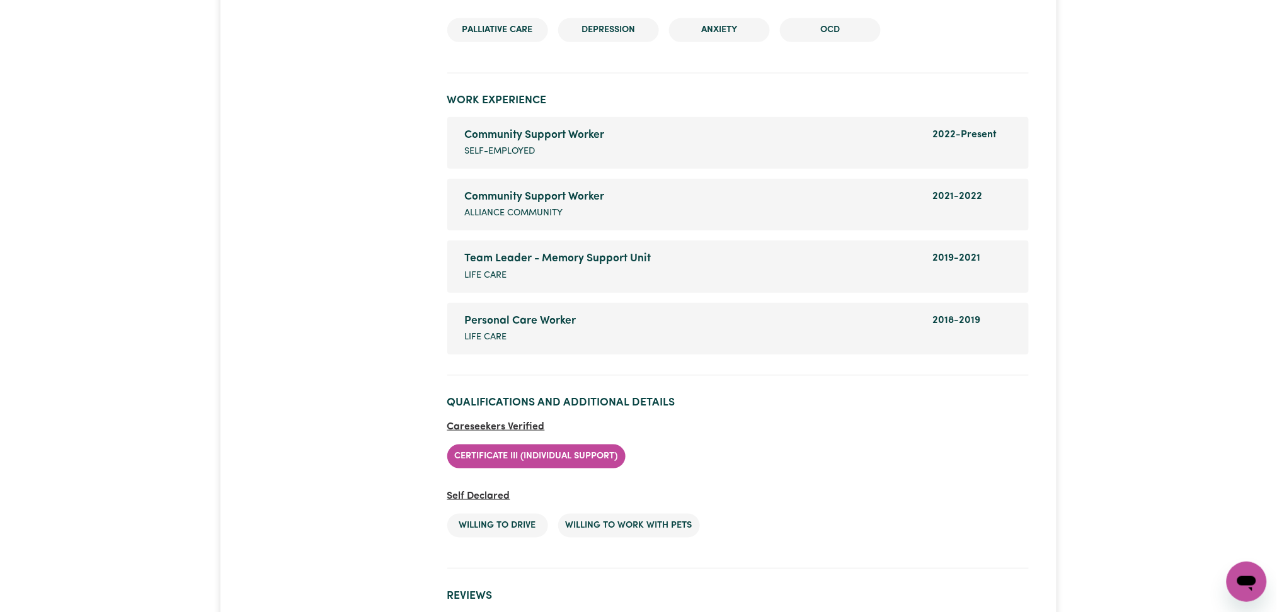
scroll to position [1998, 0]
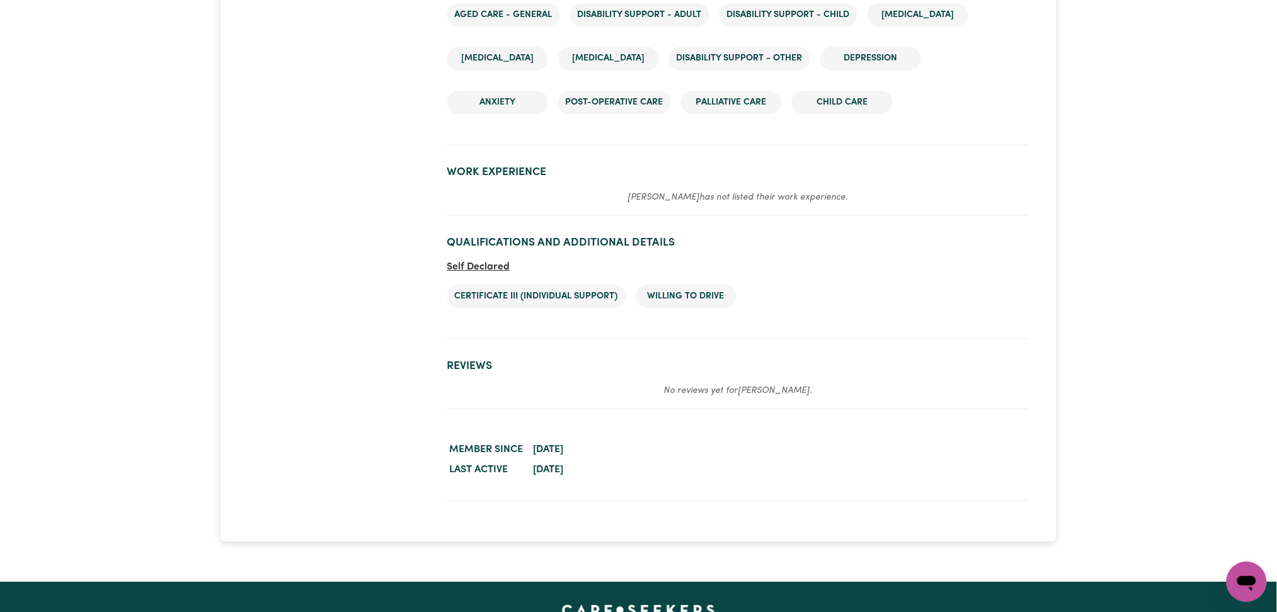
scroll to position [1389, 0]
